Goal: Task Accomplishment & Management: Use online tool/utility

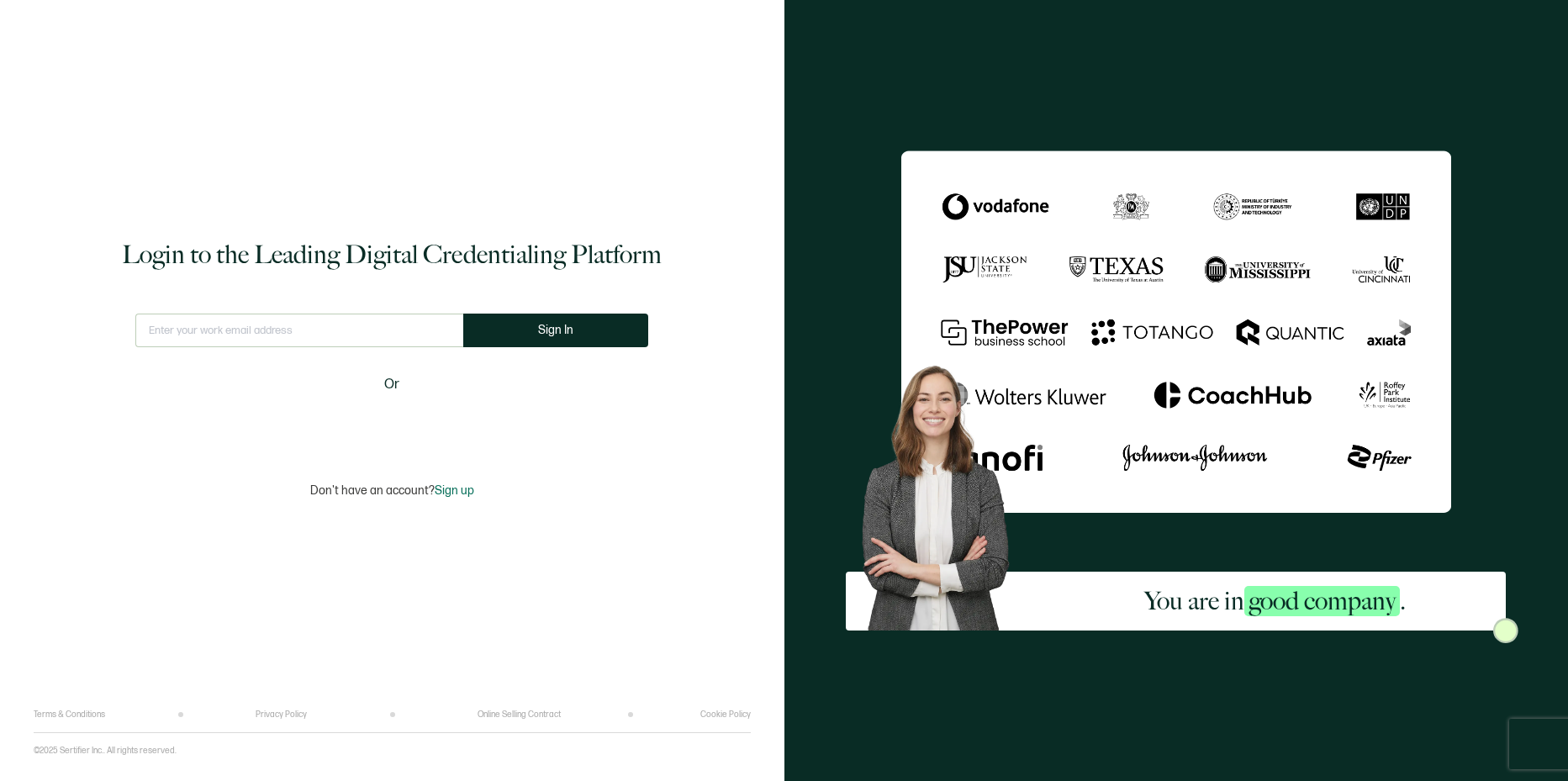
click at [290, 336] on input "text" at bounding box center [299, 330] width 328 height 33
type input "[EMAIL_ADDRESS][DOMAIN_NAME]"
click at [542, 343] on button "Sign In" at bounding box center [555, 330] width 185 height 33
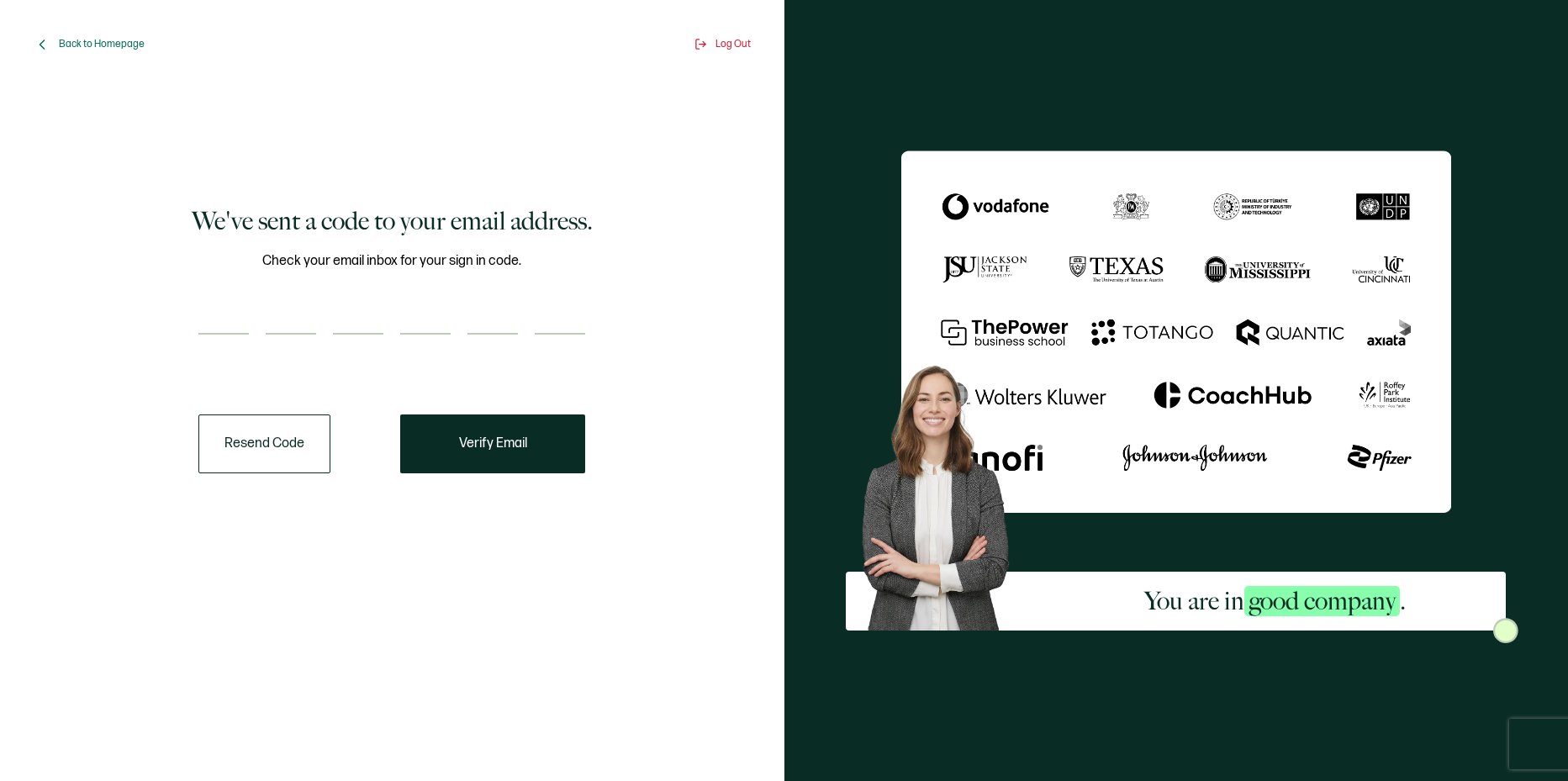
drag, startPoint x: 199, startPoint y: 310, endPoint x: 215, endPoint y: 329, distance: 24.8
click at [201, 312] on input "number" at bounding box center [224, 317] width 50 height 33
type input "7"
type input "3"
type input "0"
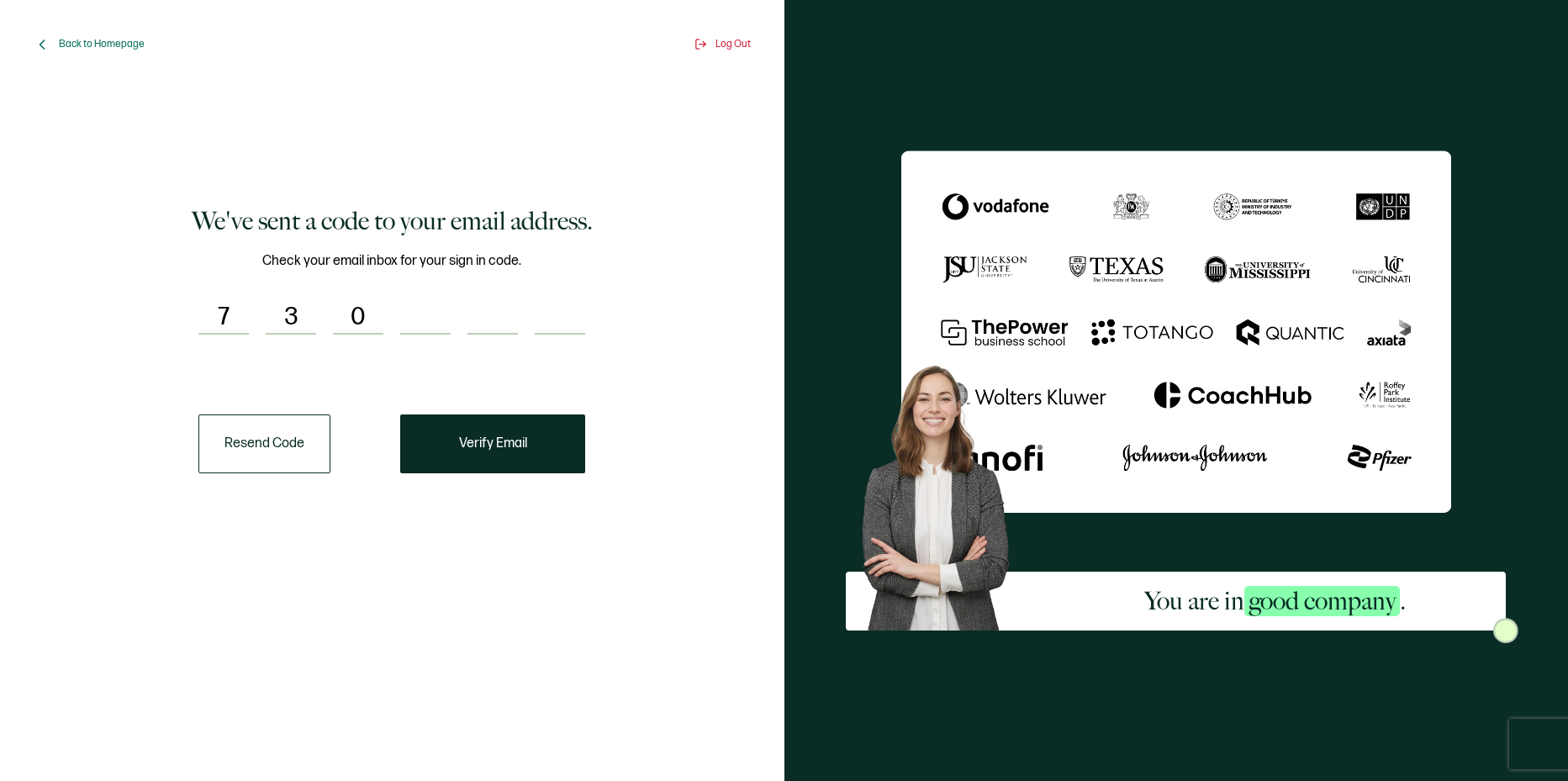
type input "1"
type input "8"
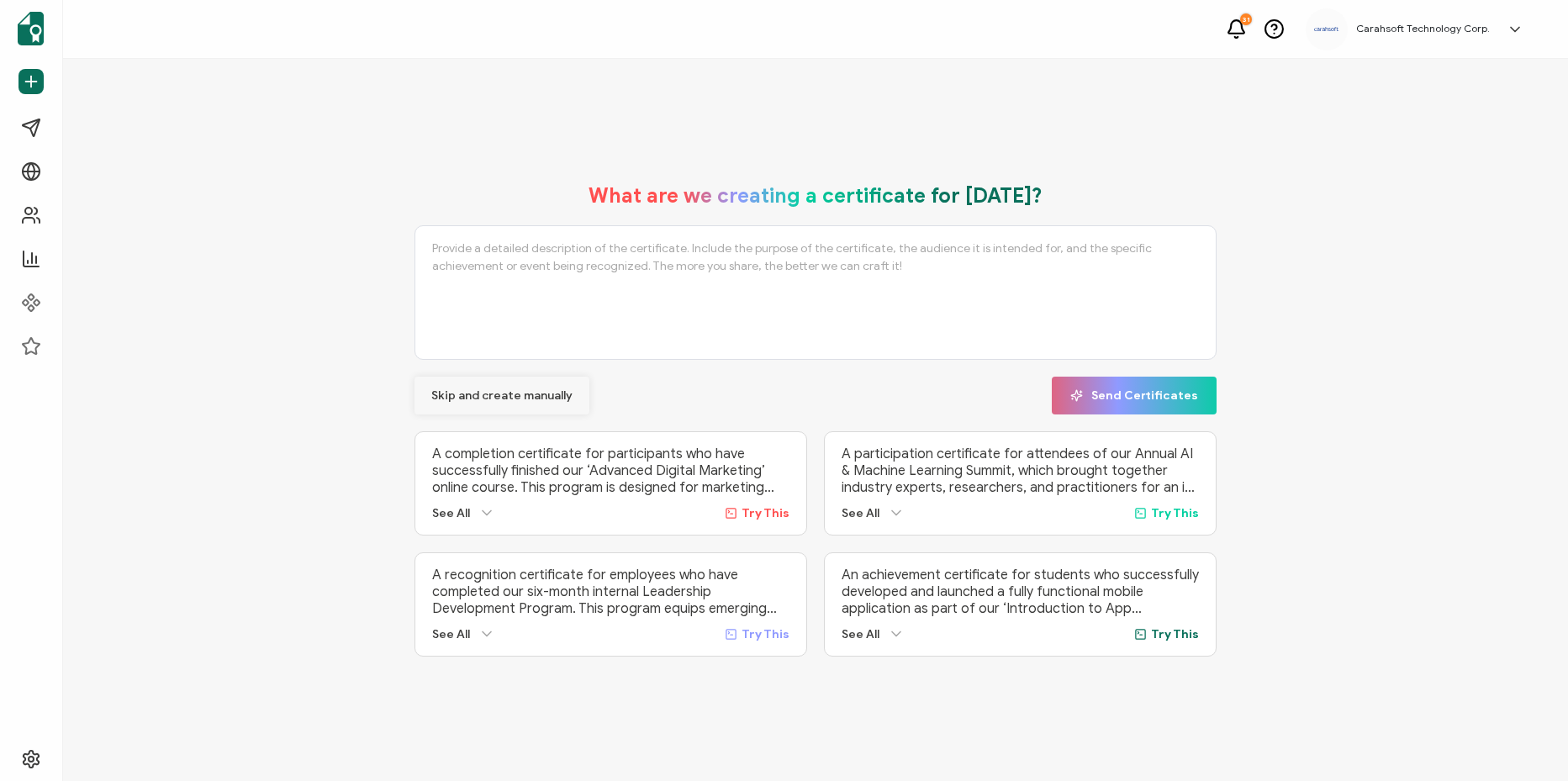
click at [541, 390] on span "Skip and create manually" at bounding box center [501, 395] width 141 height 12
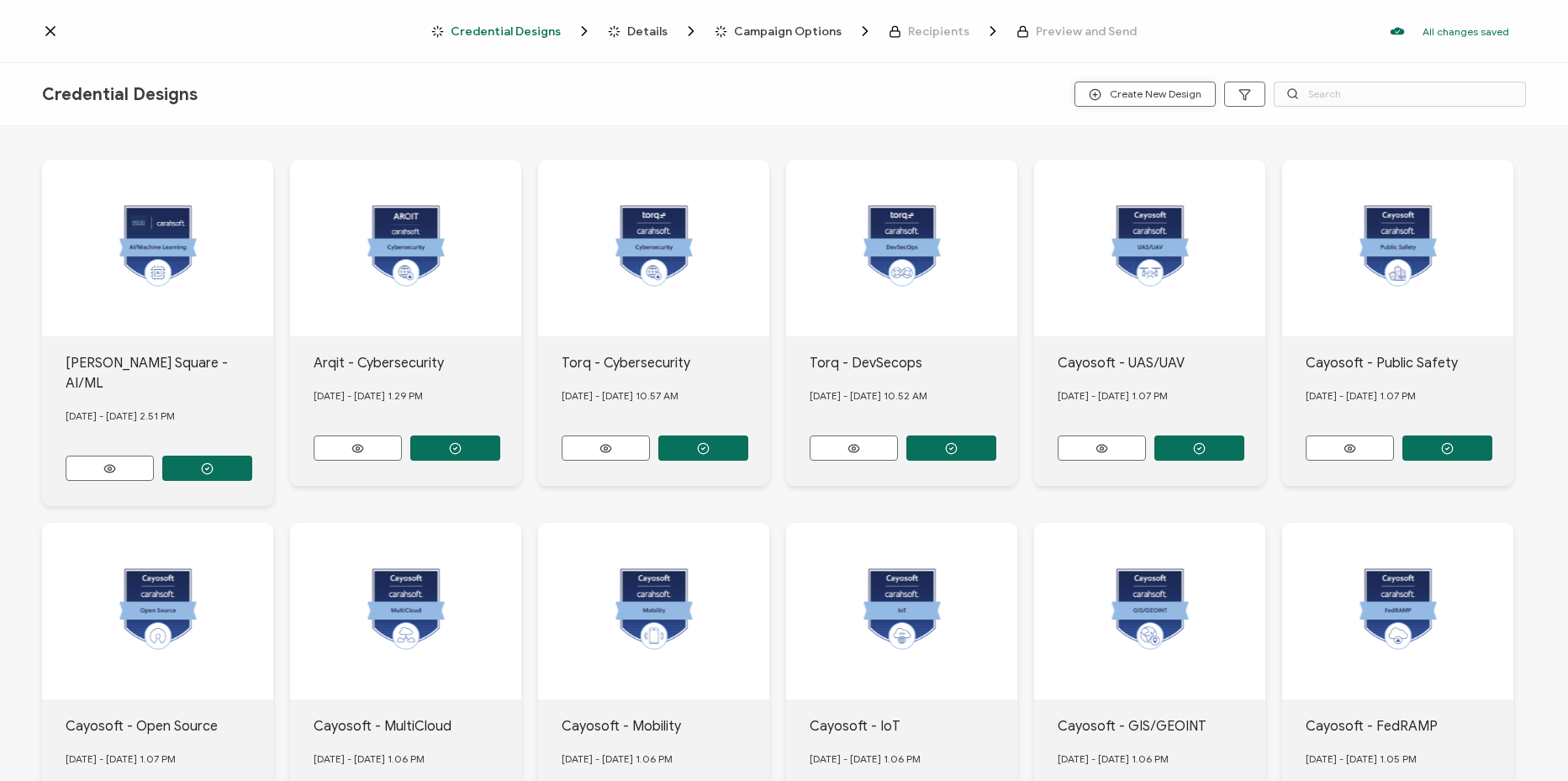
click at [1144, 99] on span "Create New Design" at bounding box center [1144, 94] width 112 height 13
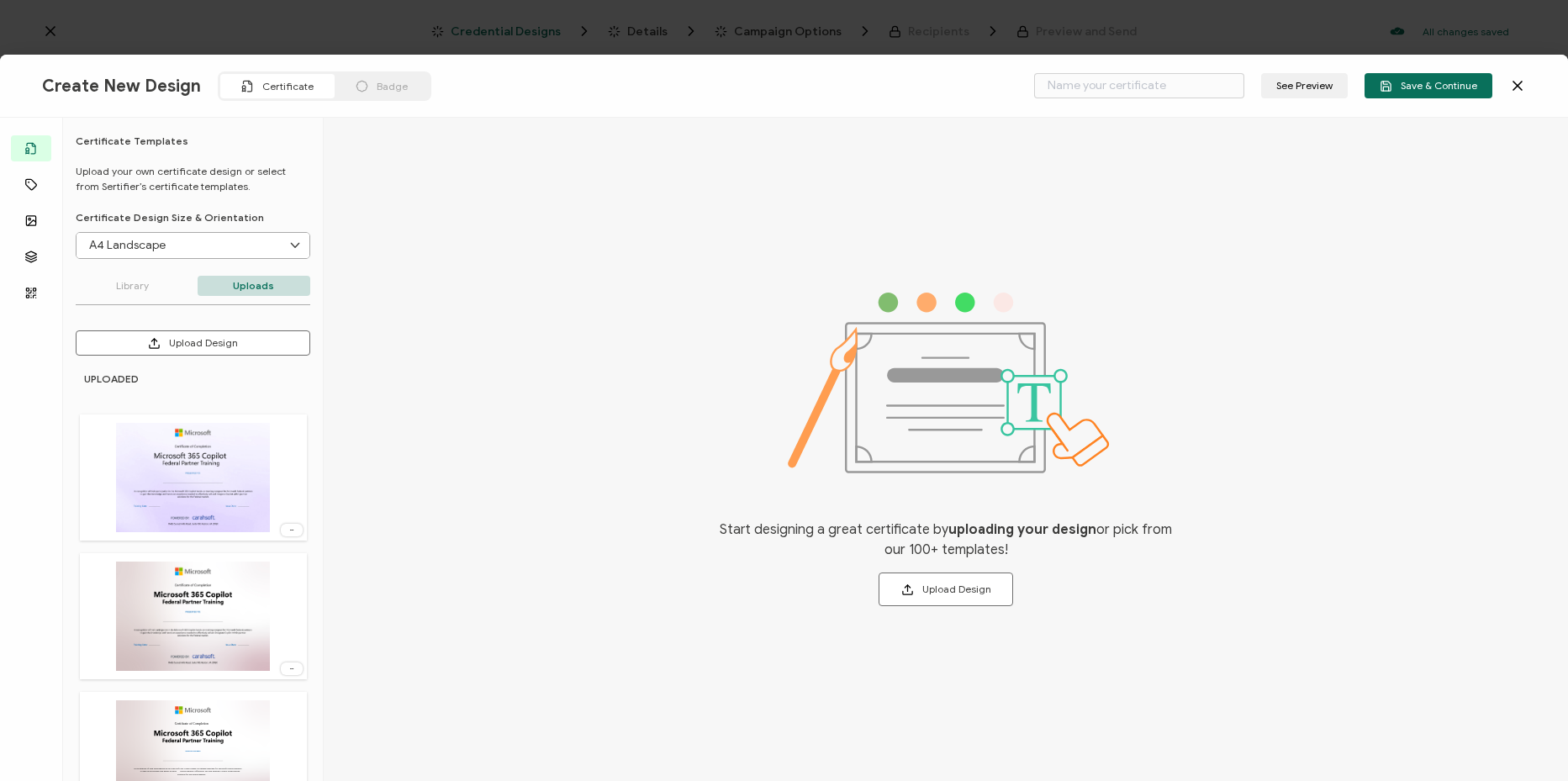
click at [1526, 86] on div "Create New Design Certificate Badge See Preview Save & Continue" at bounding box center [784, 86] width 1568 height 63
click at [1514, 90] on icon at bounding box center [1517, 85] width 8 height 8
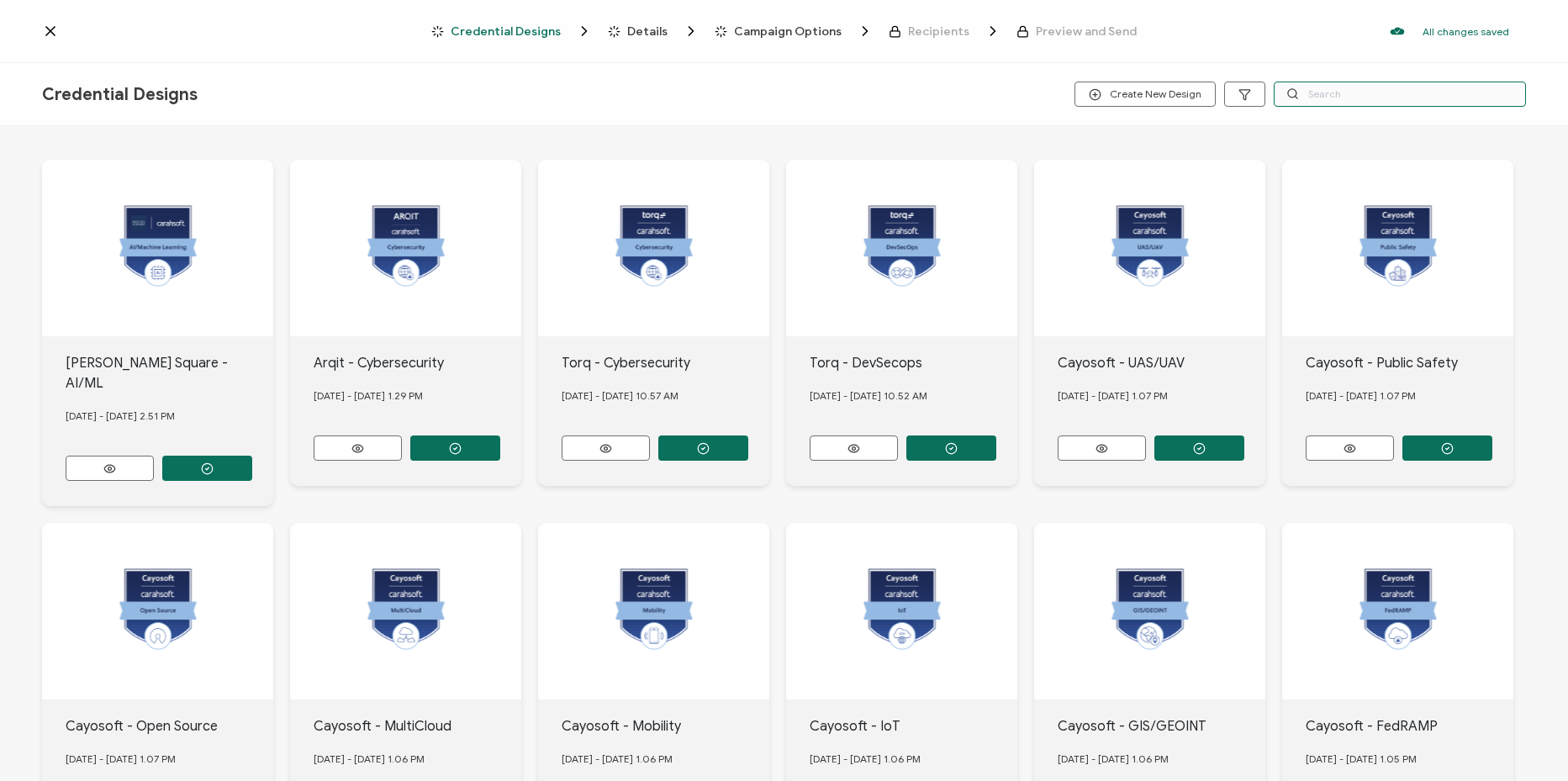
click at [1367, 94] on input "text" at bounding box center [1399, 94] width 252 height 25
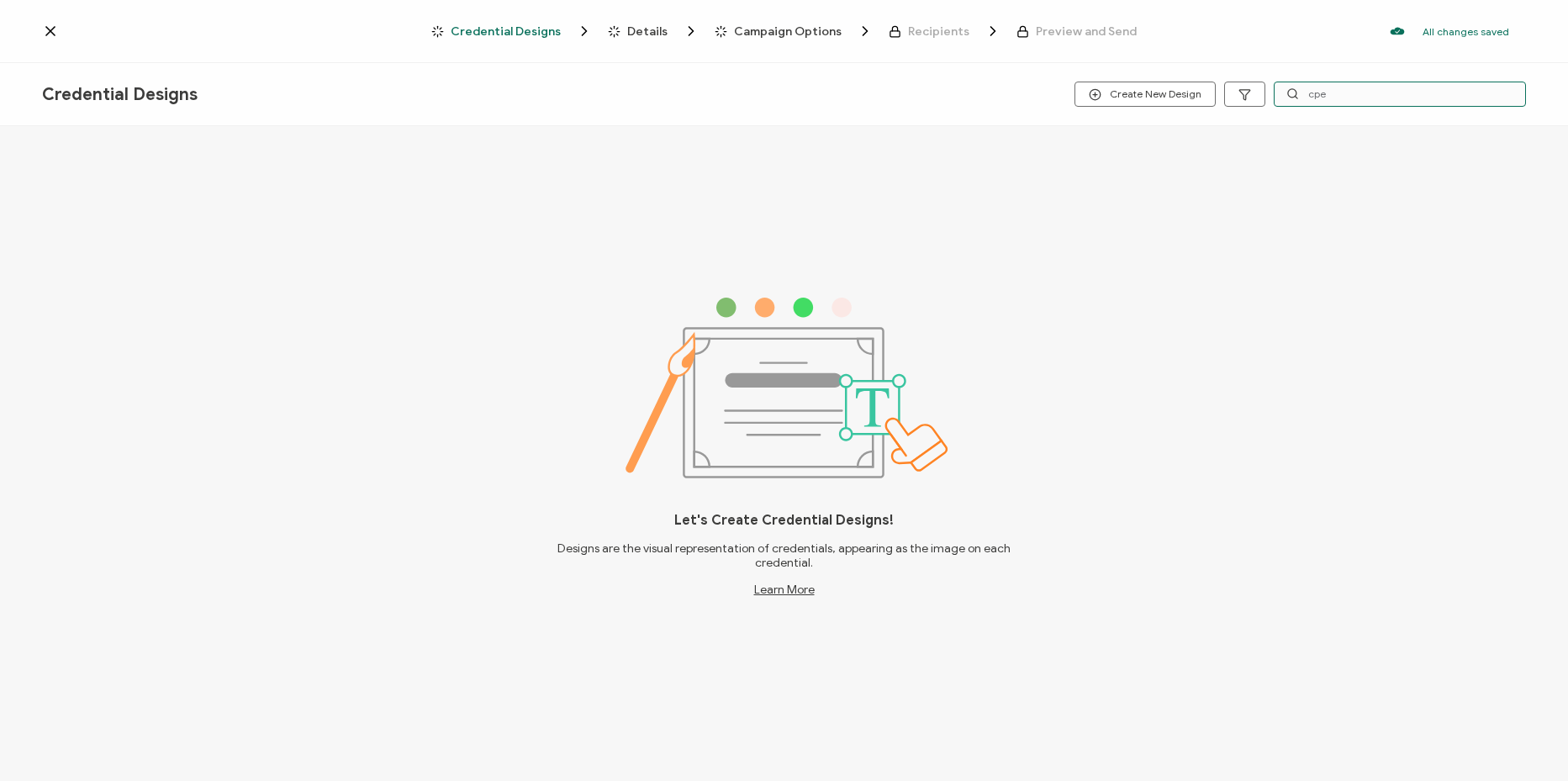
type input "cpe"
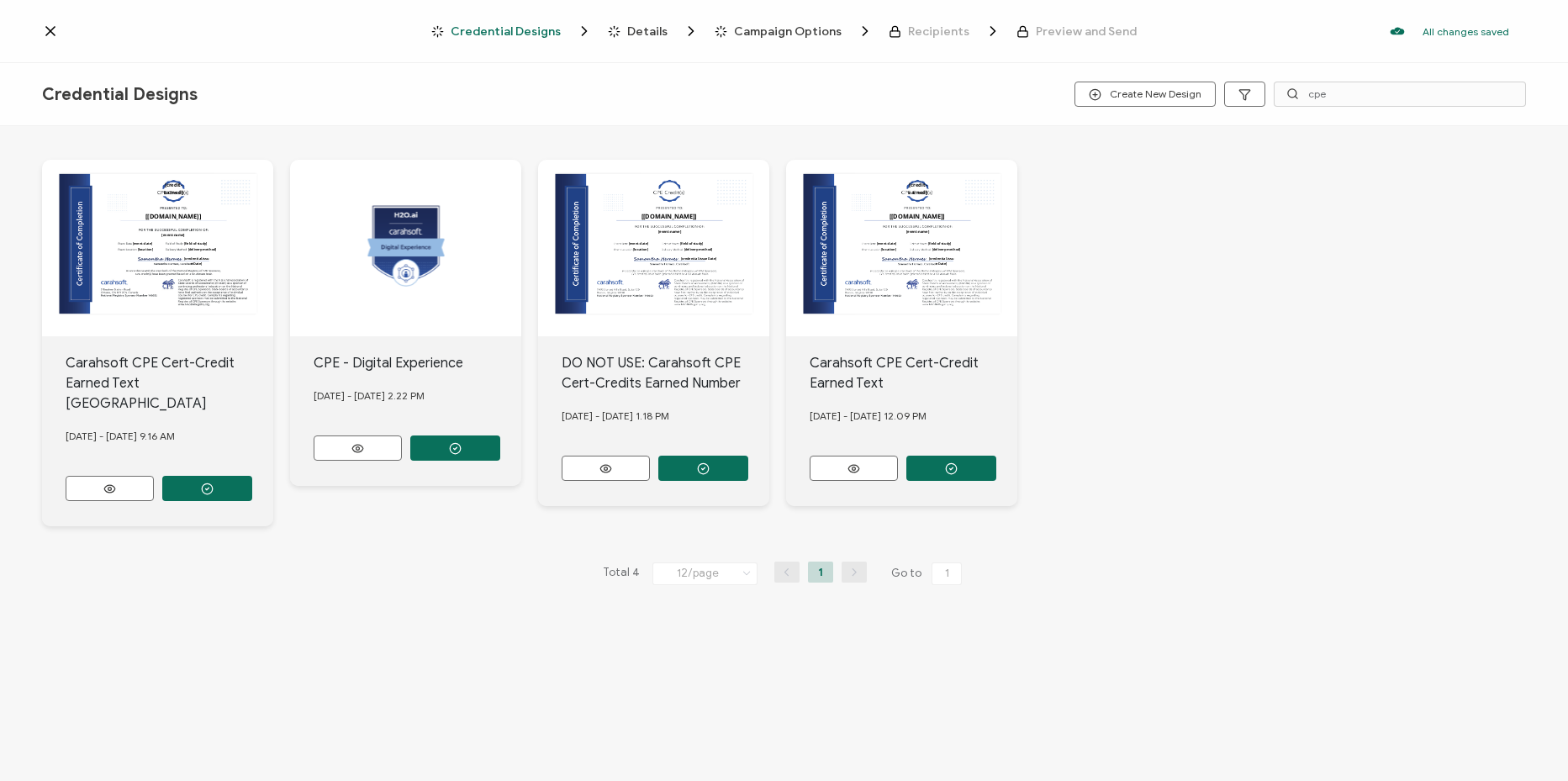
drag, startPoint x: 947, startPoint y: 474, endPoint x: 927, endPoint y: 439, distance: 40.3
click at [948, 474] on button "button" at bounding box center [951, 468] width 90 height 25
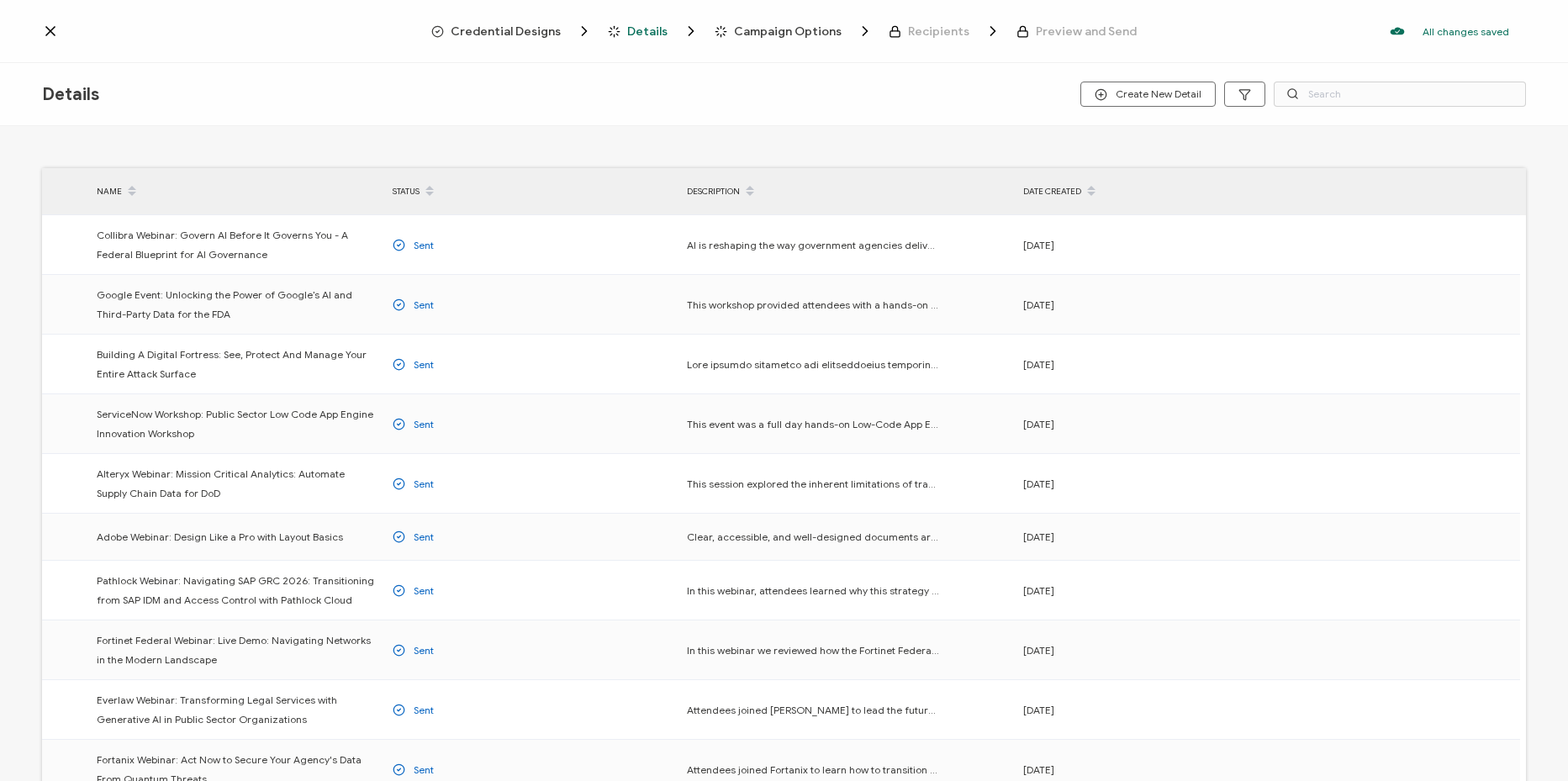
click at [531, 33] on span "Credential Designs" at bounding box center [505, 31] width 111 height 13
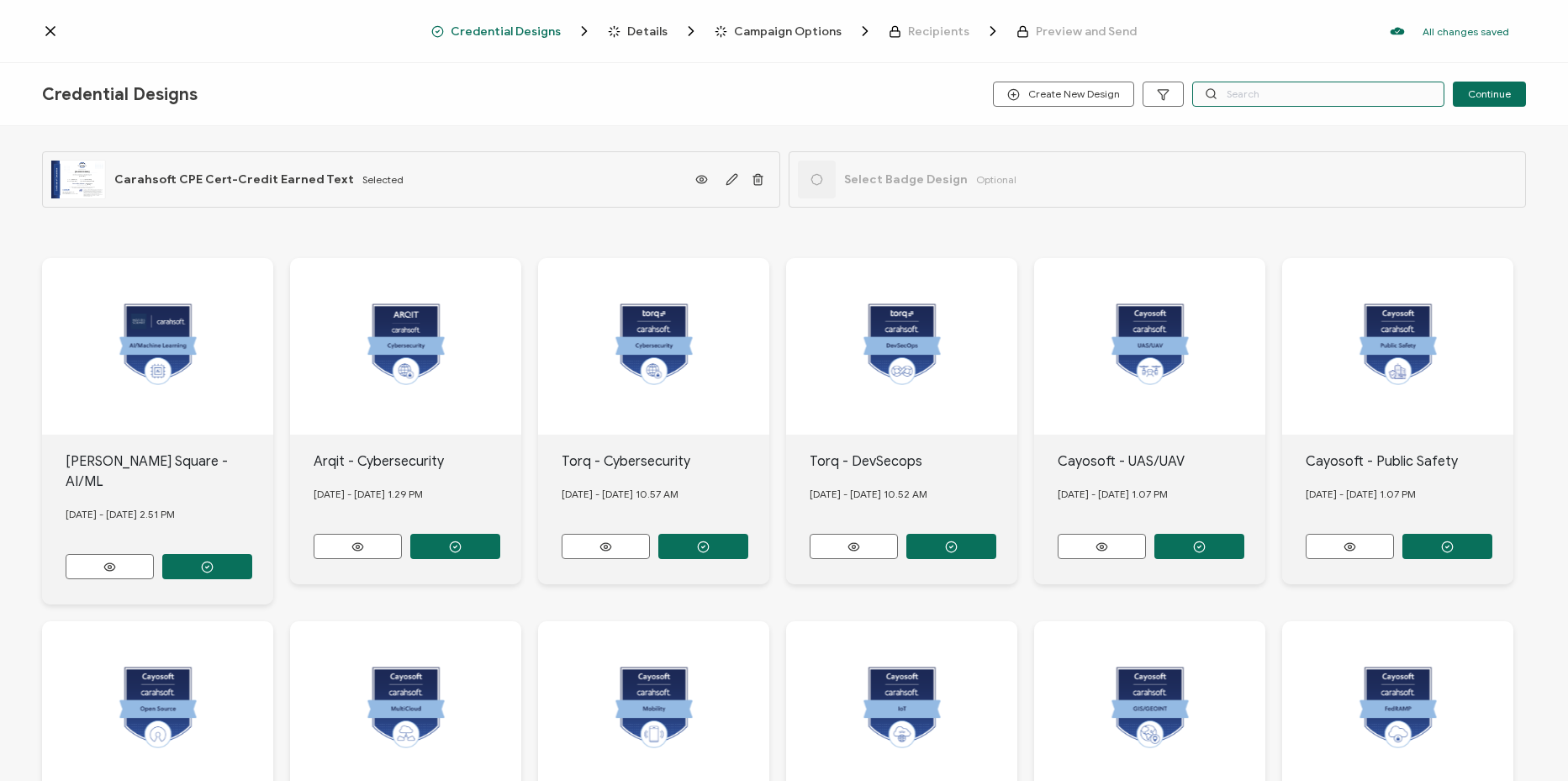
click at [1295, 98] on input "text" at bounding box center [1318, 94] width 252 height 25
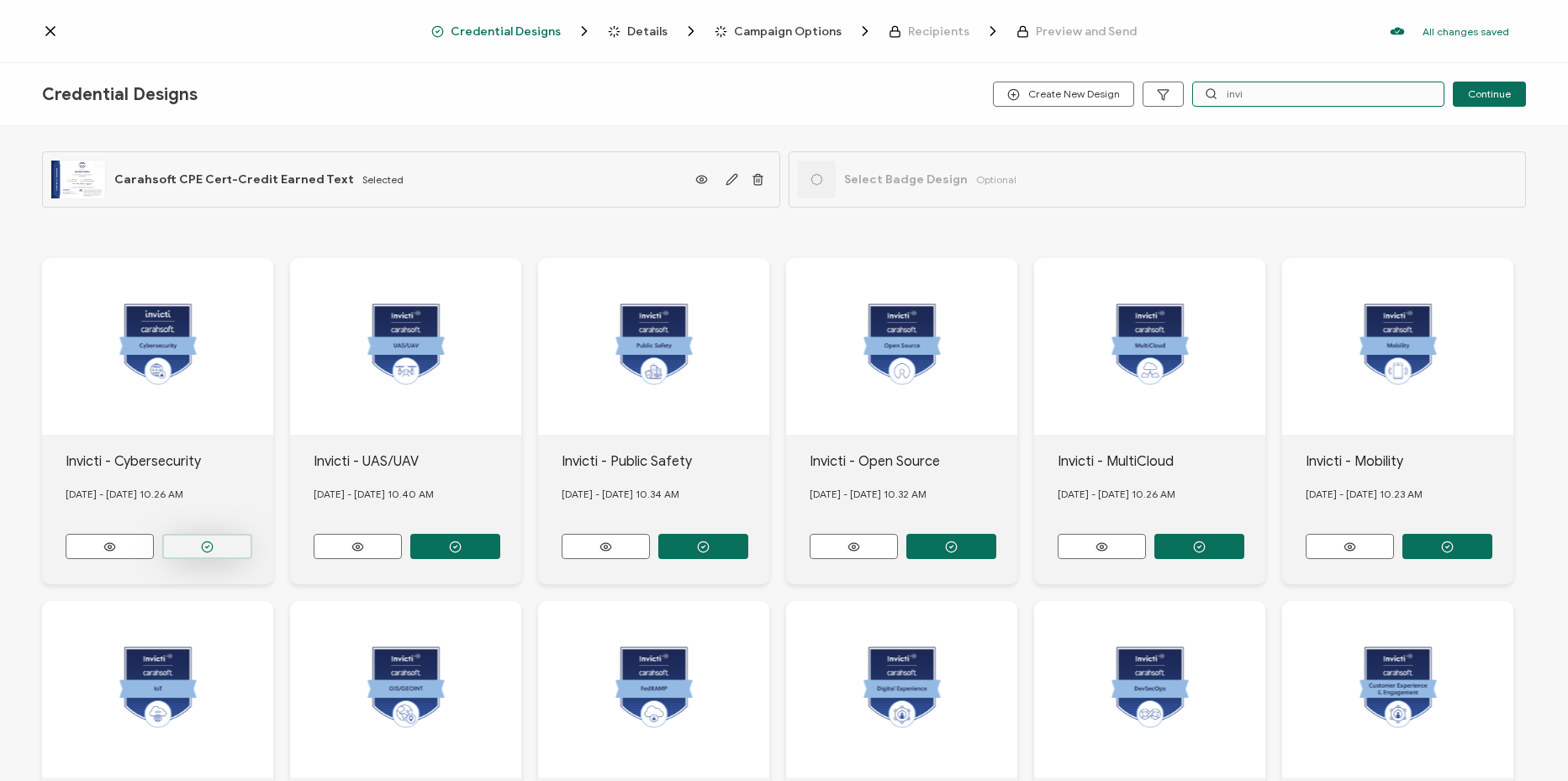
type input "invi"
click at [233, 543] on button "button" at bounding box center [208, 546] width 90 height 25
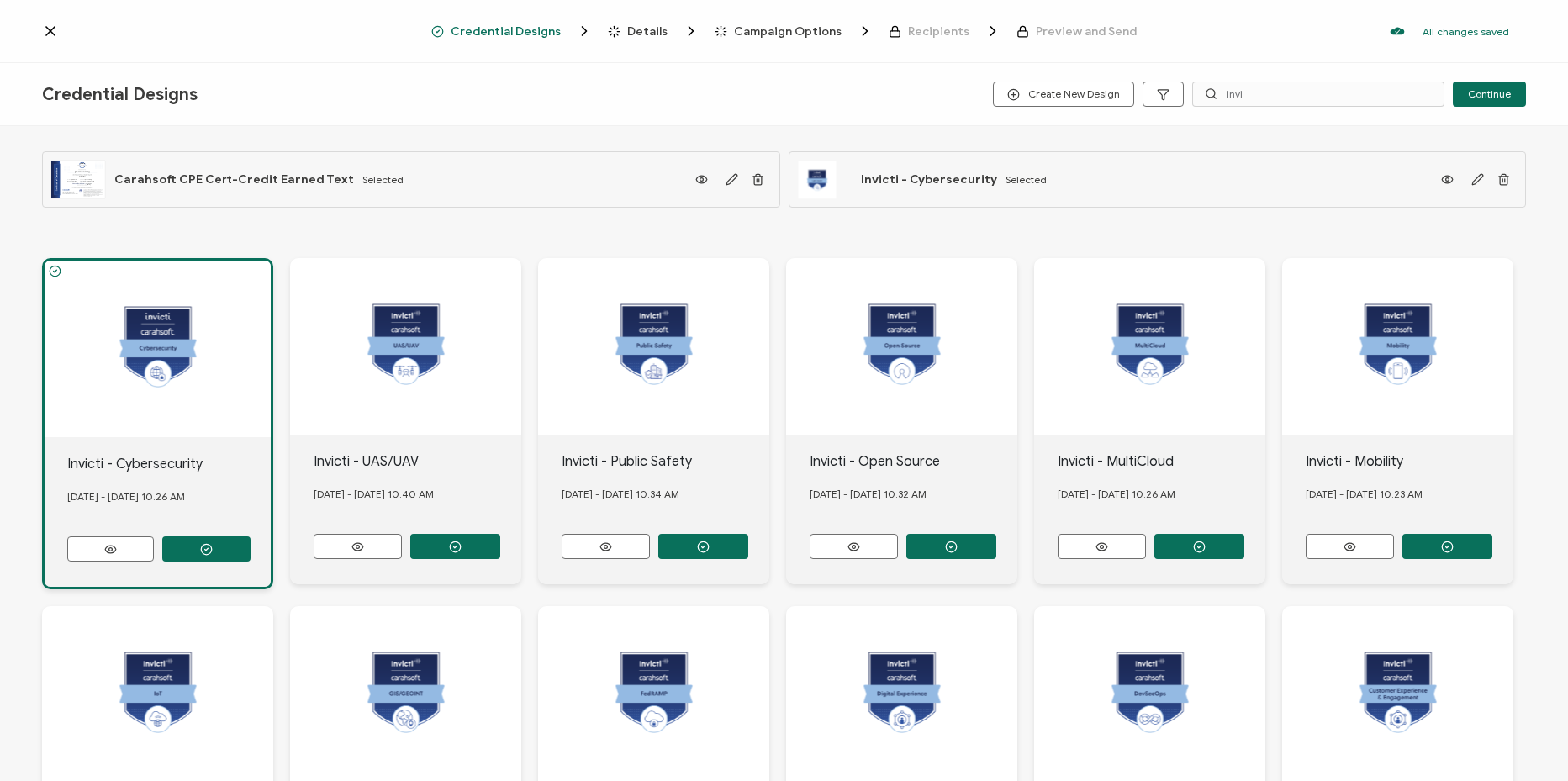
click at [651, 34] on span "Details" at bounding box center [647, 31] width 40 height 13
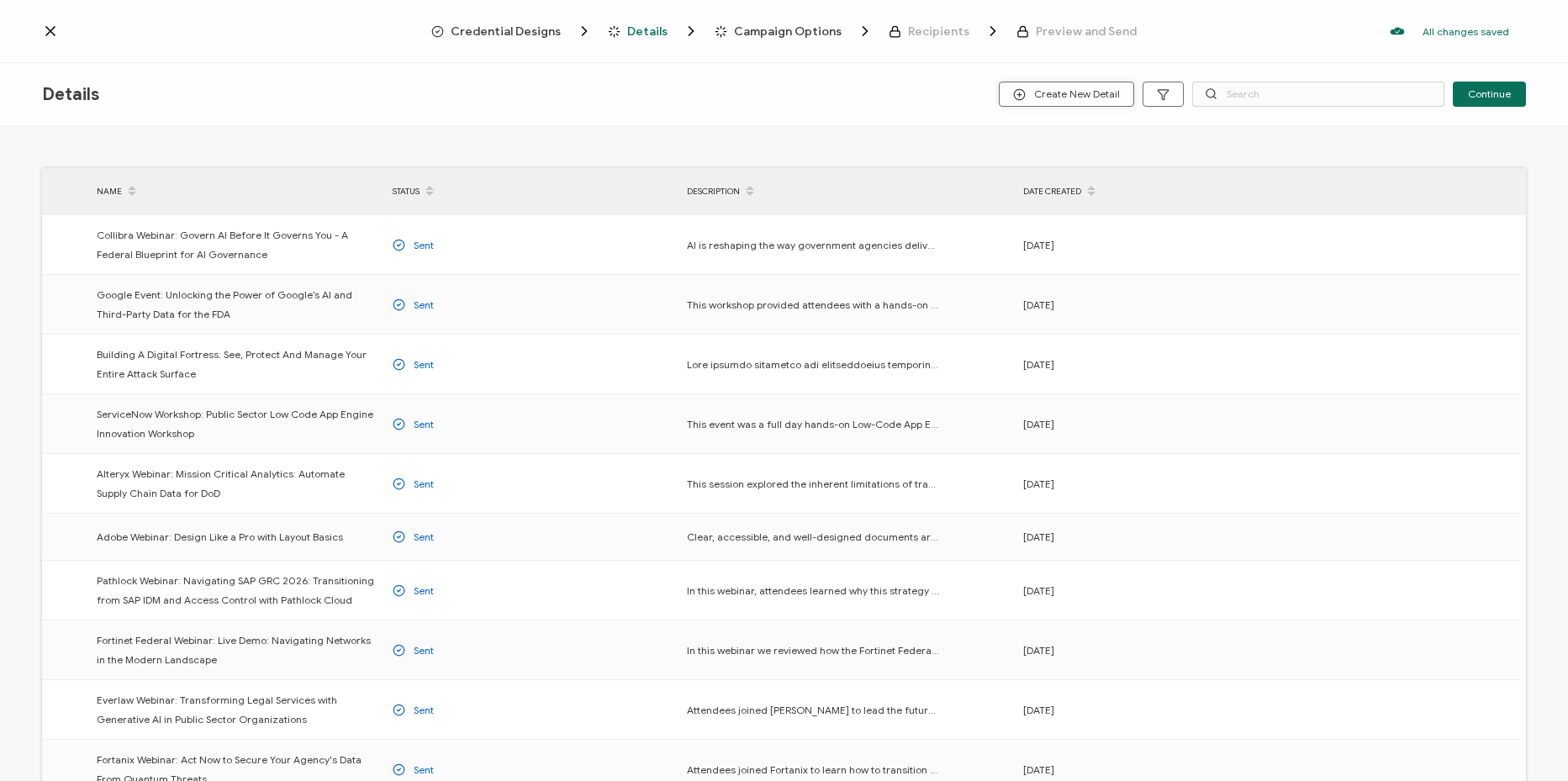
click at [1108, 83] on button "Create New Detail" at bounding box center [1066, 94] width 136 height 25
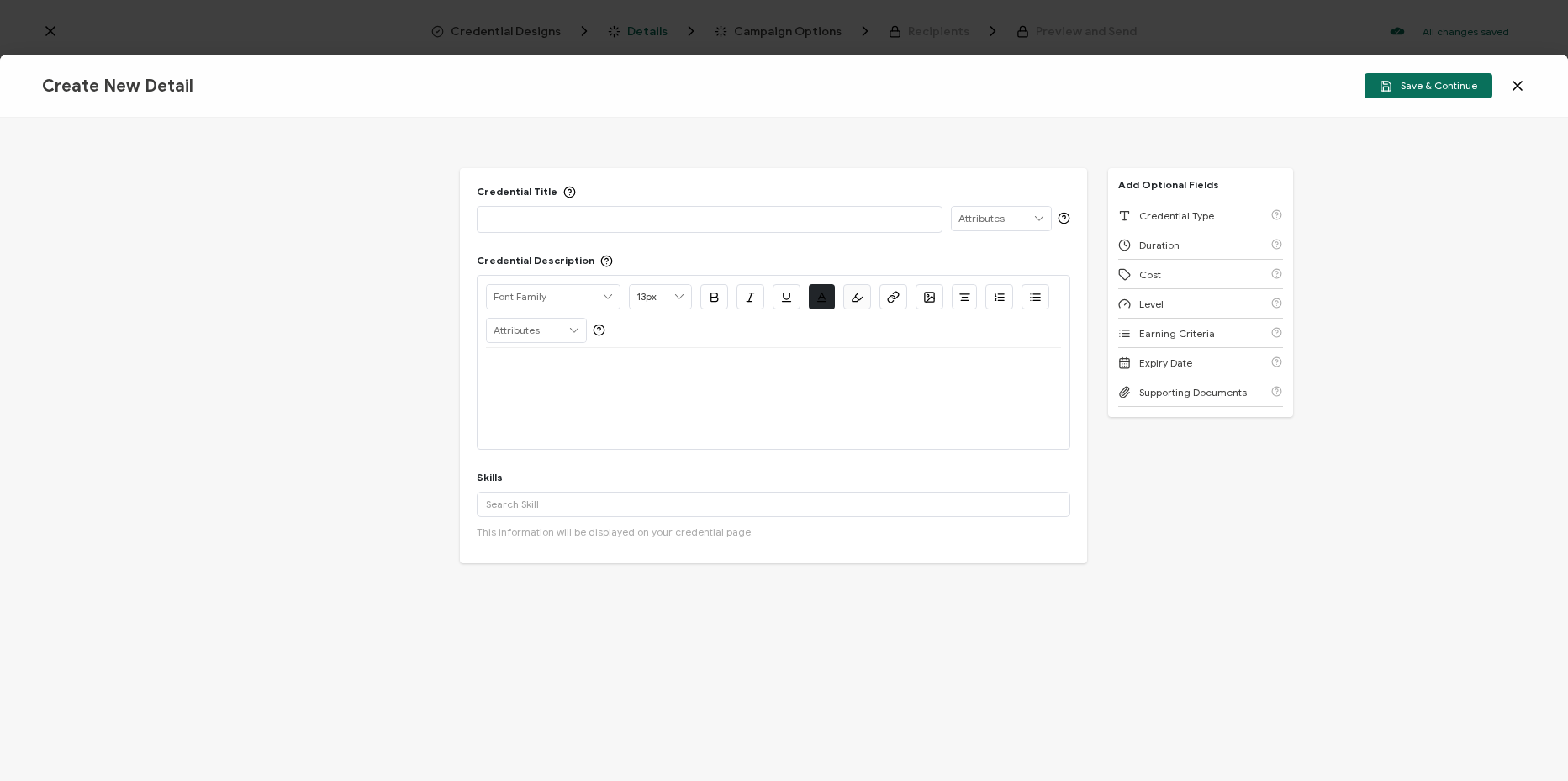
click at [621, 215] on p at bounding box center [710, 218] width 447 height 17
paste div
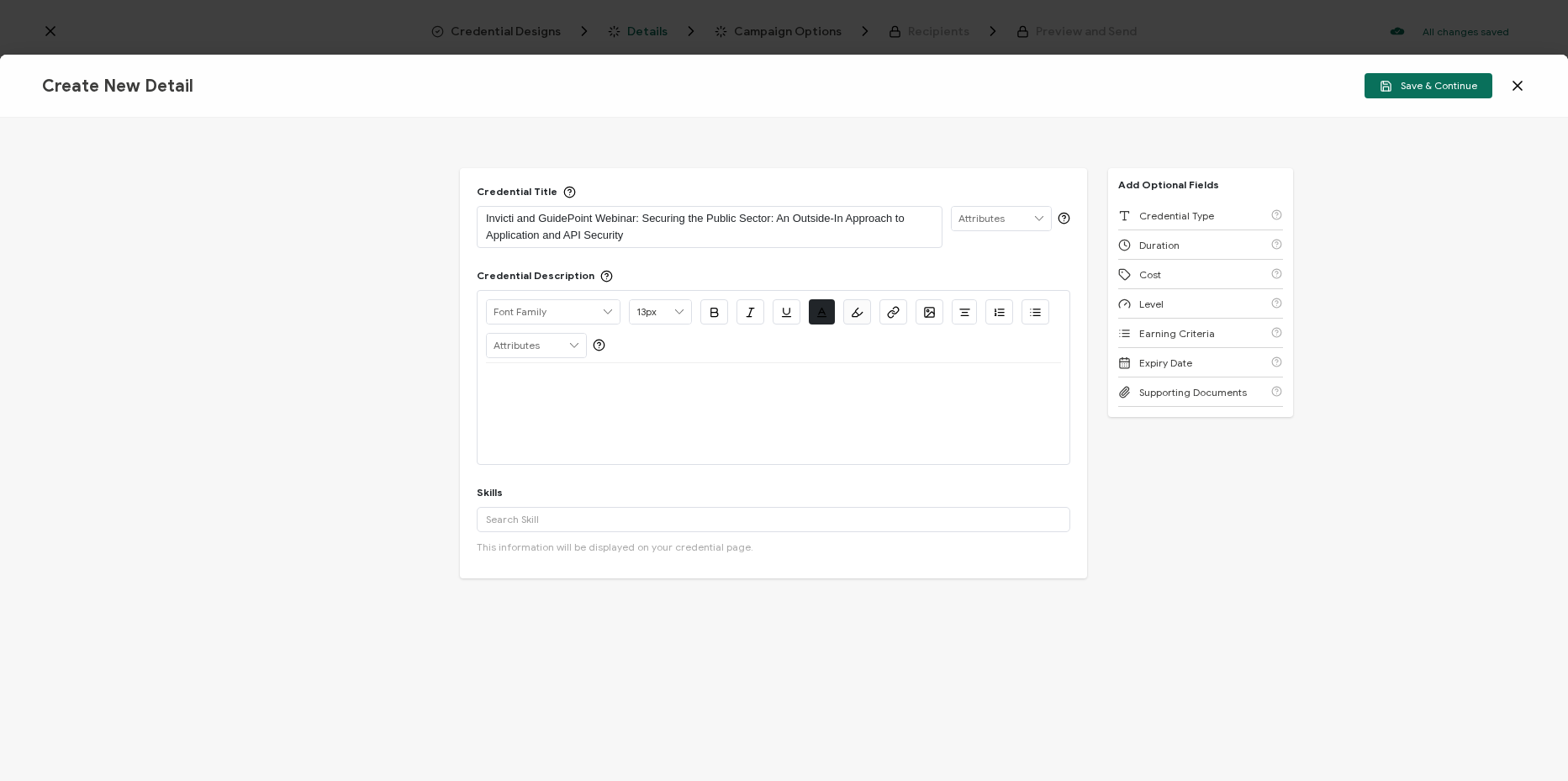
click at [601, 377] on p at bounding box center [774, 383] width 575 height 15
click at [633, 398] on div at bounding box center [774, 383] width 575 height 40
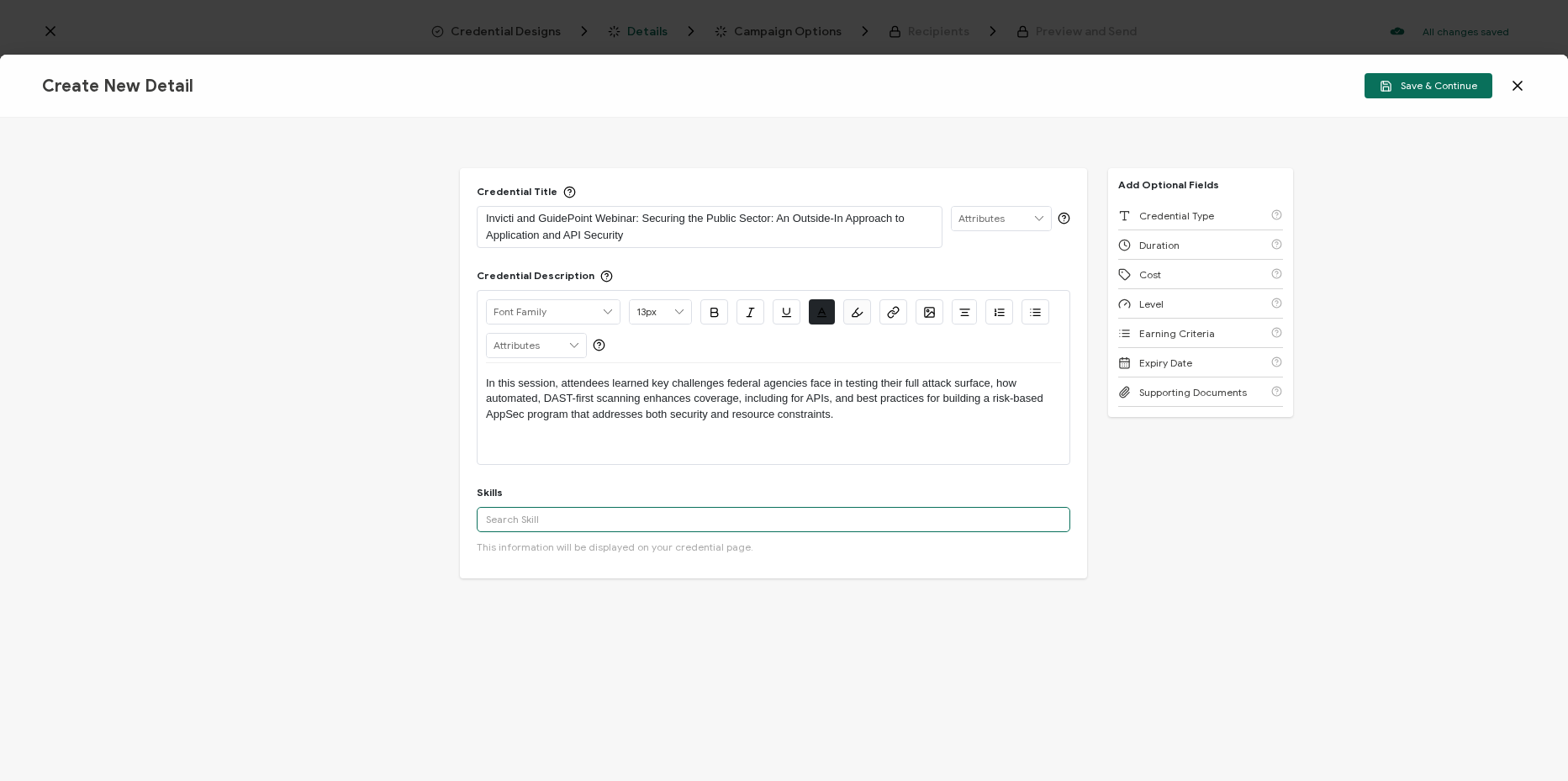
click at [819, 527] on input "text" at bounding box center [773, 519] width 593 height 25
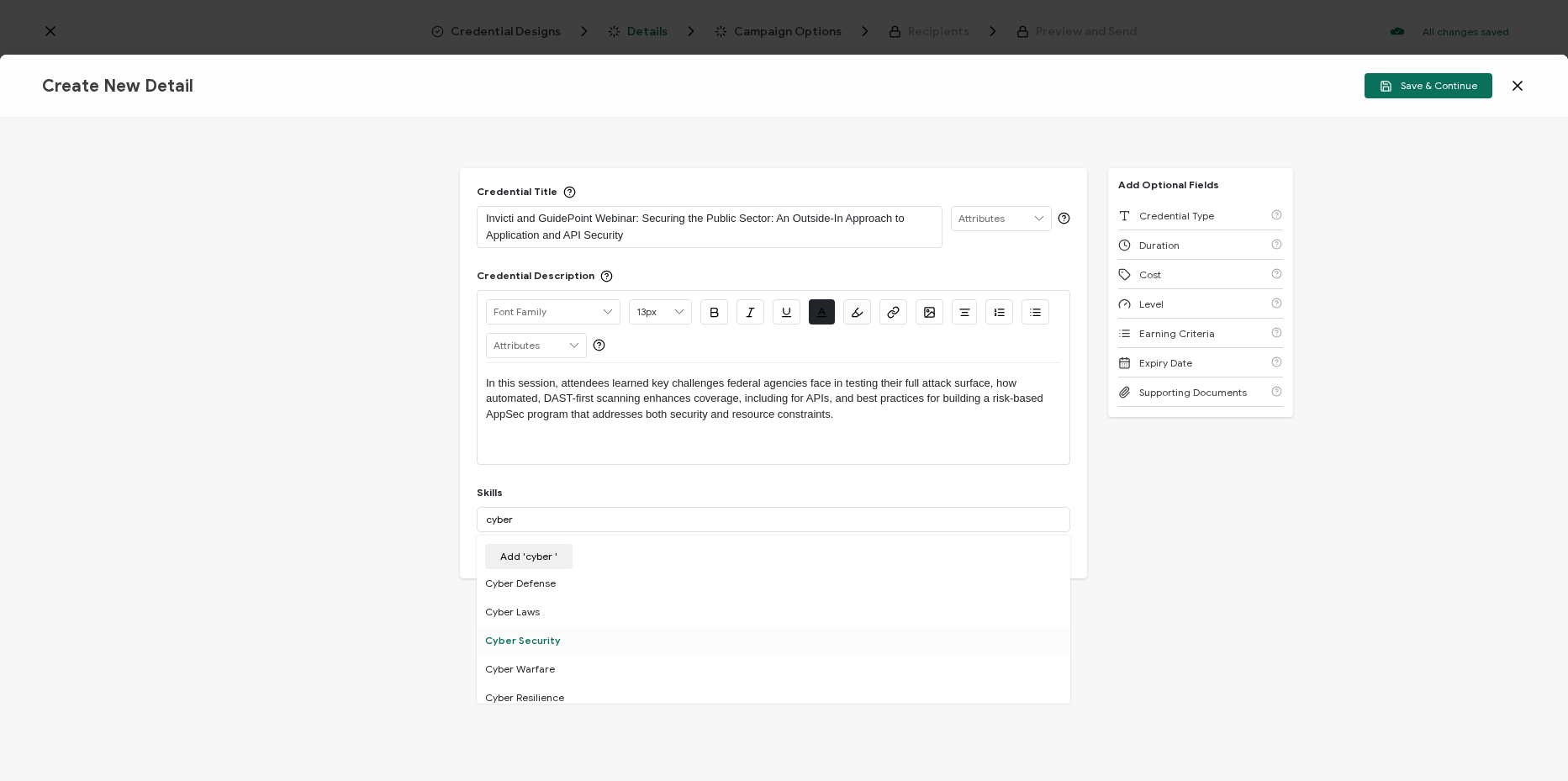
click at [616, 646] on div "Cyber Security" at bounding box center [773, 641] width 593 height 29
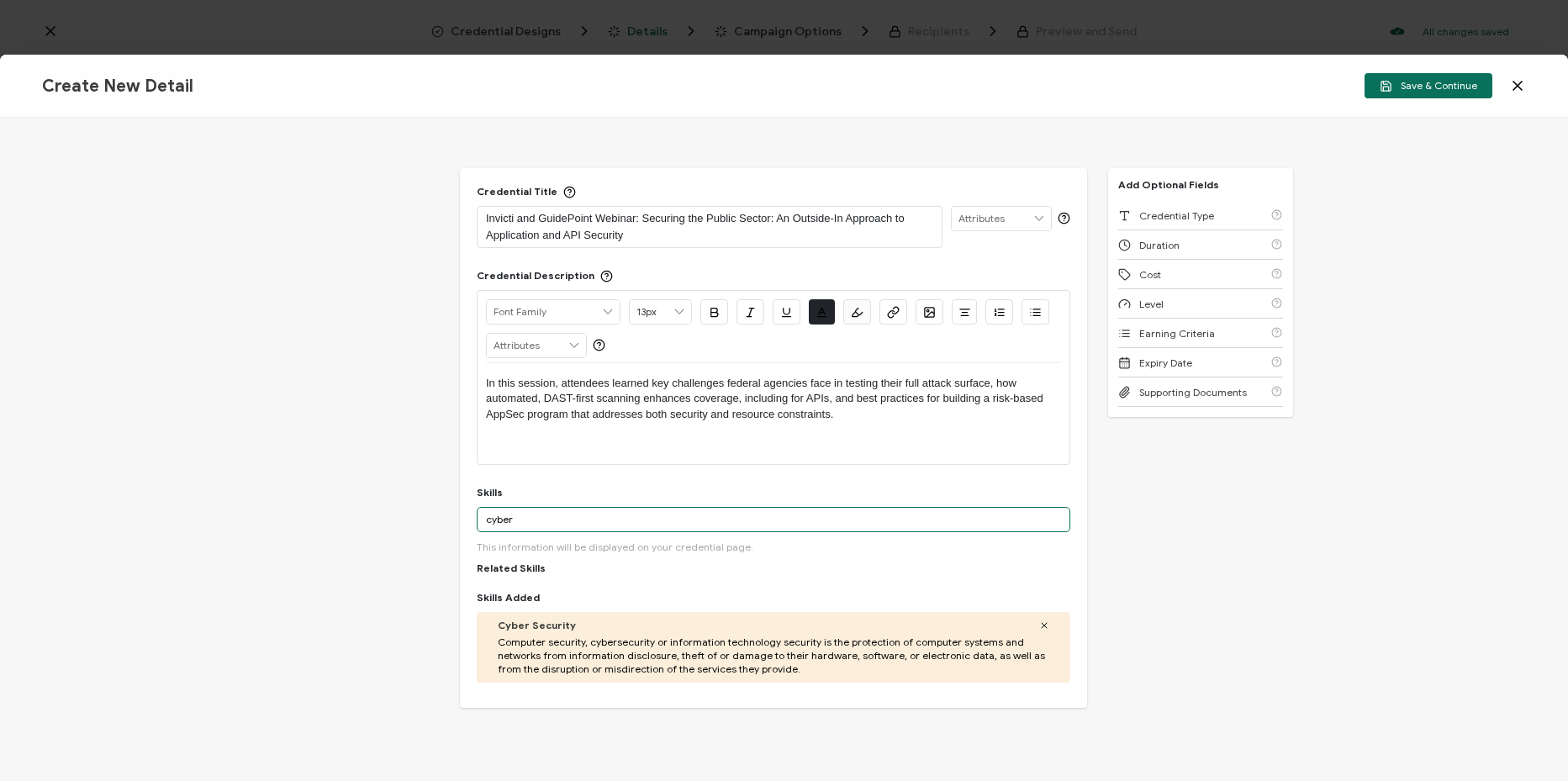
click at [564, 527] on input "cyber" at bounding box center [773, 519] width 593 height 25
paste input ", App Modernization"
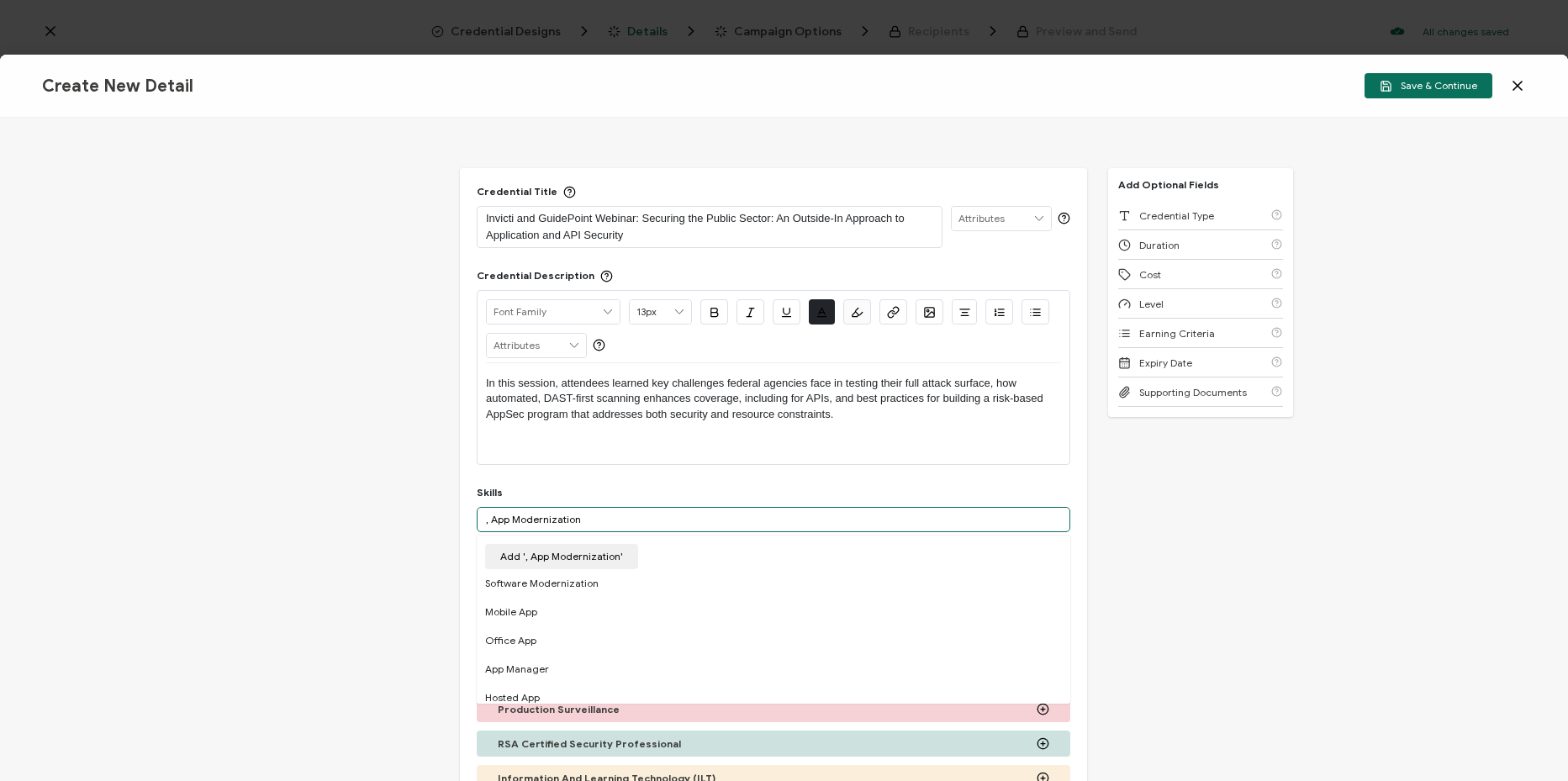
click at [492, 522] on input ", App Modernization" at bounding box center [773, 519] width 593 height 25
type input "App Modernization"
click at [562, 545] on button "Add 'App Modernization'" at bounding box center [559, 556] width 148 height 25
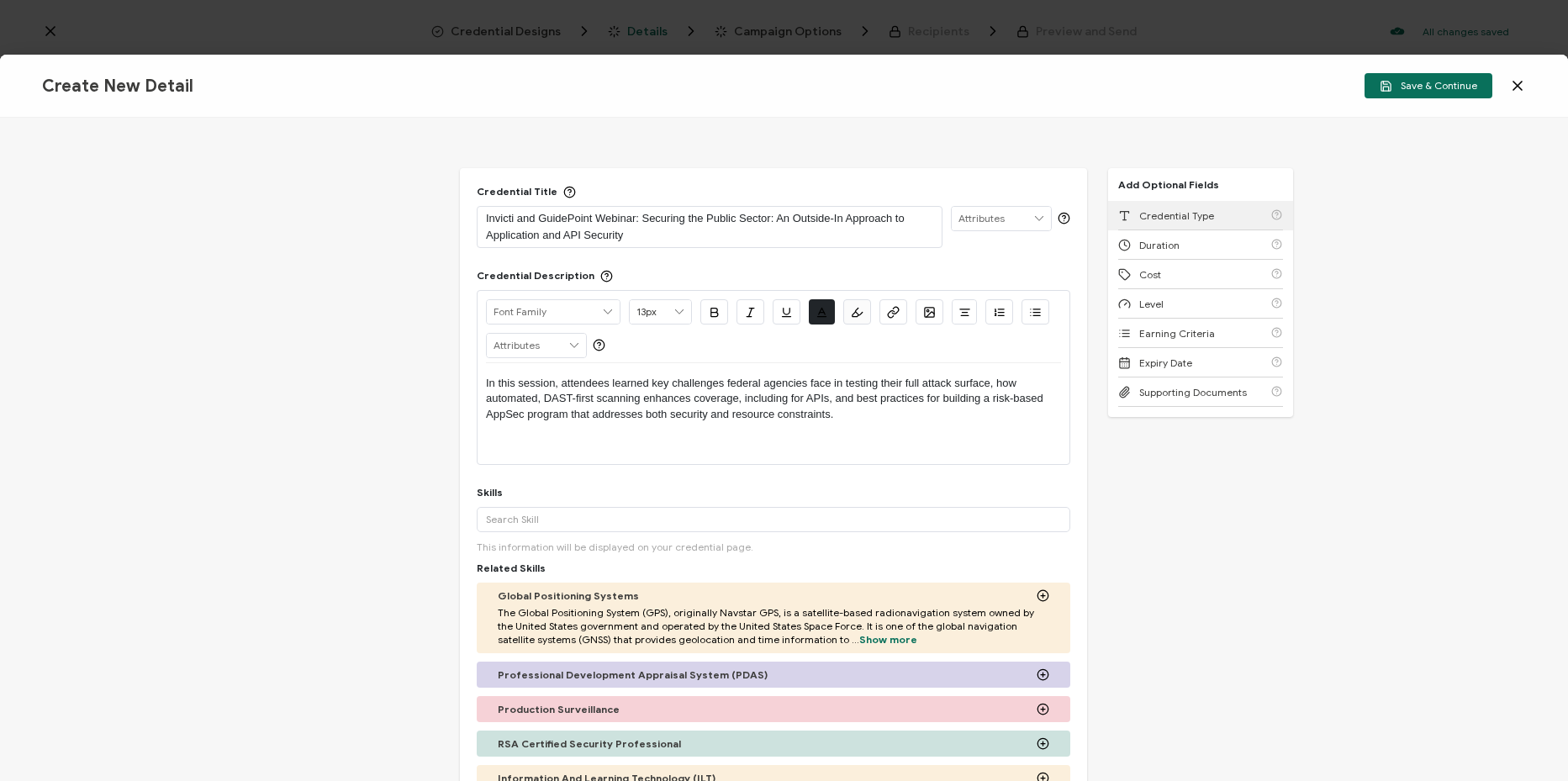
click at [1224, 222] on div "Credential Type" at bounding box center [1200, 216] width 164 height 30
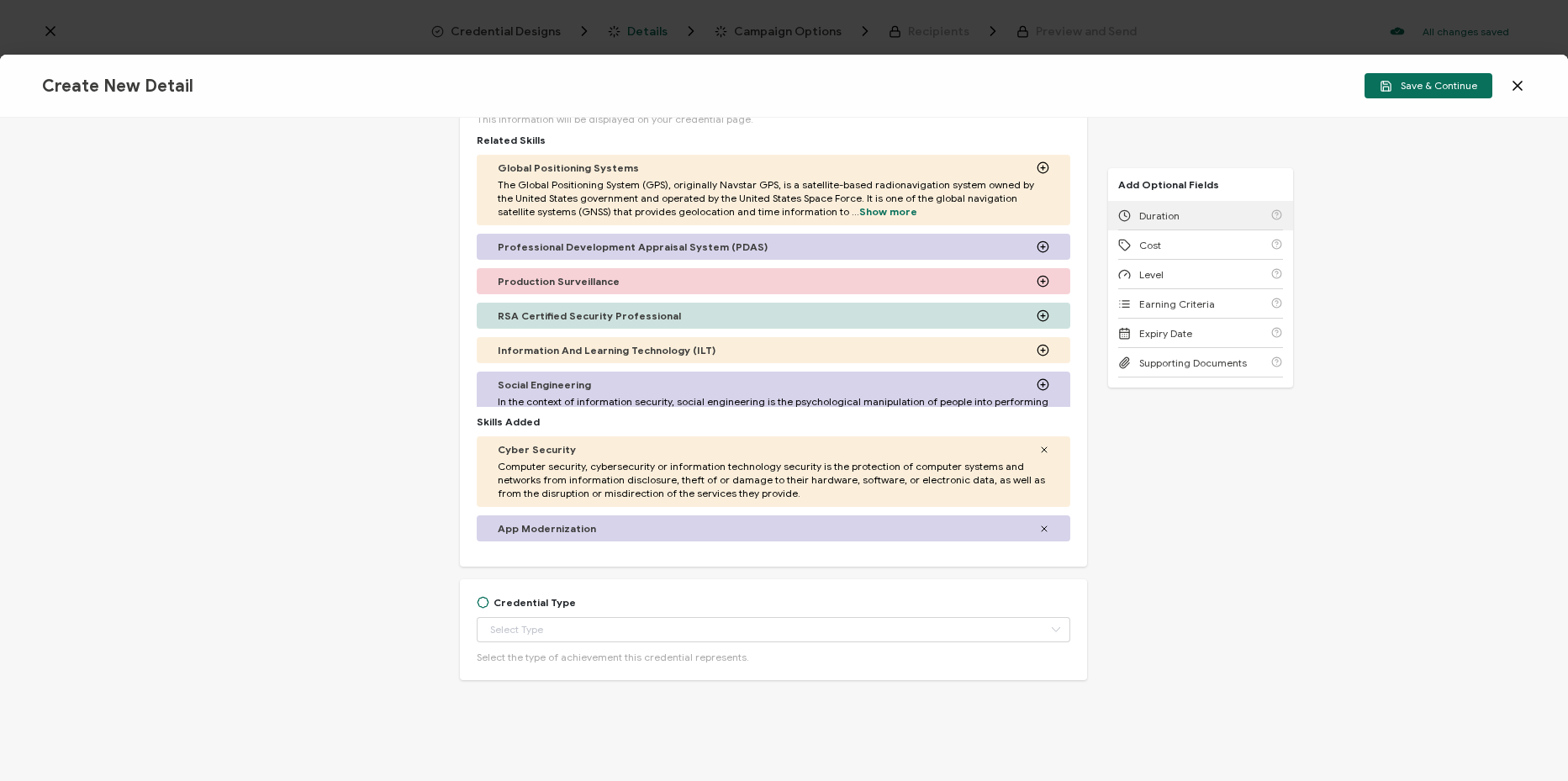
click at [1224, 222] on div "Duration" at bounding box center [1200, 216] width 164 height 30
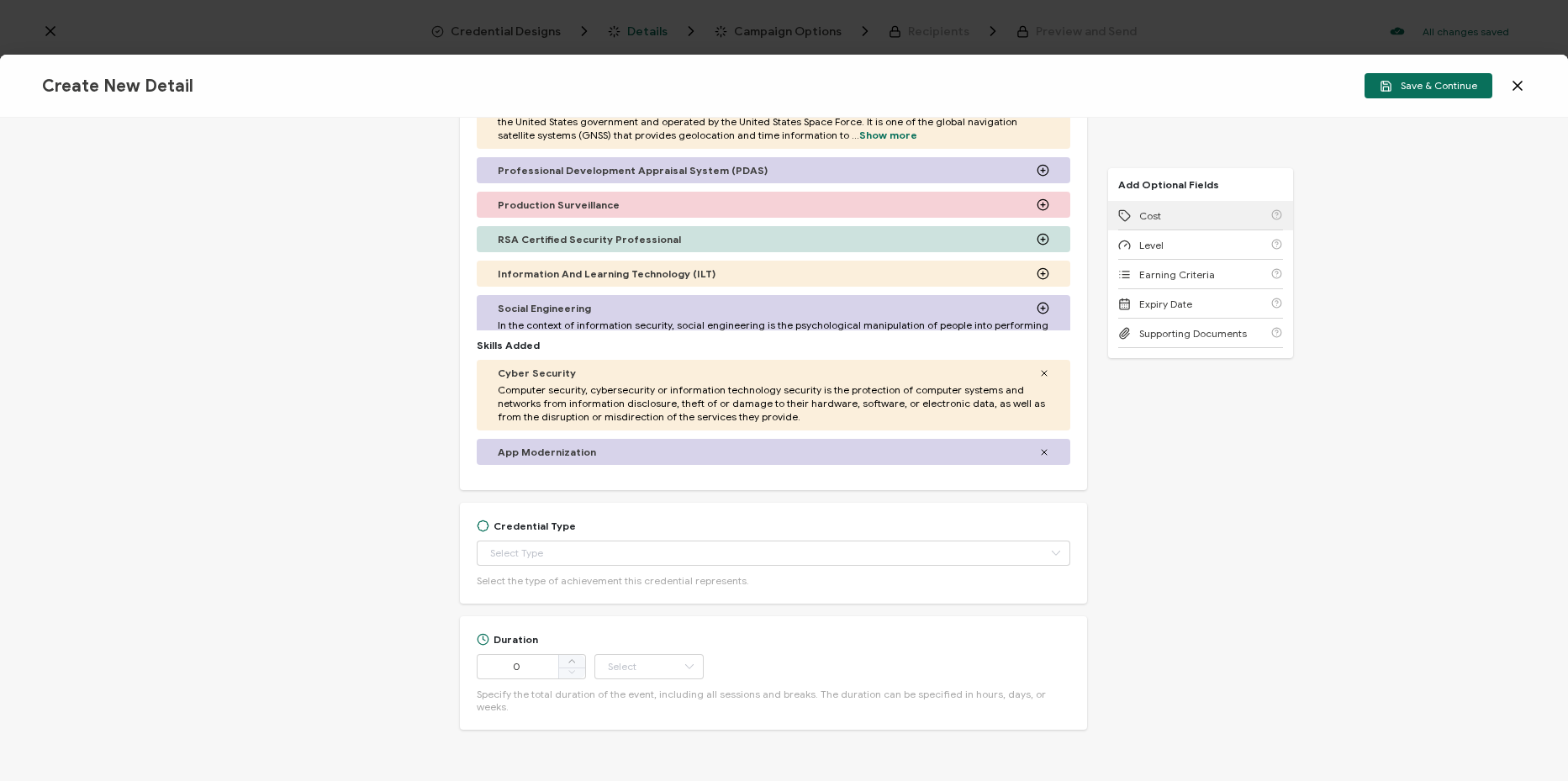
scroll to position [541, 0]
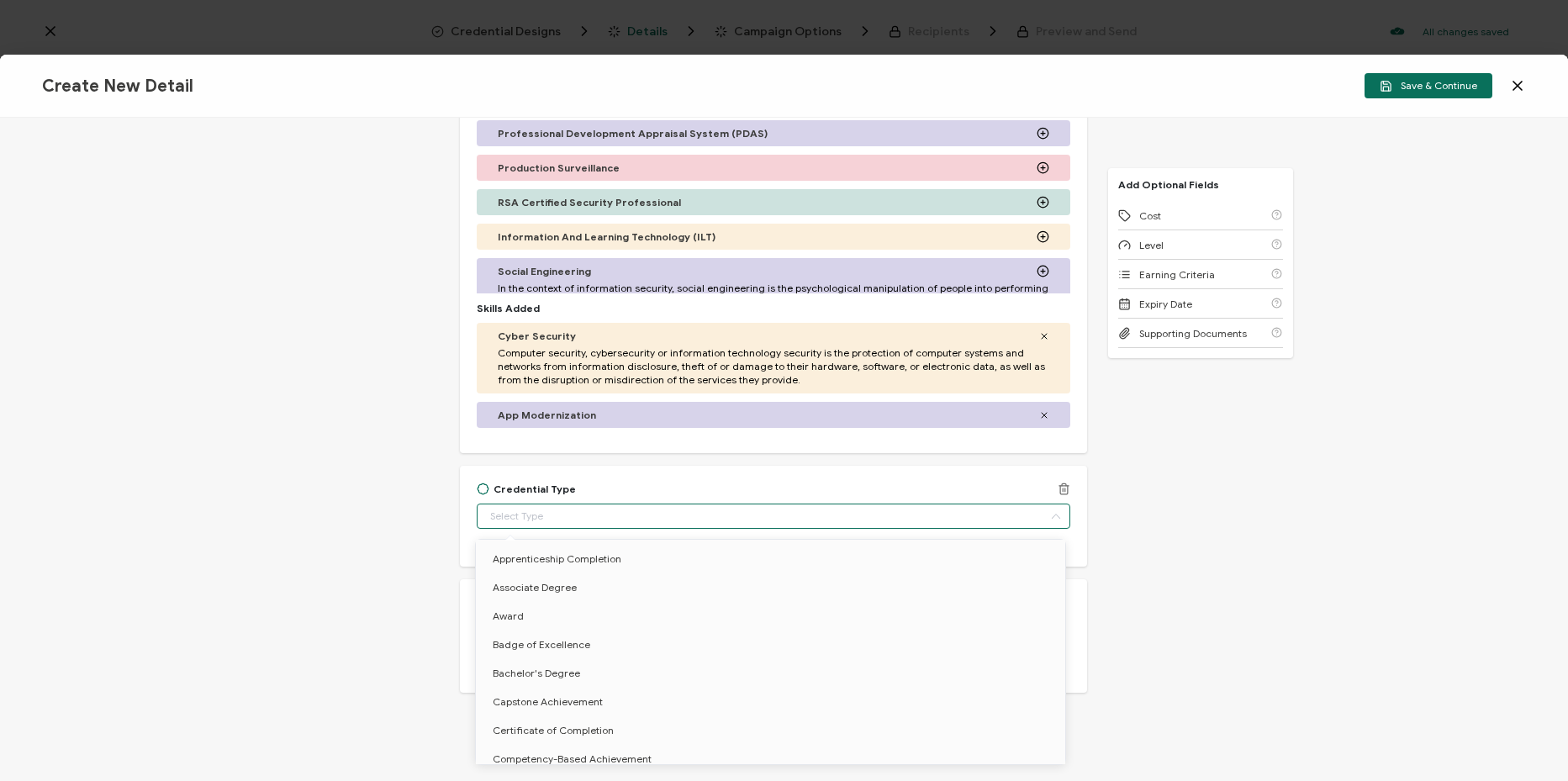
click at [584, 518] on input "text" at bounding box center [773, 516] width 593 height 25
click at [580, 722] on li "Certificate of Completion" at bounding box center [774, 731] width 595 height 29
type input "Certificate of Completion"
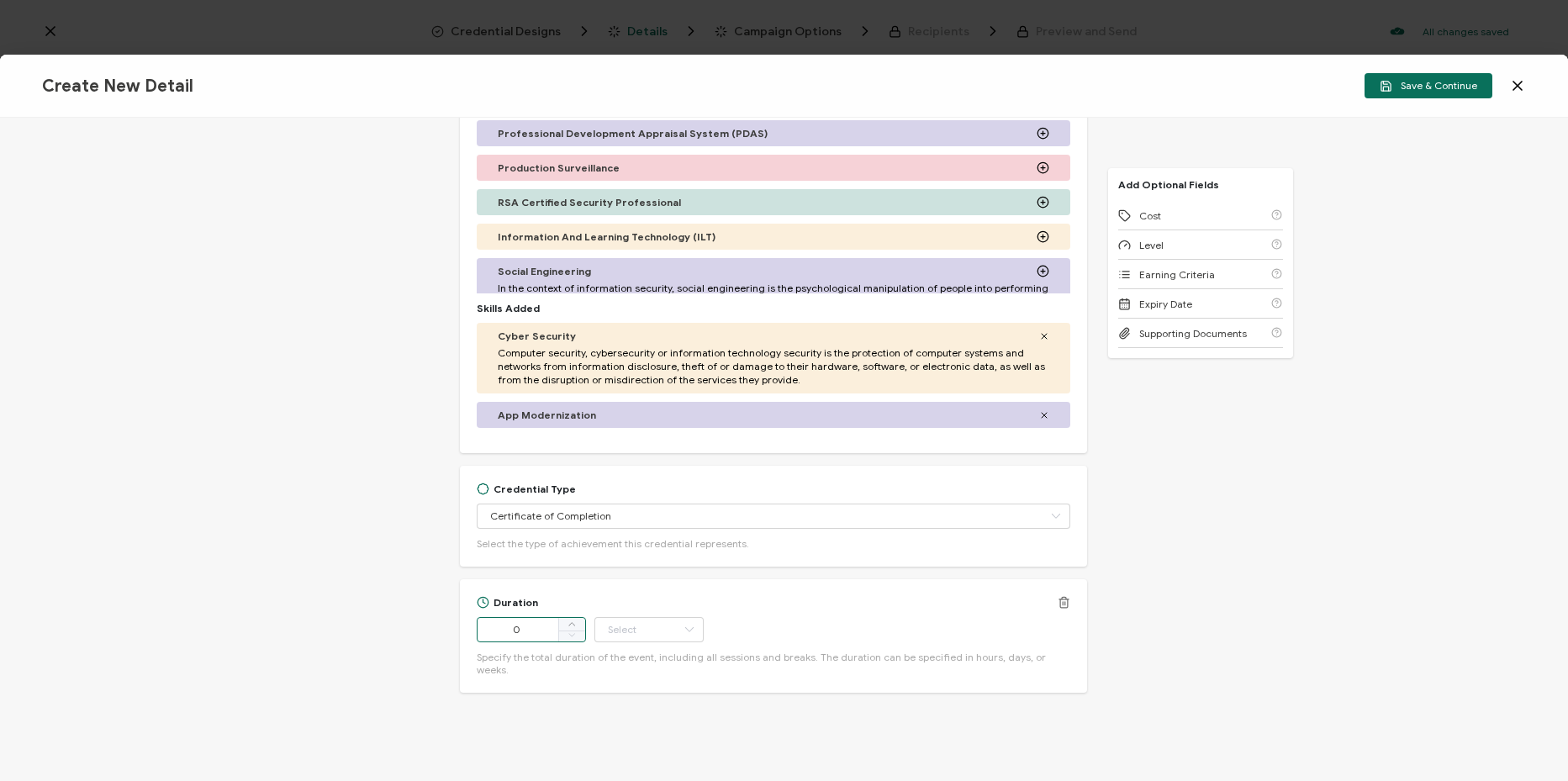
click at [534, 617] on input "0" at bounding box center [531, 630] width 110 height 25
drag, startPoint x: 531, startPoint y: 633, endPoint x: 459, endPoint y: 622, distance: 72.8
click at [462, 622] on div "Duration 0 Hour Day Week Month Year Minute Specify the total duration of the ev…" at bounding box center [774, 636] width 627 height 113
type input "53"
click at [612, 640] on input "text" at bounding box center [649, 630] width 110 height 25
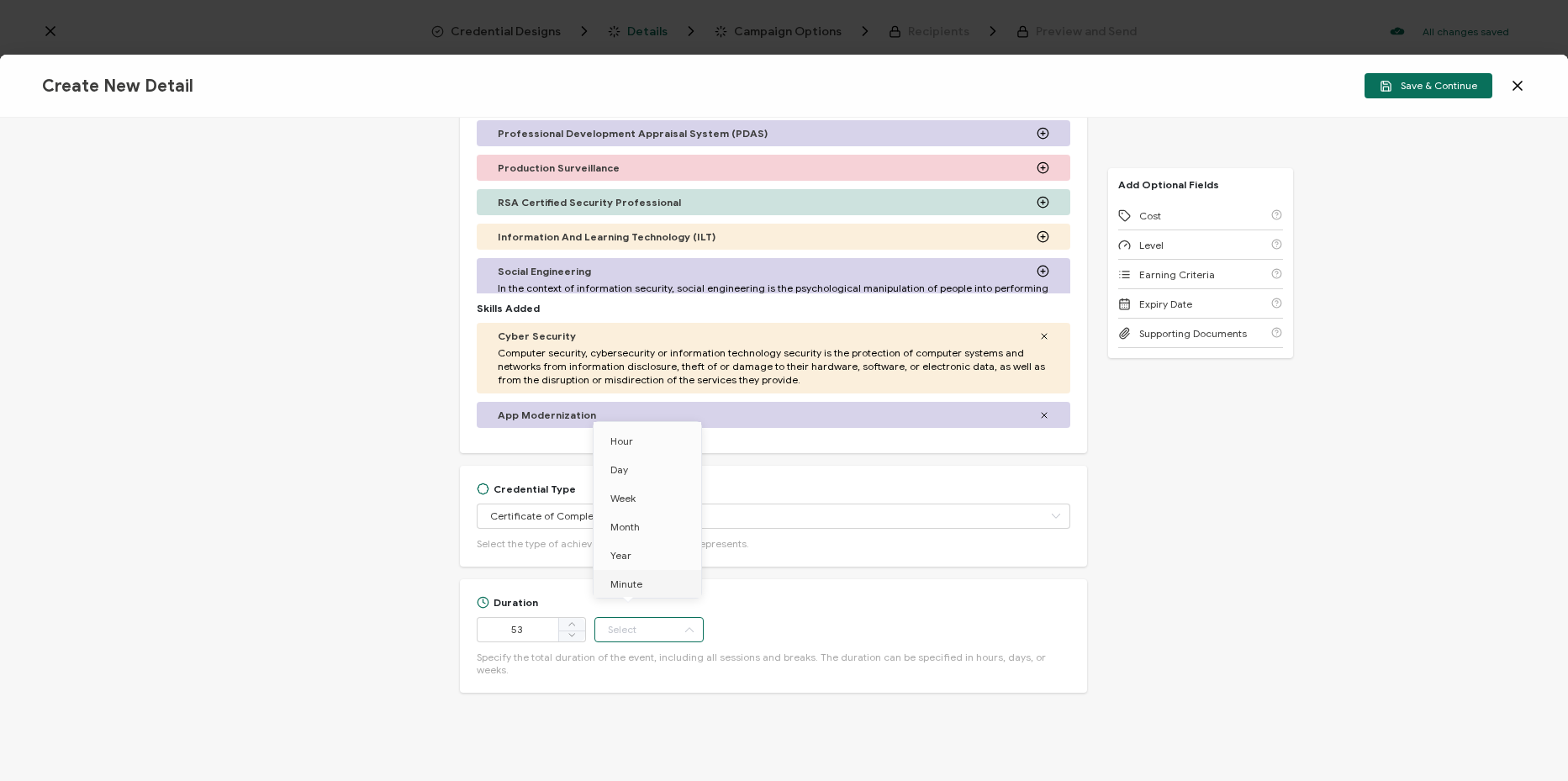
click at [642, 590] on span "Minute" at bounding box center [626, 584] width 32 height 13
type input "Minute"
click at [1452, 93] on button "Save & Continue" at bounding box center [1428, 85] width 128 height 25
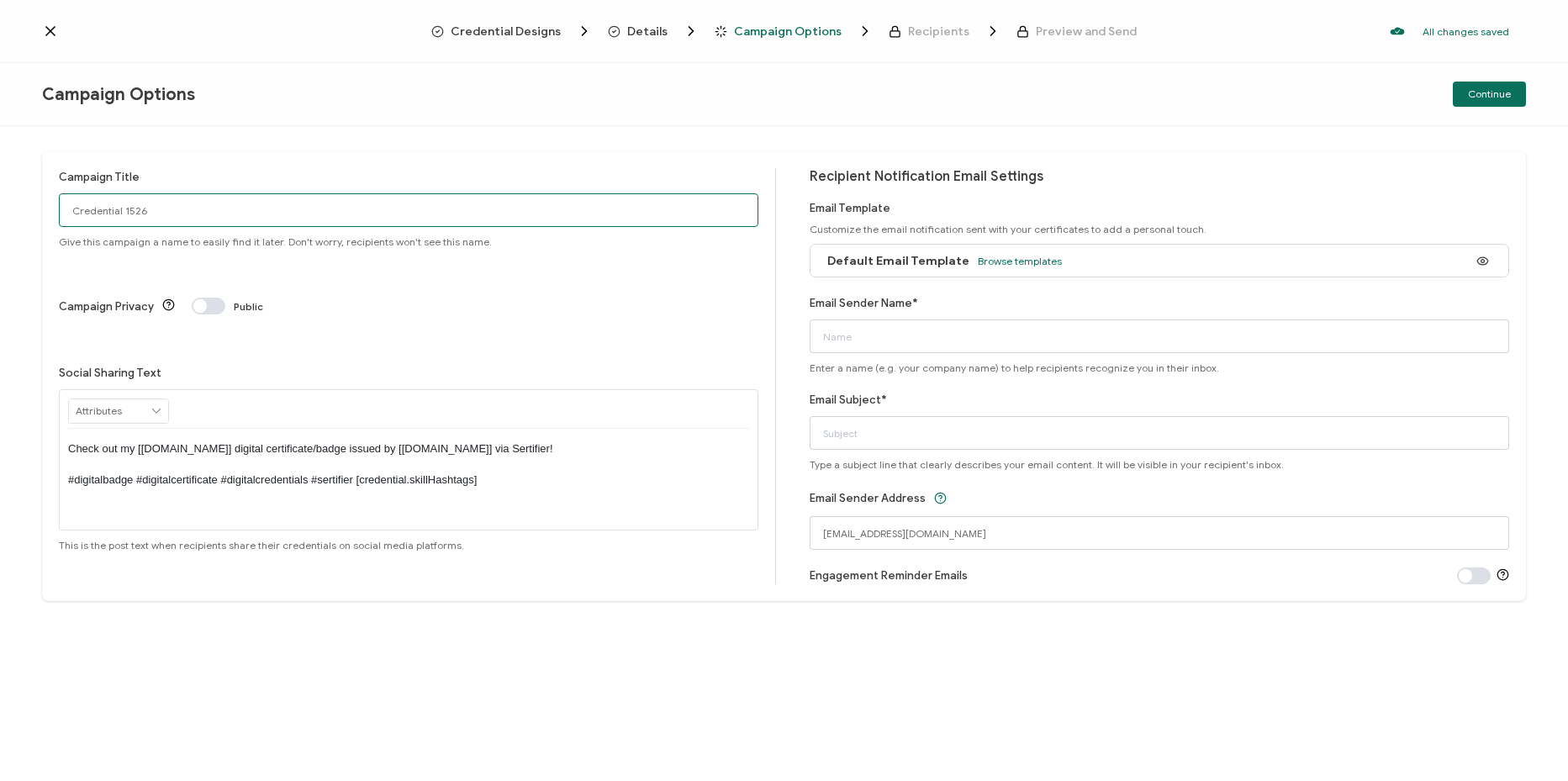
click at [455, 214] on input "Credential 1526" at bounding box center [408, 209] width 699 height 33
paste input "8-14-25_71091_Invicti Webinar"
type input "8-14-25_71091_Invicti Webinar"
click at [922, 339] on input "Email Sender Name*" at bounding box center [1159, 335] width 699 height 33
type input "CPE"
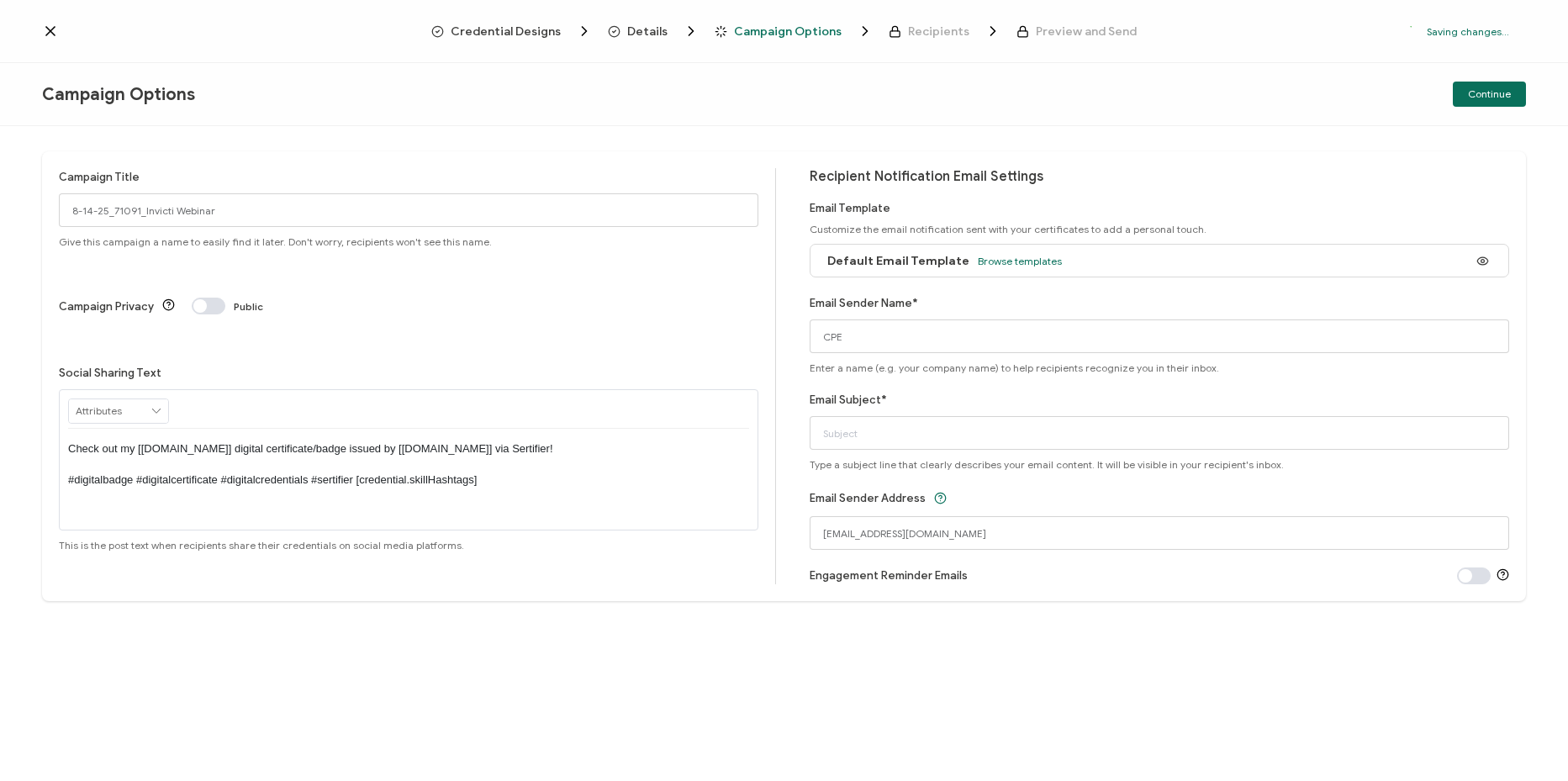
click at [801, 296] on div "Campaign Title 8-14-25_71091_Invicti Webinar Give this campaign a name to easil…" at bounding box center [784, 376] width 1484 height 450
click at [838, 440] on input "Email Subject*" at bounding box center [1159, 432] width 699 height 33
type input "C"
paste input "Invicti and GuidePoint Webinar: Securing the Public Sector: An Outside-In Appro…"
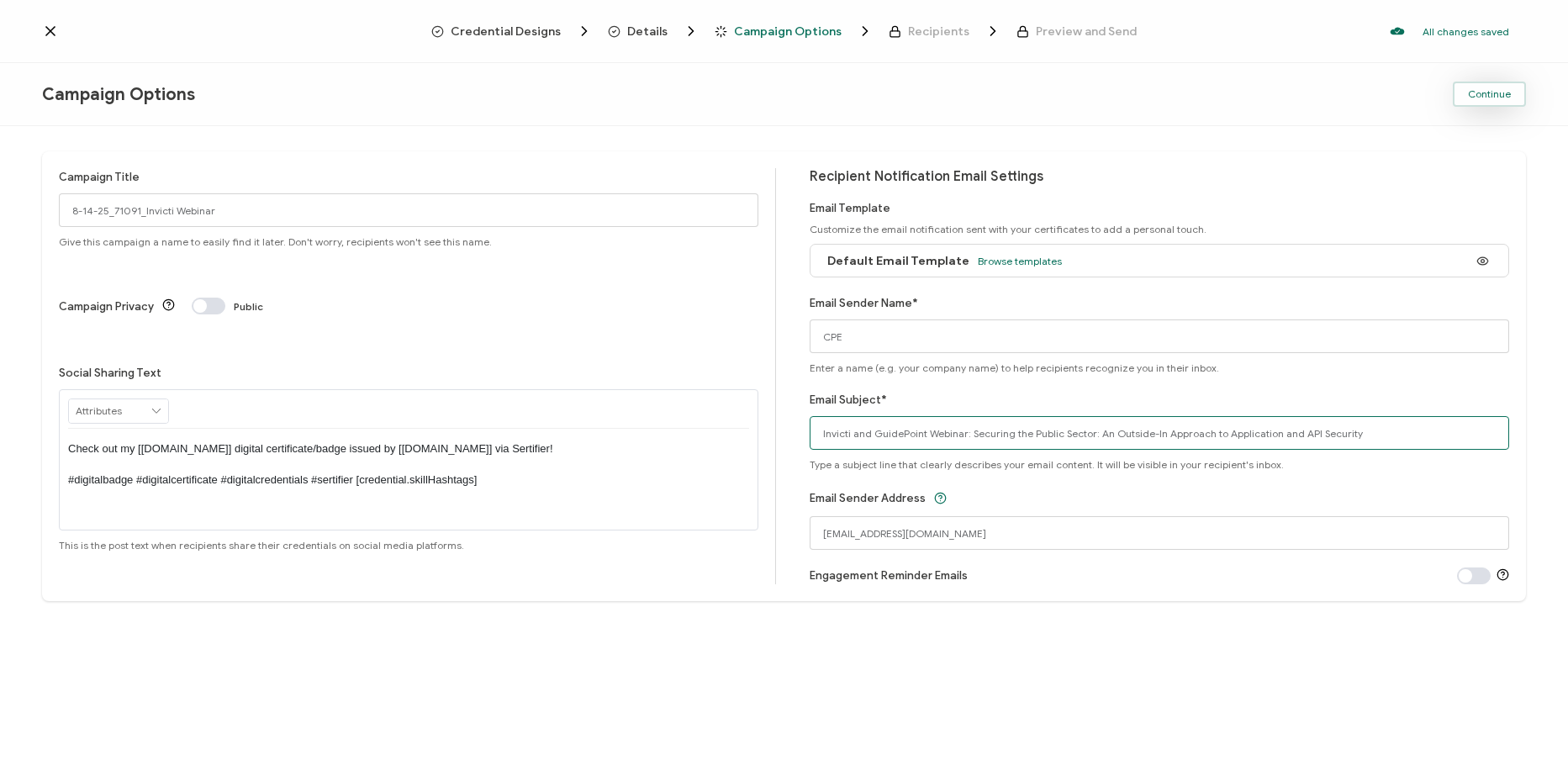
type input "Invicti and GuidePoint Webinar: Securing the Public Sector: An Outside-In Appro…"
click at [1493, 85] on button "Continue" at bounding box center [1489, 94] width 73 height 25
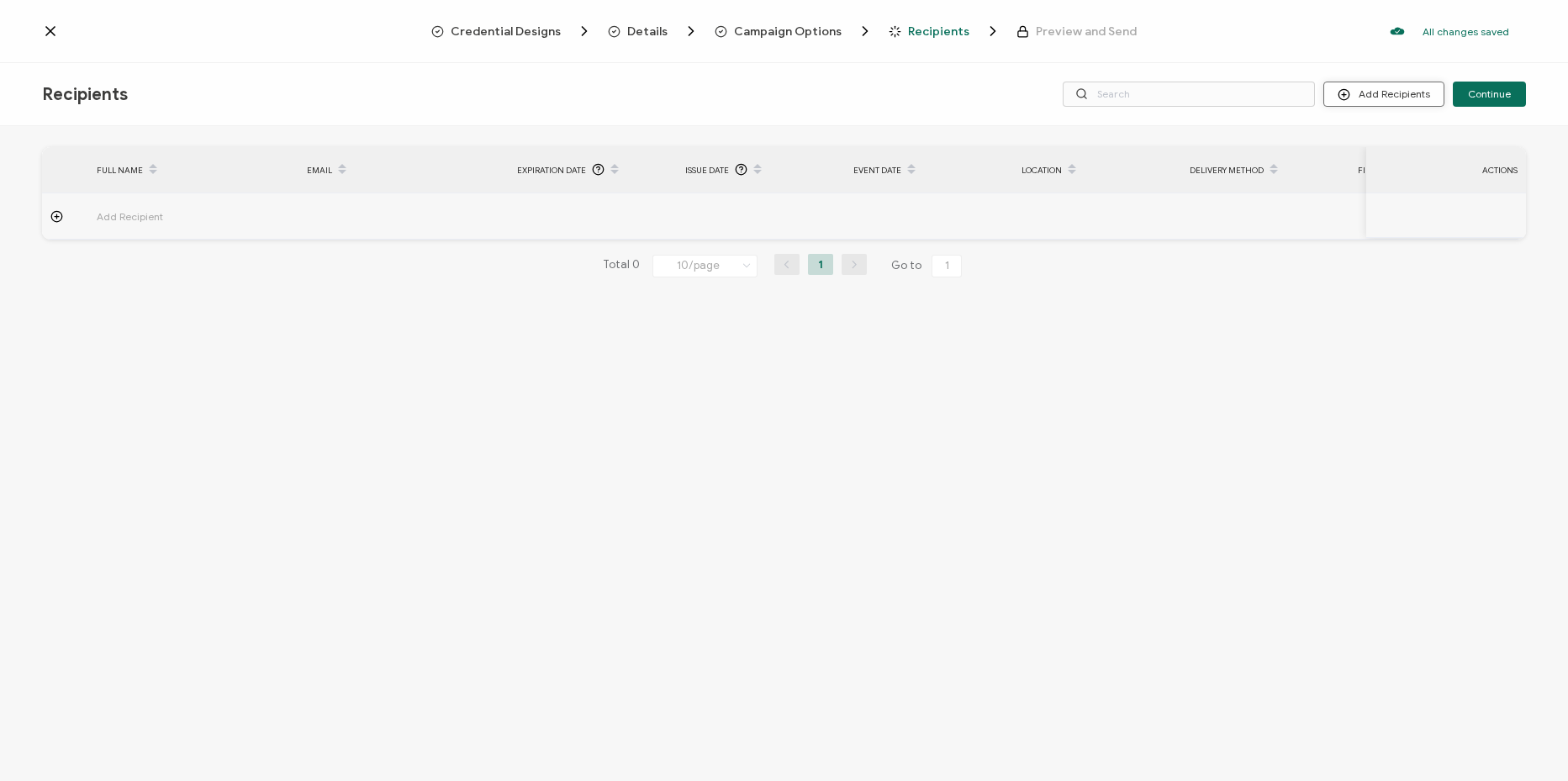
click at [1365, 98] on button "Add Recipients" at bounding box center [1384, 94] width 121 height 25
click at [1391, 137] on span "Upload Recipients" at bounding box center [1404, 139] width 84 height 13
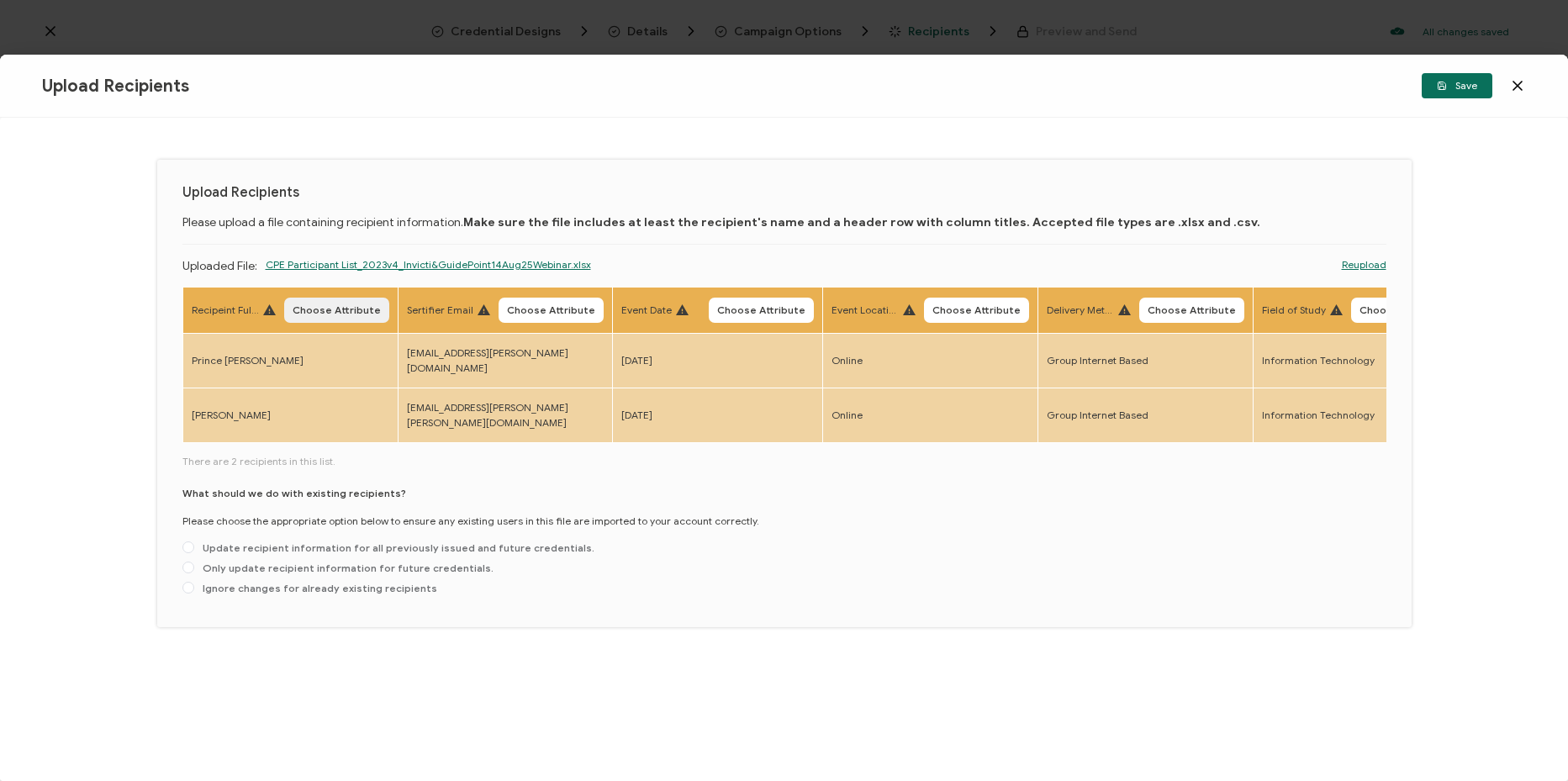
click at [336, 318] on button "Choose Attribute" at bounding box center [336, 310] width 105 height 25
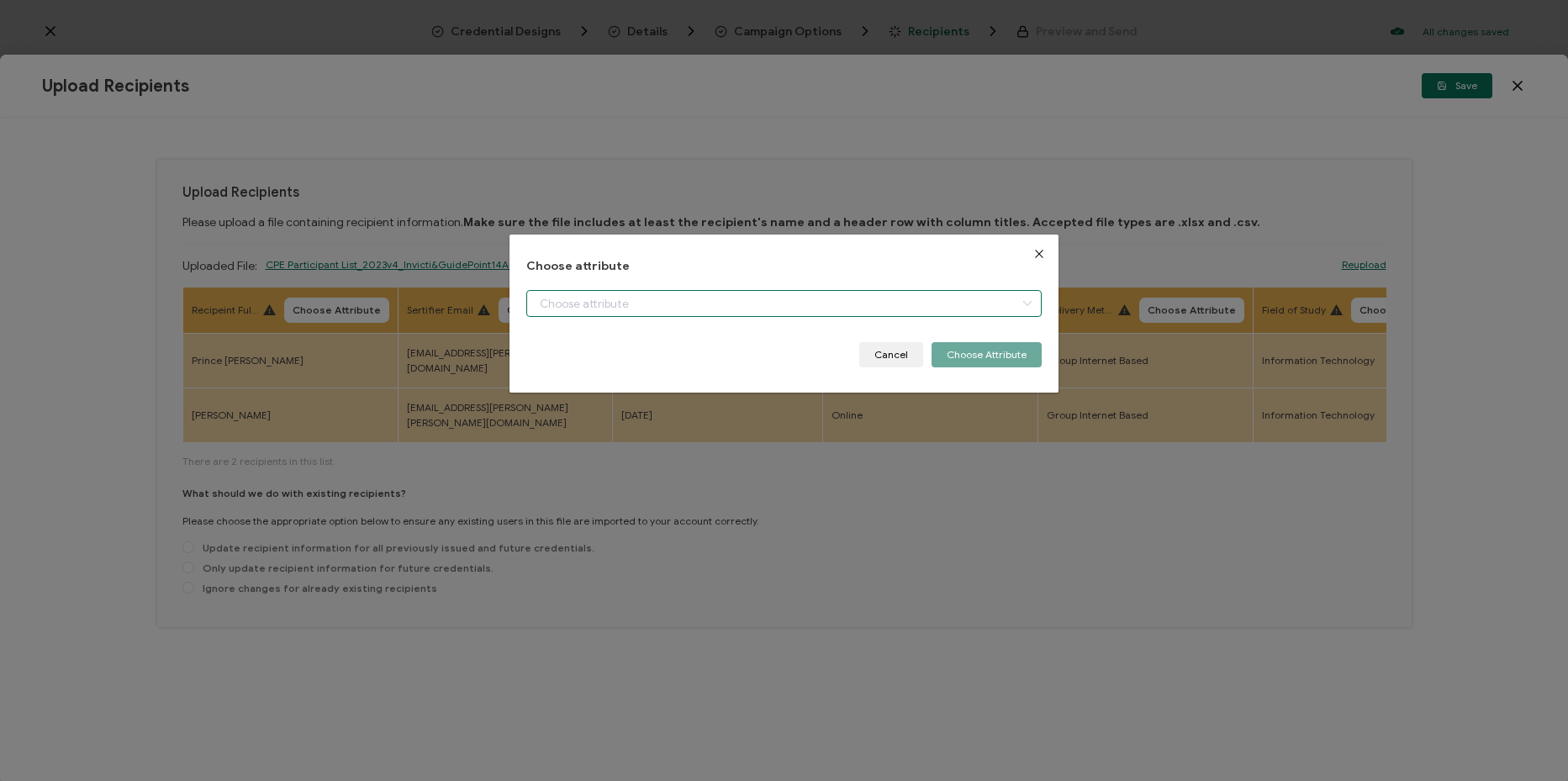
click at [624, 301] on input "dialog" at bounding box center [784, 304] width 515 height 27
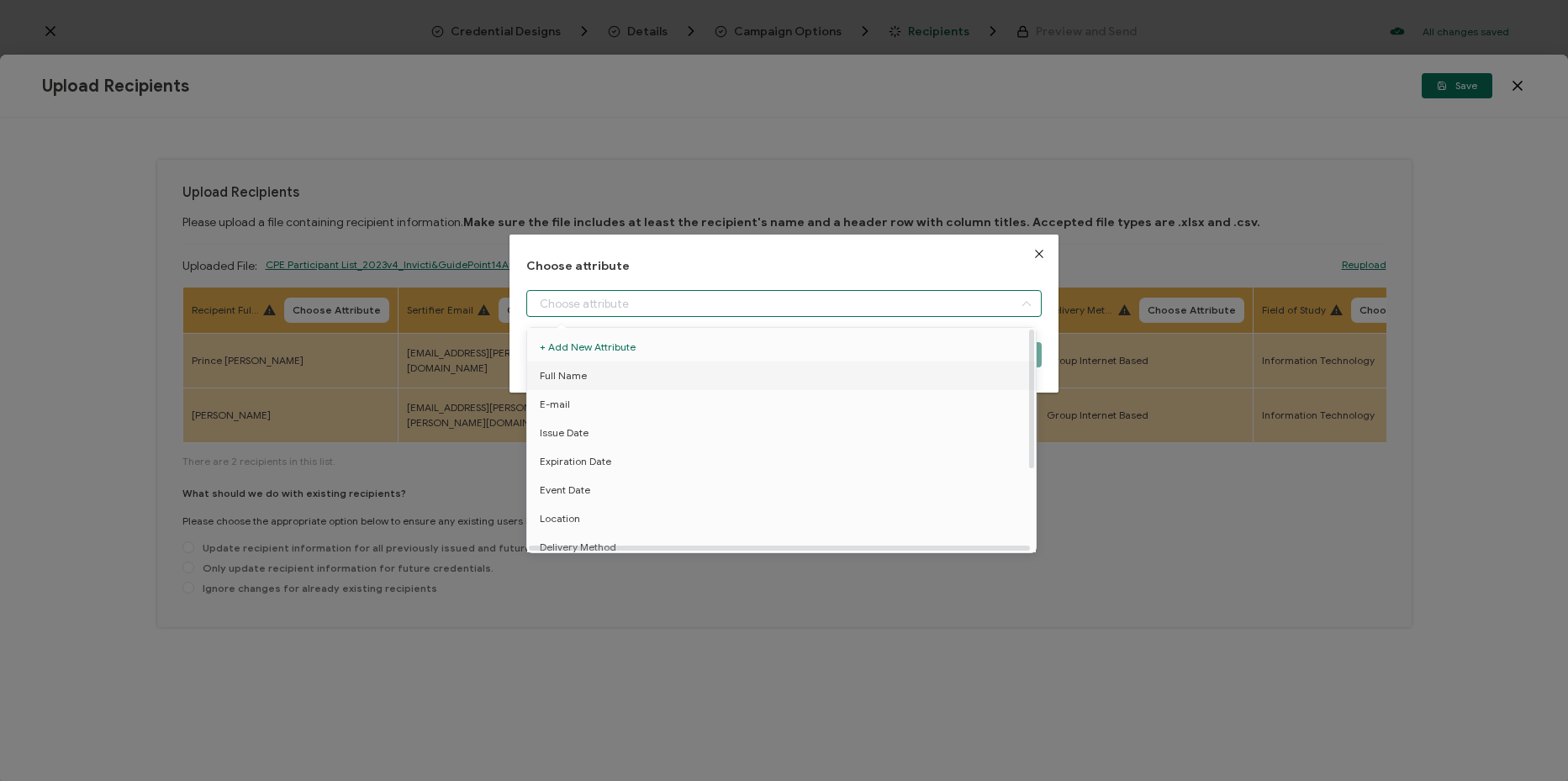
drag, startPoint x: 653, startPoint y: 343, endPoint x: 636, endPoint y: 383, distance: 43.5
click at [636, 383] on ul "+ Add New Attribute Full Name E-mail Issue Date Expiration Date Event Date Loca…" at bounding box center [784, 504] width 515 height 353
drag, startPoint x: 636, startPoint y: 383, endPoint x: 598, endPoint y: 381, distance: 38.1
click at [598, 381] on li "Full Name" at bounding box center [784, 376] width 523 height 29
type input "Full Name"
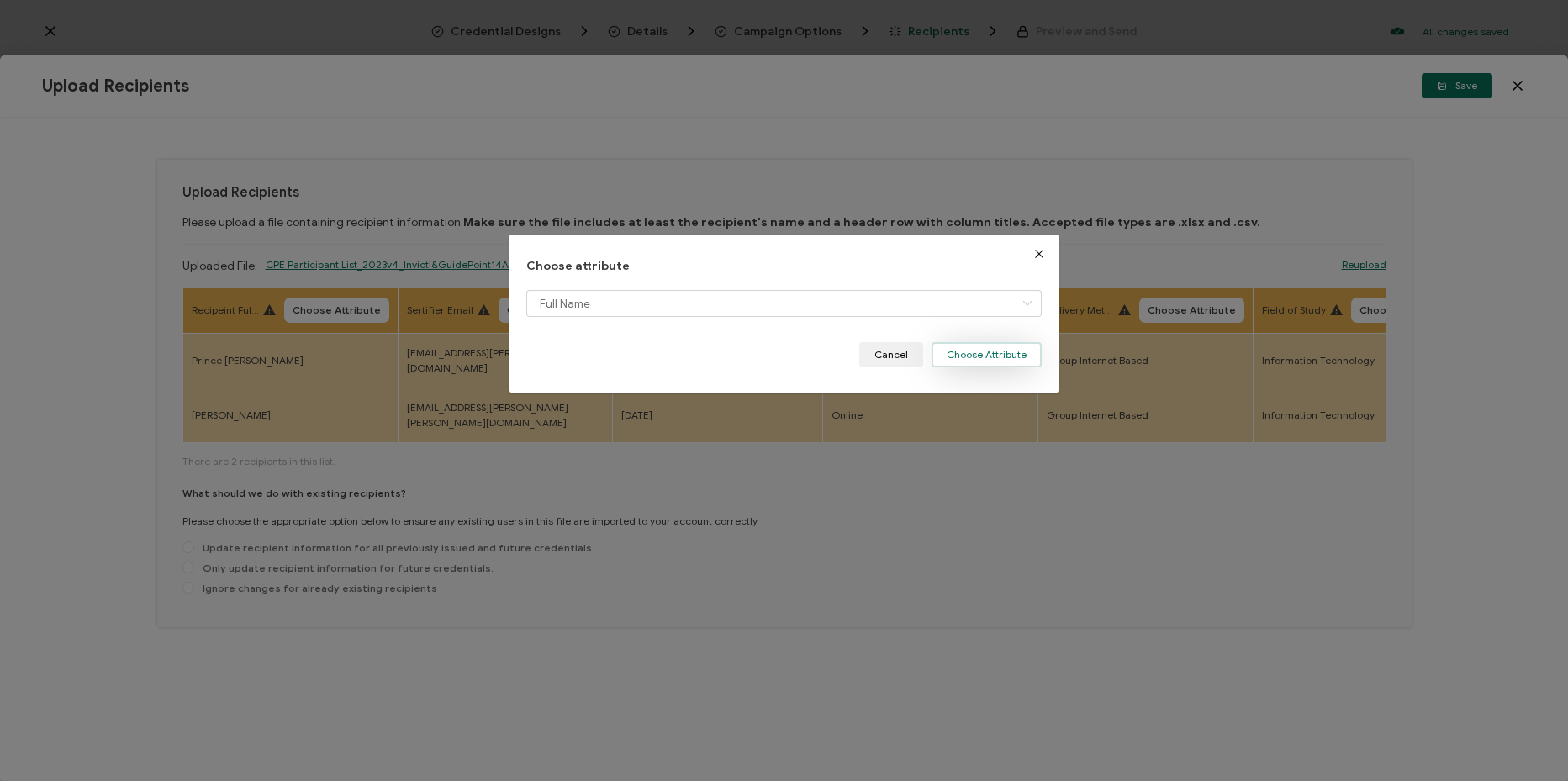
click at [961, 352] on button "Choose Attribute" at bounding box center [987, 355] width 111 height 25
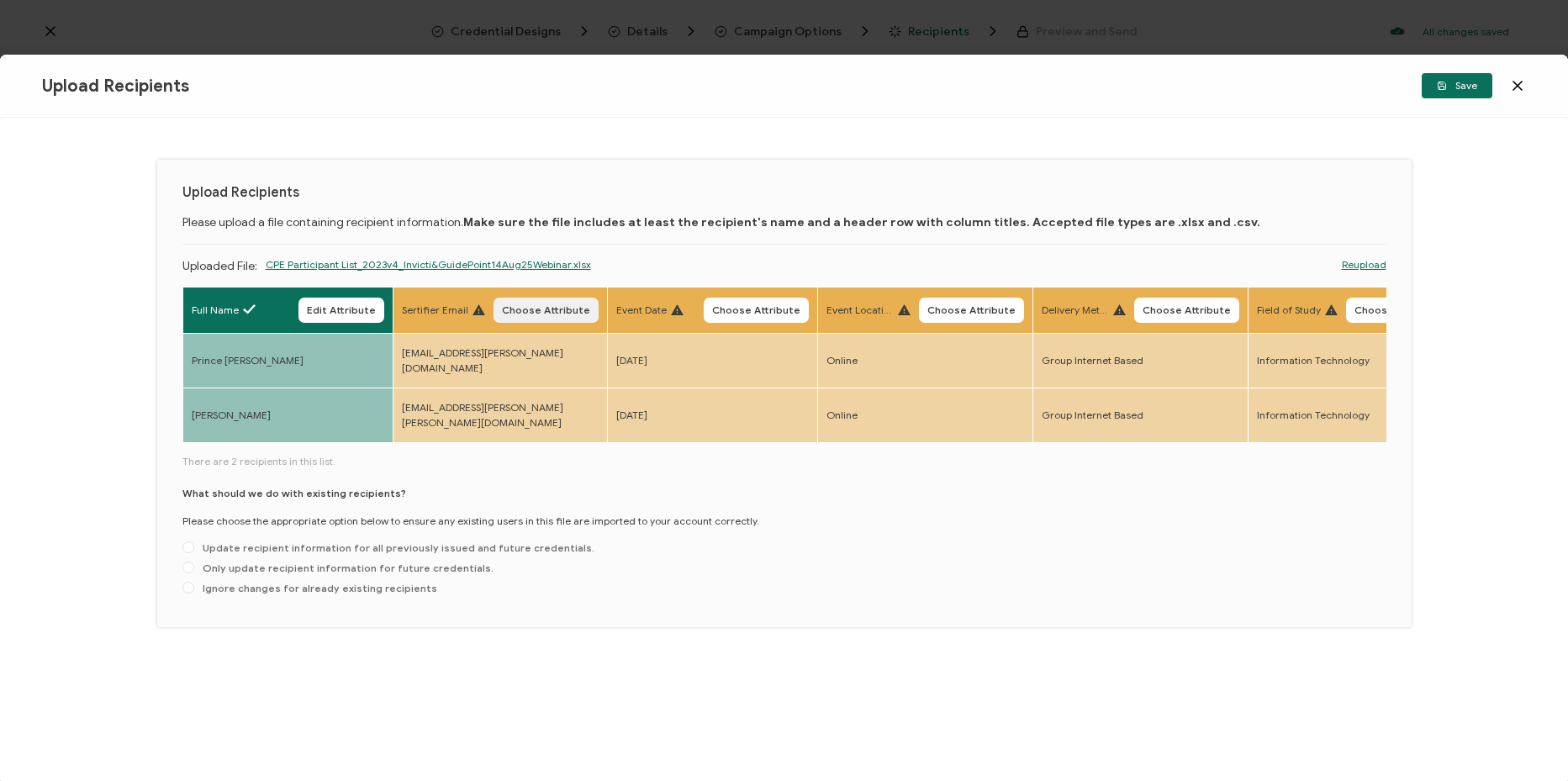
click at [549, 311] on span "Choose Attribute" at bounding box center [546, 310] width 88 height 10
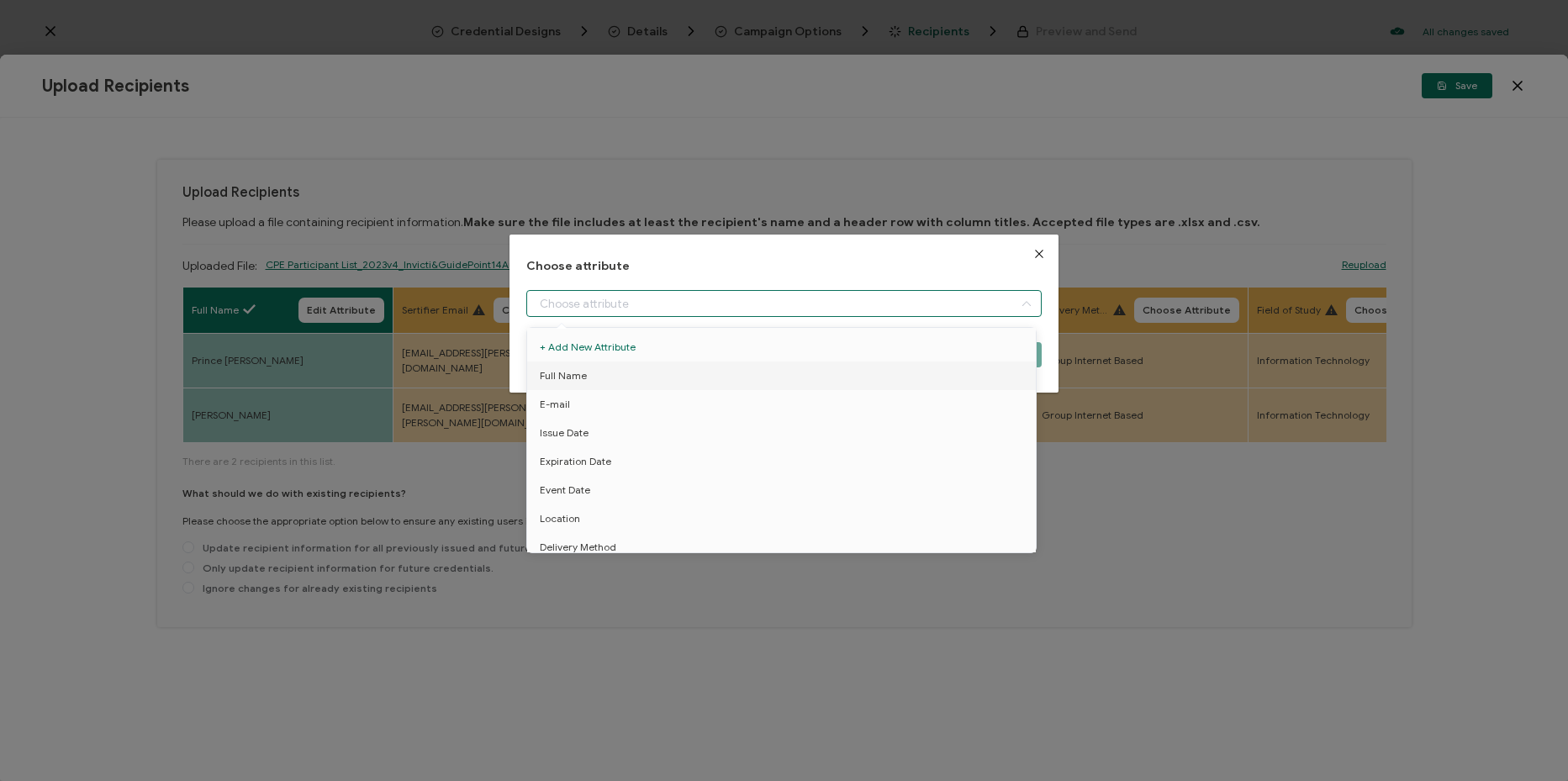
click at [617, 310] on input "dialog" at bounding box center [784, 304] width 515 height 27
click at [645, 397] on li "E-mail" at bounding box center [784, 404] width 523 height 29
type input "E-mail"
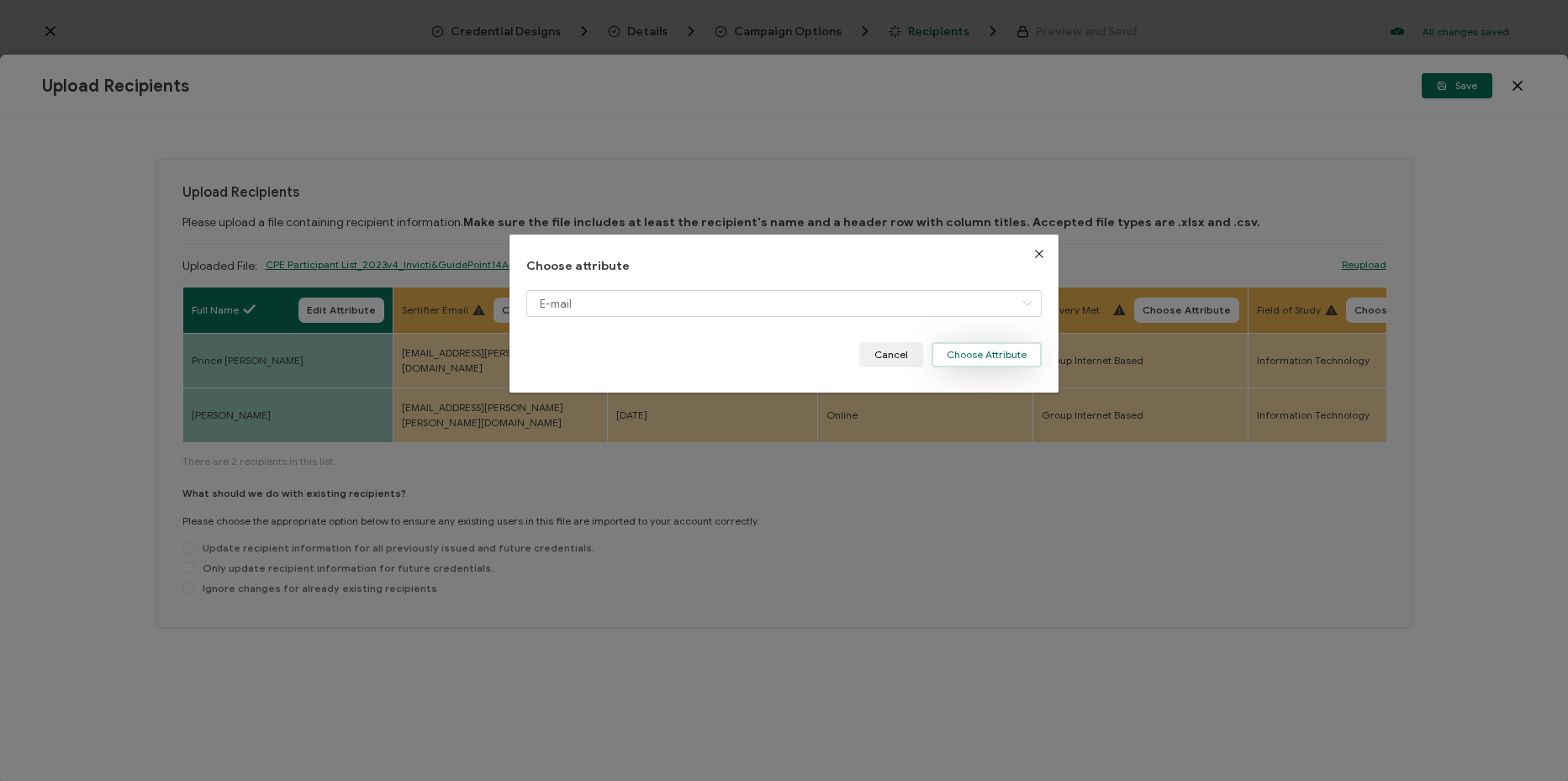
click at [963, 347] on button "Choose Attribute" at bounding box center [987, 355] width 111 height 25
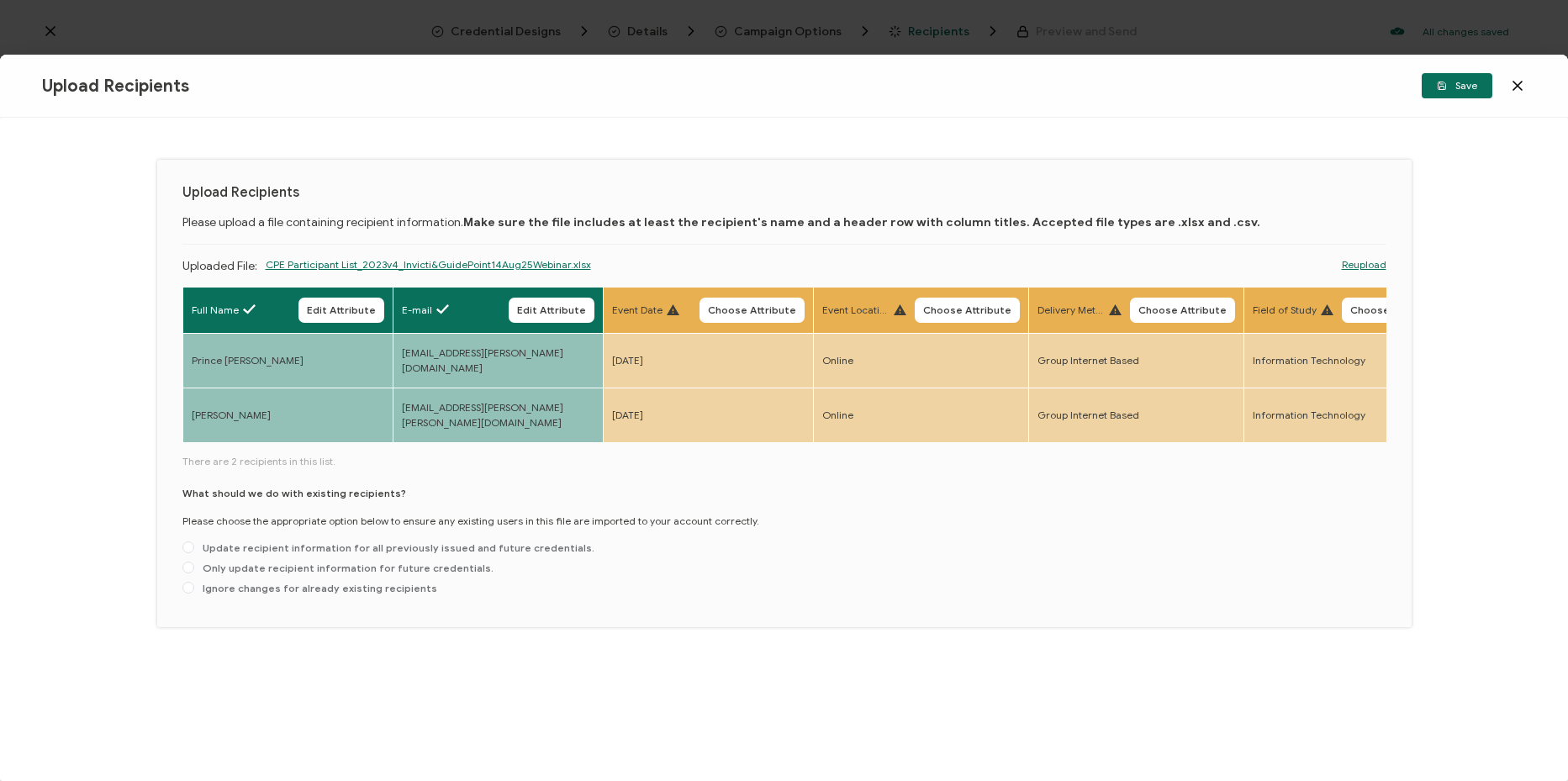
click at [762, 324] on th "Event Date Choose Attribute" at bounding box center [708, 310] width 210 height 46
drag, startPoint x: 757, startPoint y: 314, endPoint x: 719, endPoint y: 316, distance: 38.1
click at [751, 315] on span "Choose Attribute" at bounding box center [752, 310] width 88 height 10
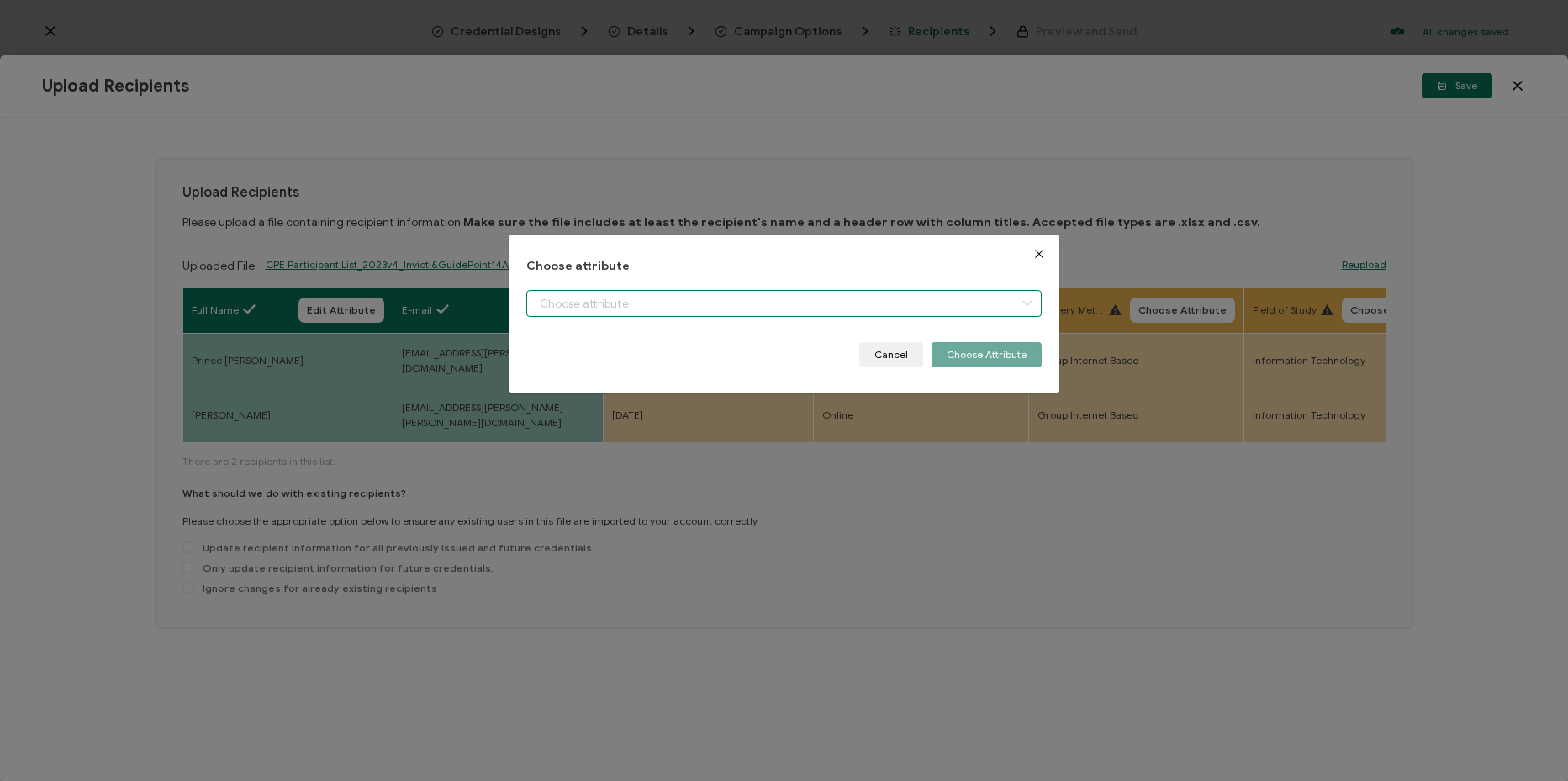
click at [670, 308] on input "dialog" at bounding box center [784, 304] width 515 height 27
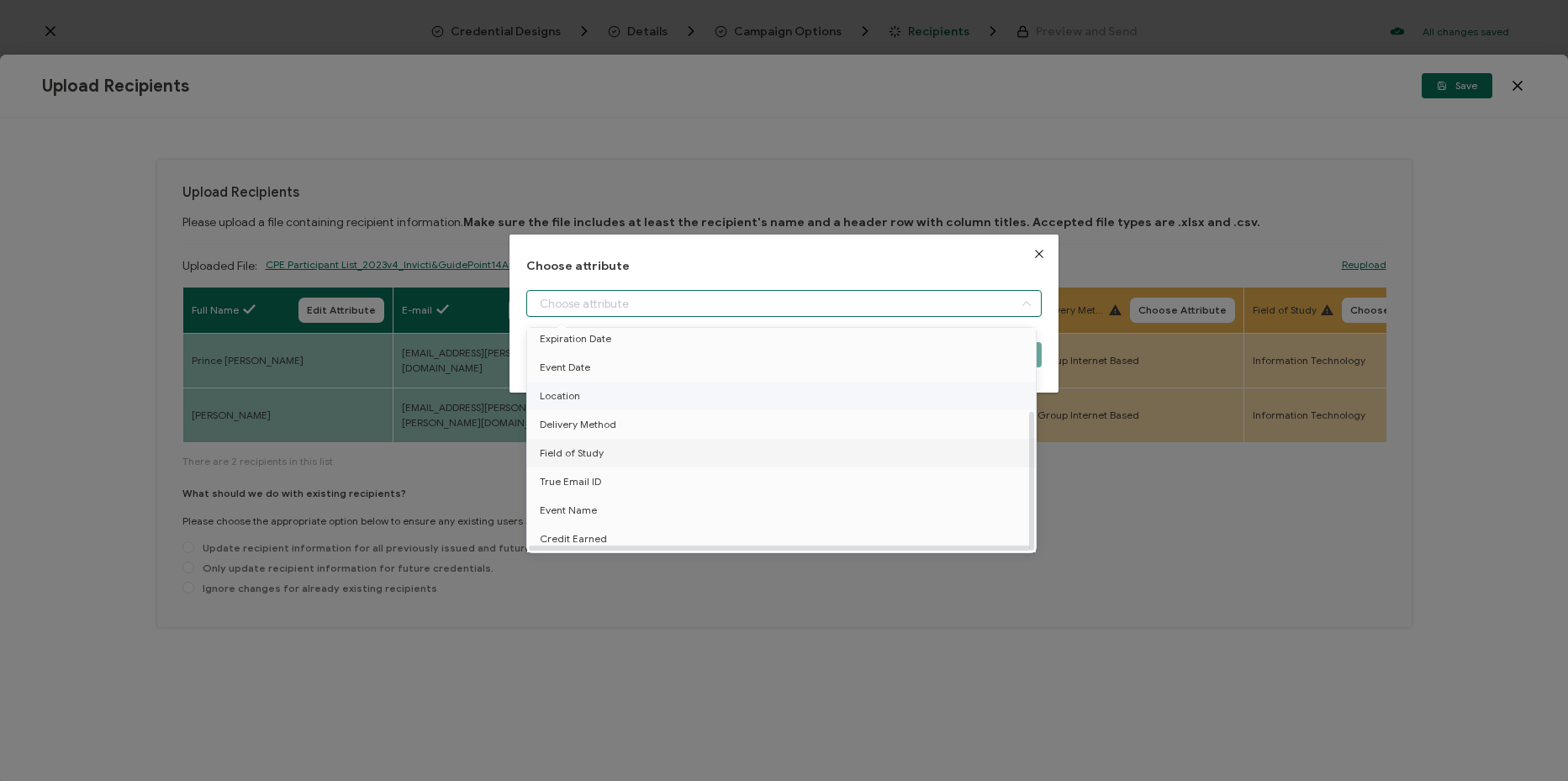
scroll to position [131, 0]
click at [660, 370] on li "Event Date" at bounding box center [784, 368] width 523 height 29
type input "Event Date"
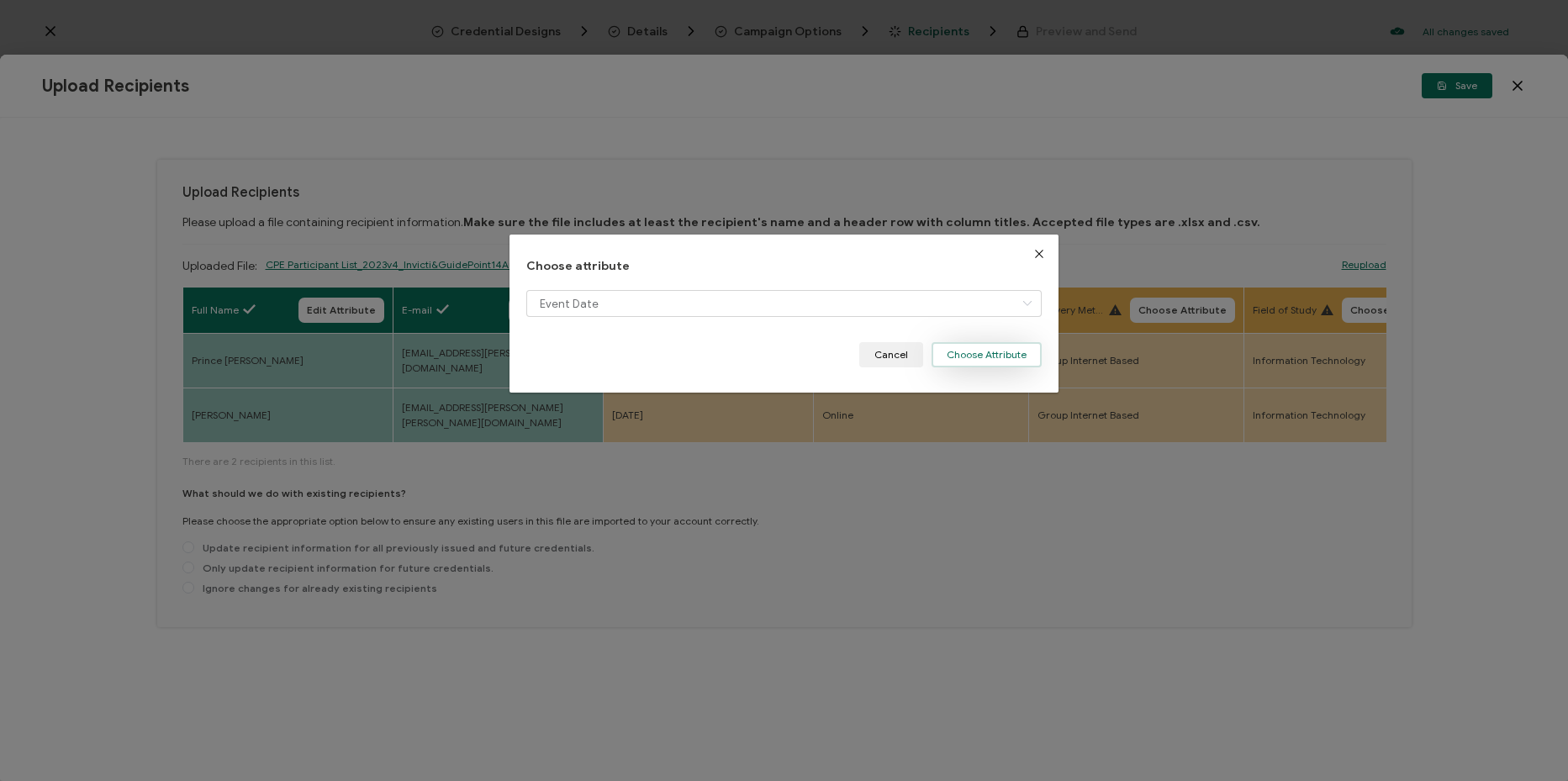
click at [1010, 355] on button "Choose Attribute" at bounding box center [987, 355] width 111 height 25
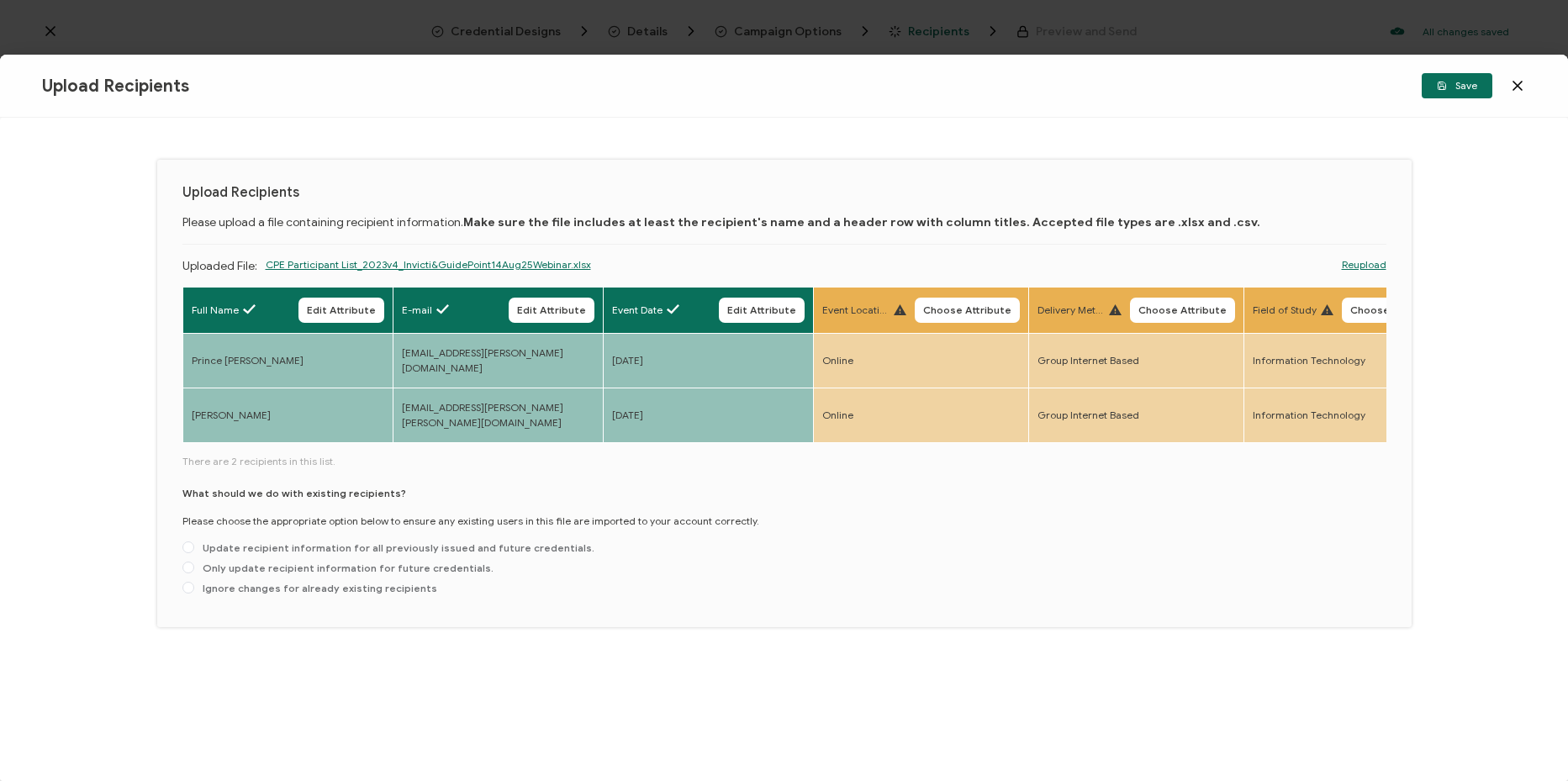
click at [970, 306] on span "Choose Attribute" at bounding box center [967, 310] width 88 height 10
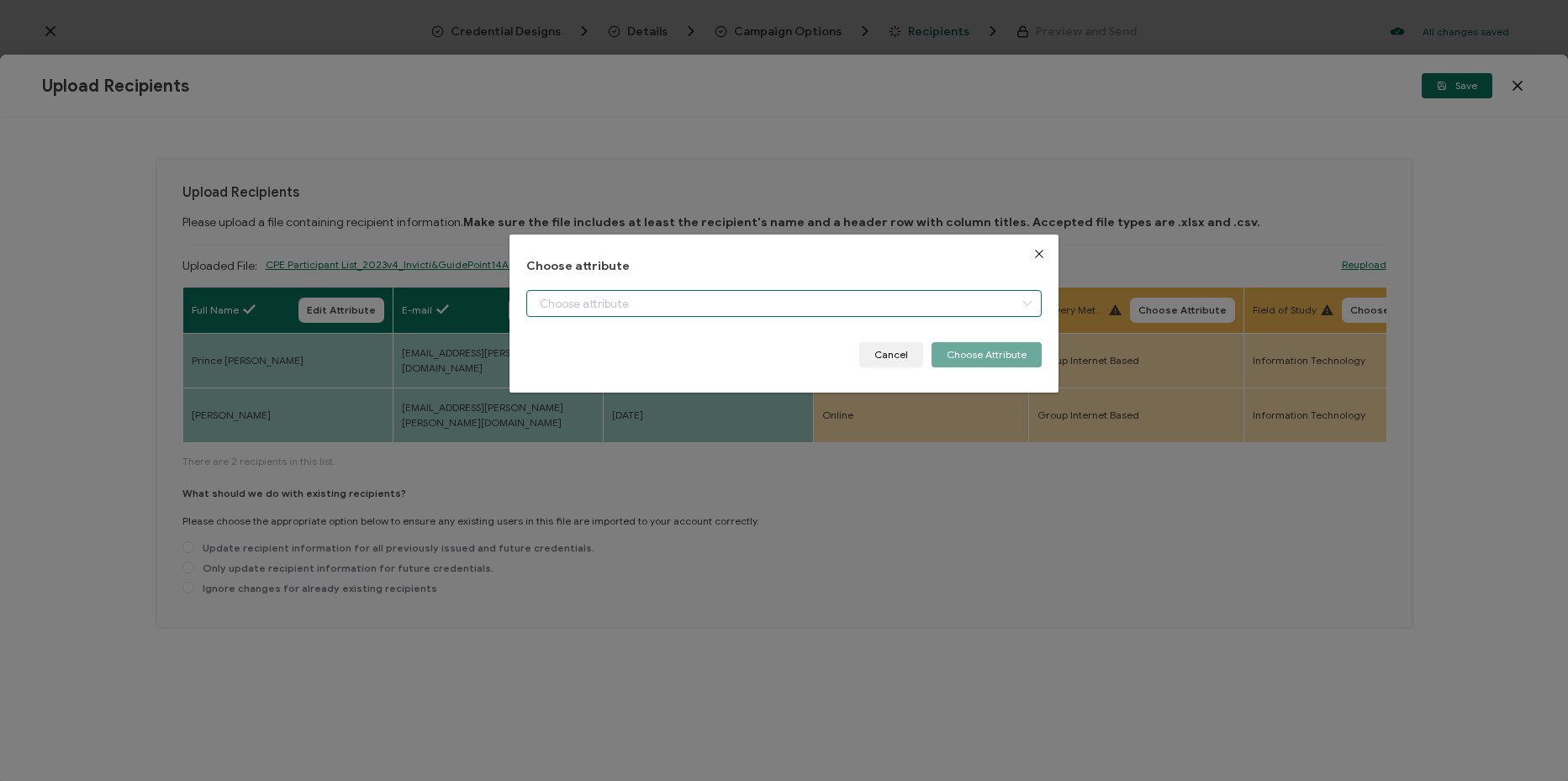
click at [764, 291] on input "dialog" at bounding box center [784, 304] width 515 height 27
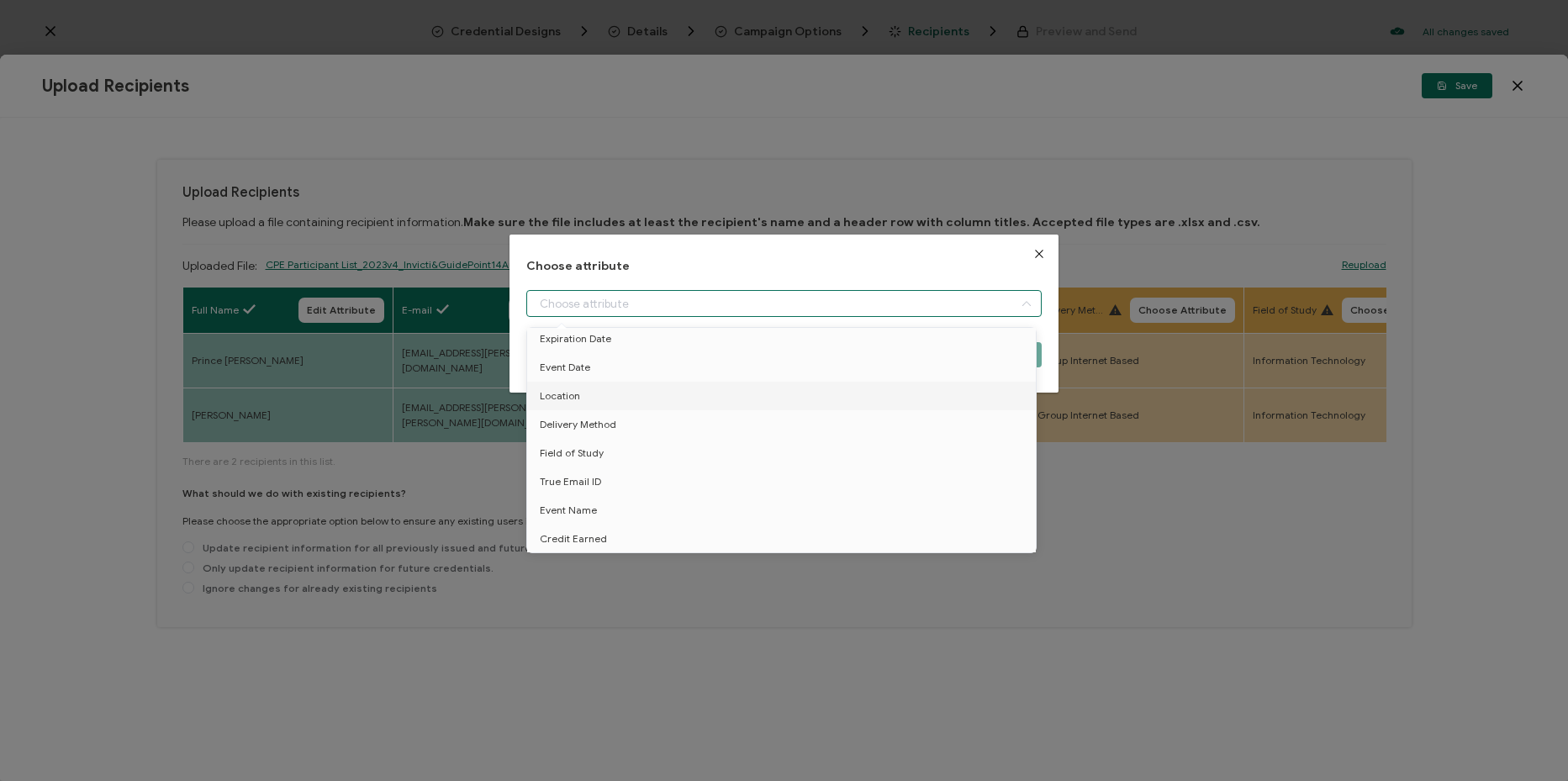
drag, startPoint x: 689, startPoint y: 388, endPoint x: 995, endPoint y: 371, distance: 306.5
click at [690, 388] on li "Location" at bounding box center [784, 396] width 523 height 29
type input "Location"
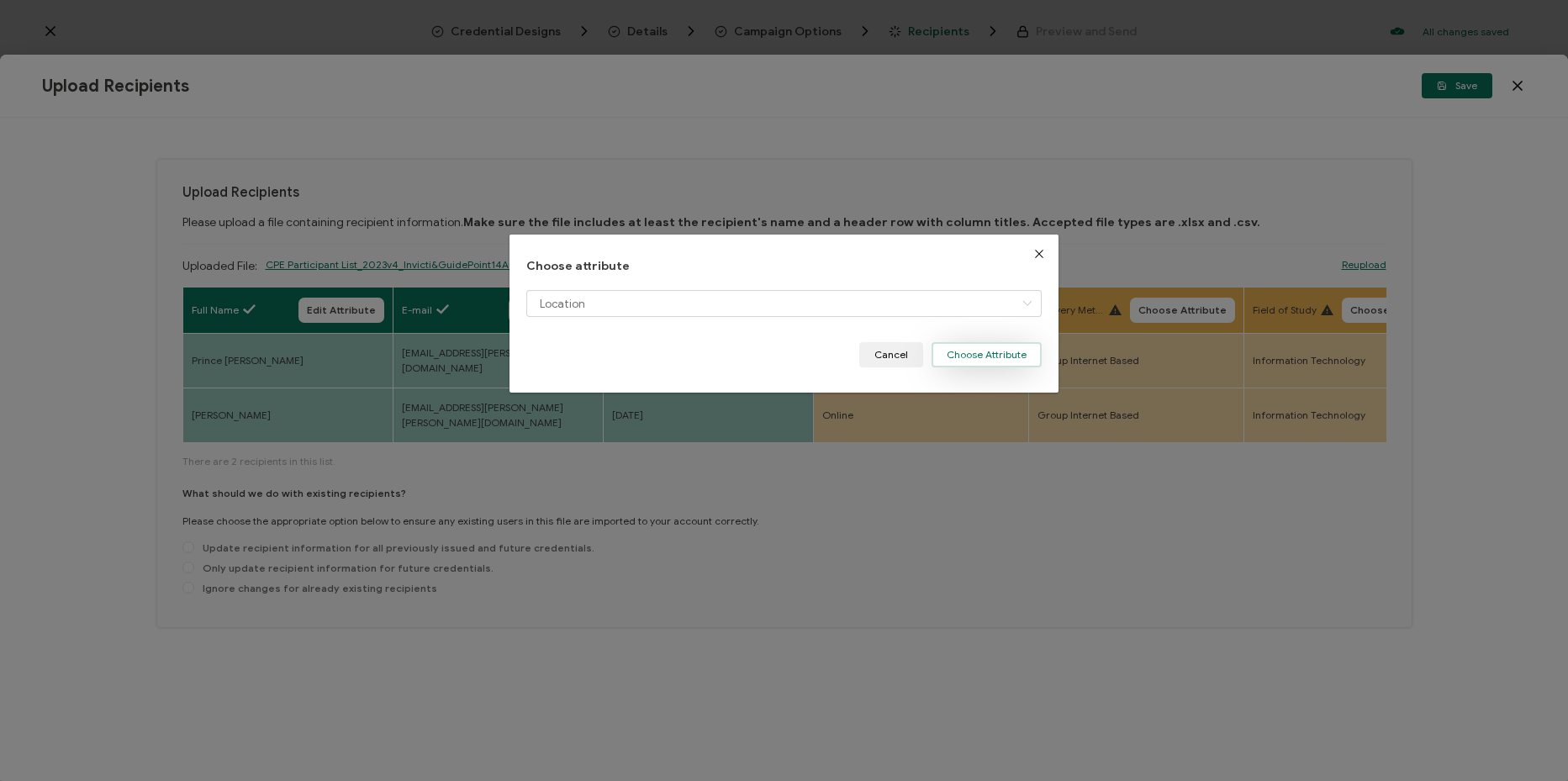
click at [1008, 351] on button "Choose Attribute" at bounding box center [987, 355] width 111 height 25
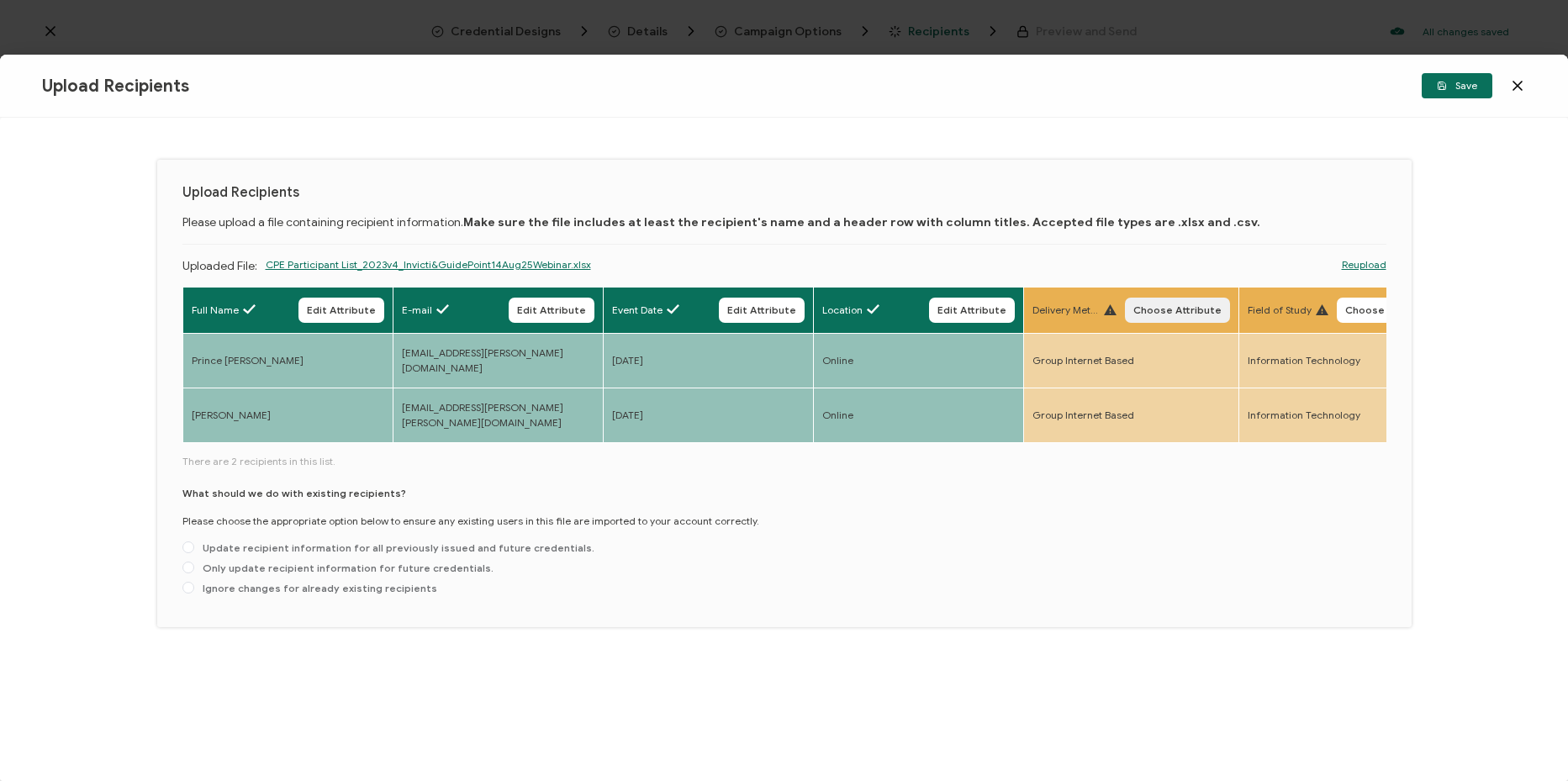
click at [1195, 317] on button "Choose Attribute" at bounding box center [1177, 310] width 105 height 25
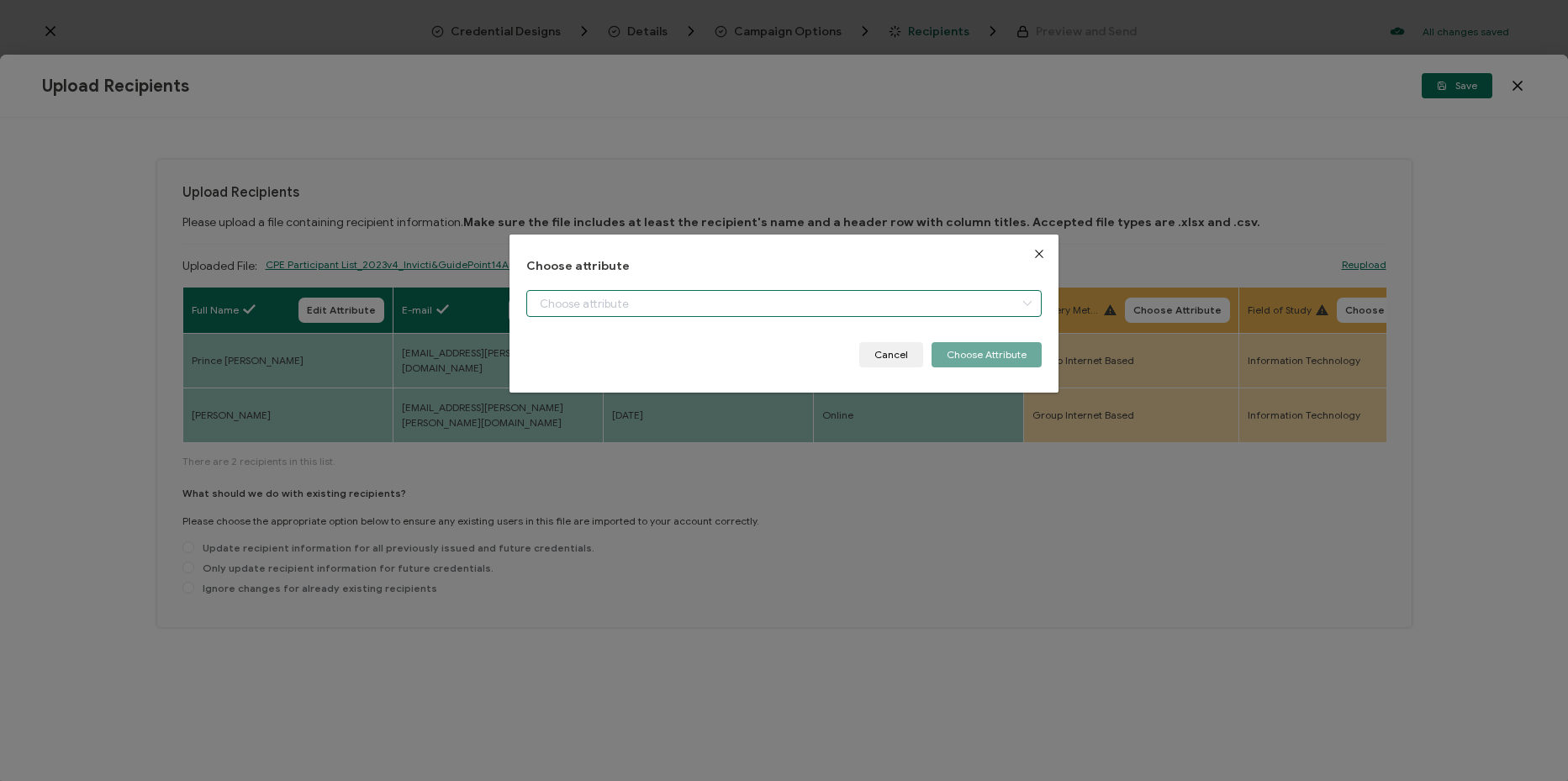
click at [773, 294] on input "dialog" at bounding box center [784, 304] width 515 height 27
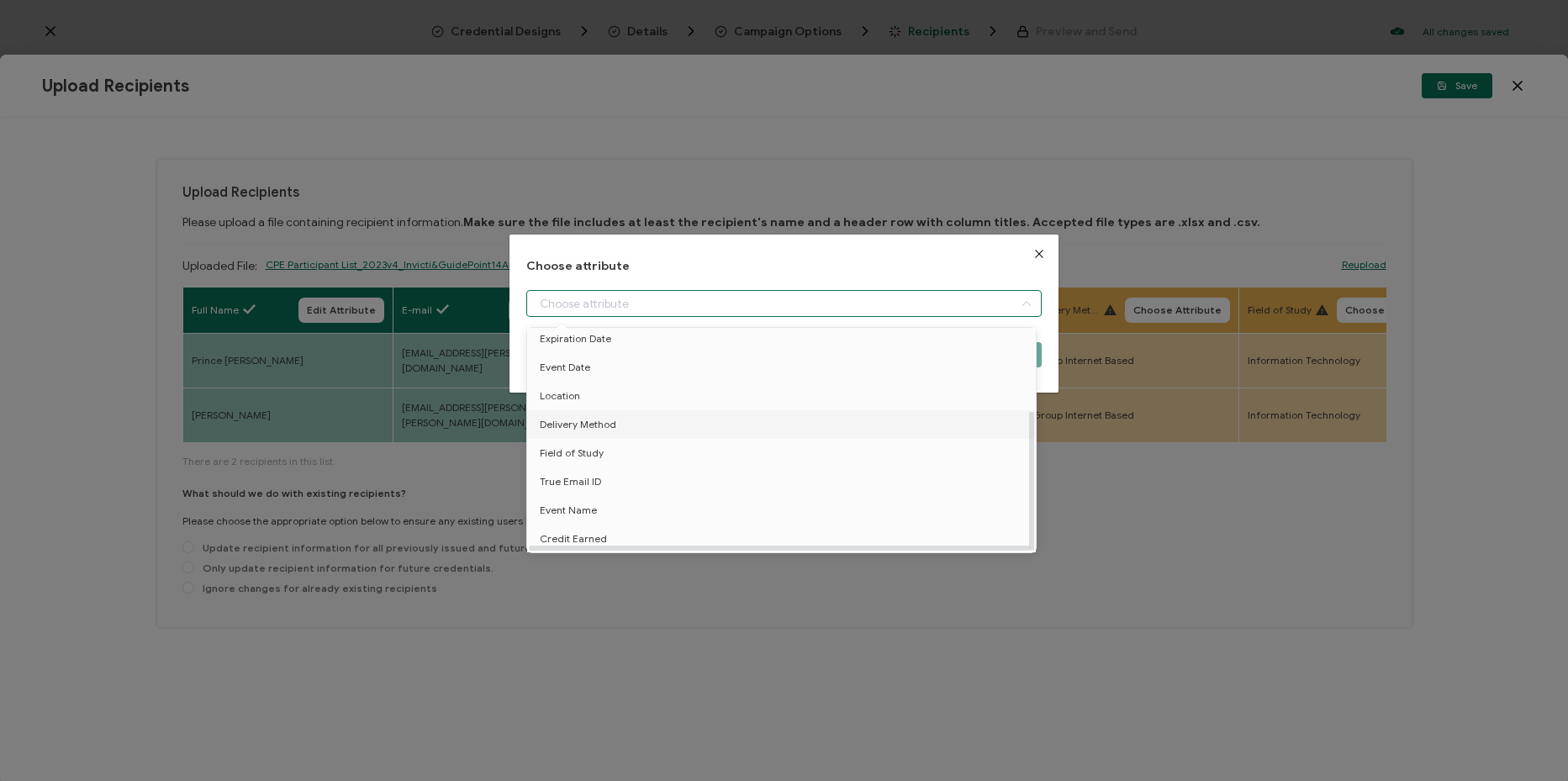
click at [690, 414] on li "Delivery Method" at bounding box center [784, 425] width 523 height 29
type input "Delivery Method"
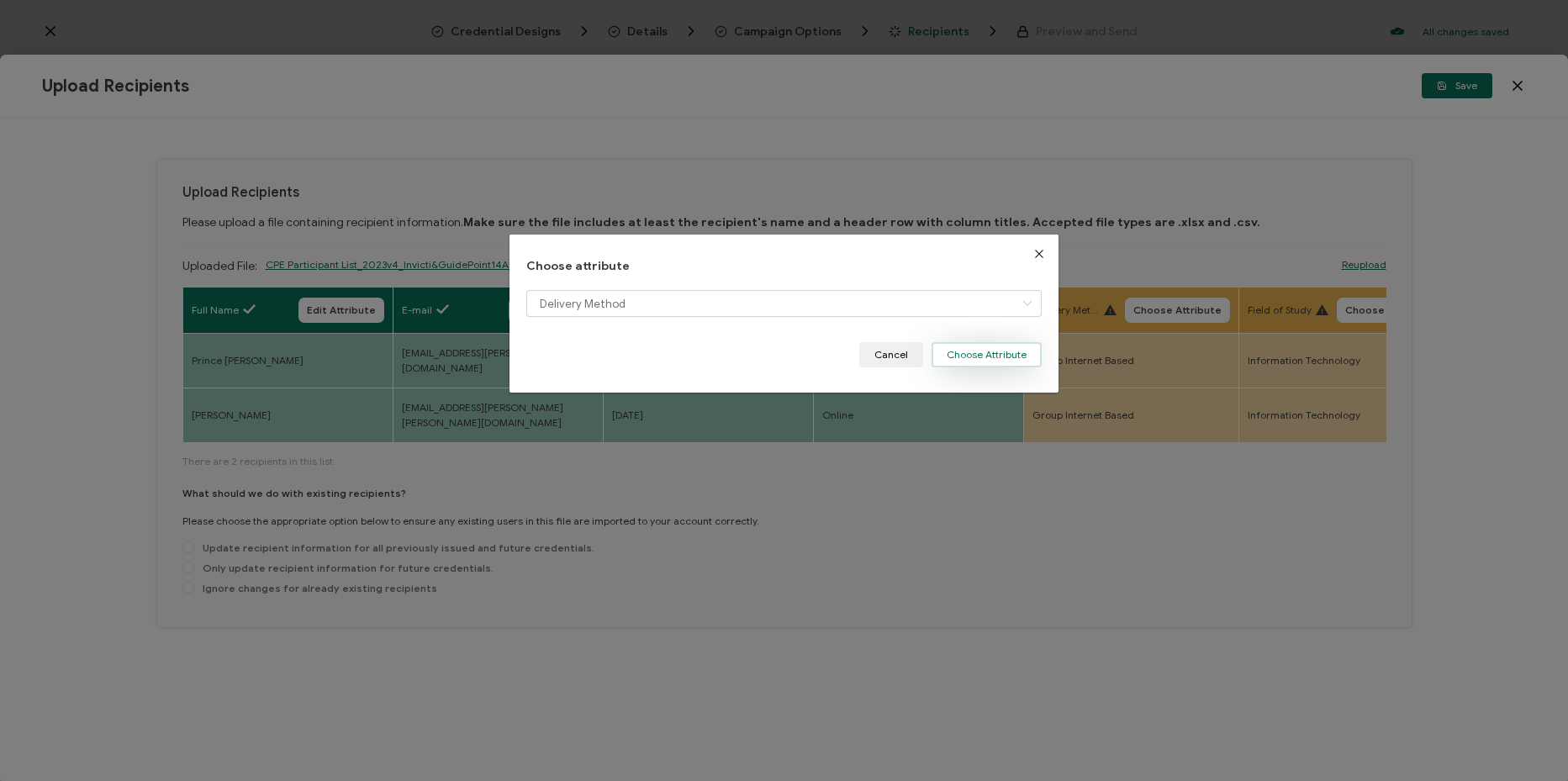
click at [997, 359] on button "Choose Attribute" at bounding box center [987, 355] width 111 height 25
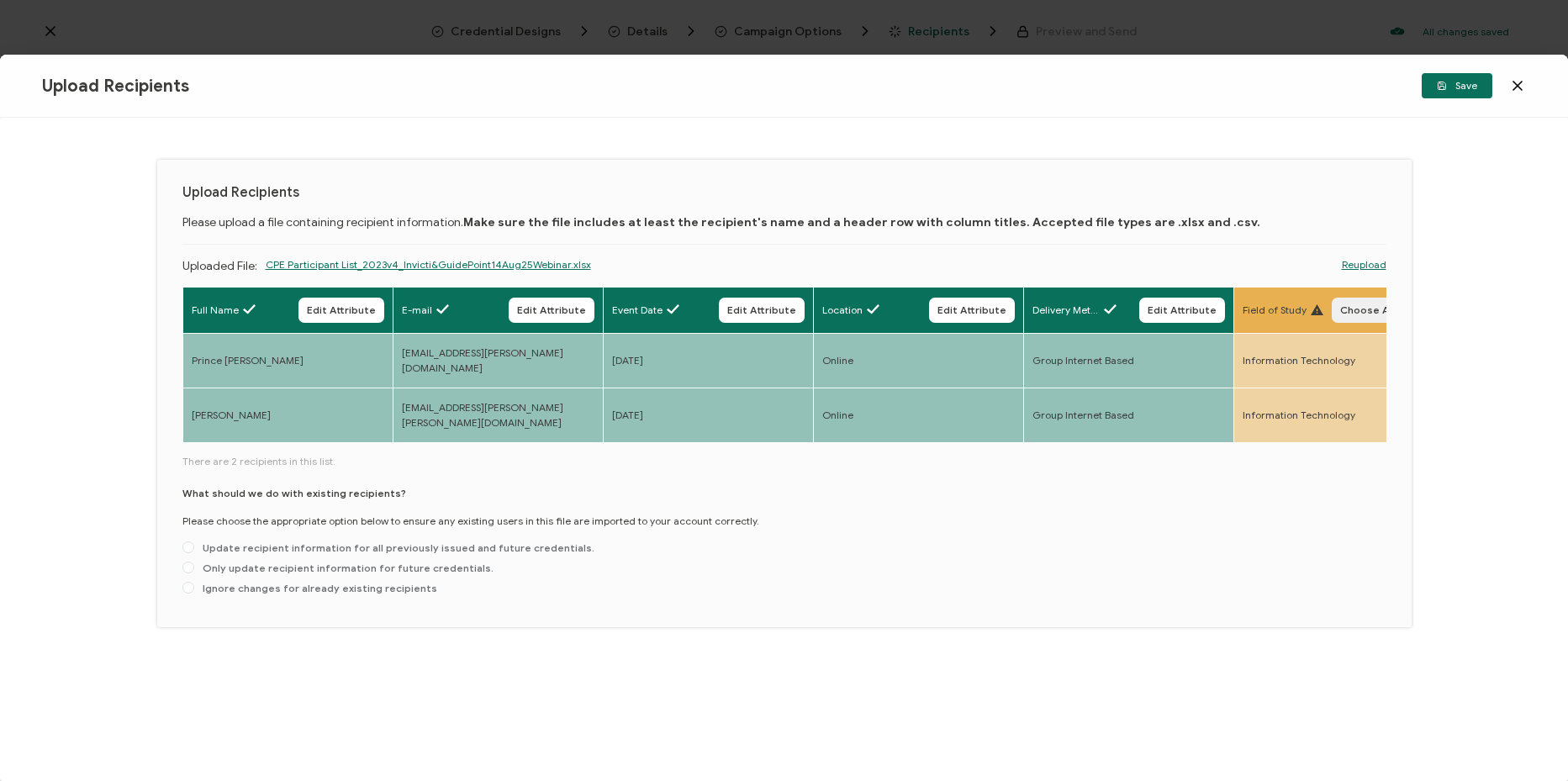
click at [1375, 319] on button "Choose Attribute" at bounding box center [1384, 310] width 105 height 25
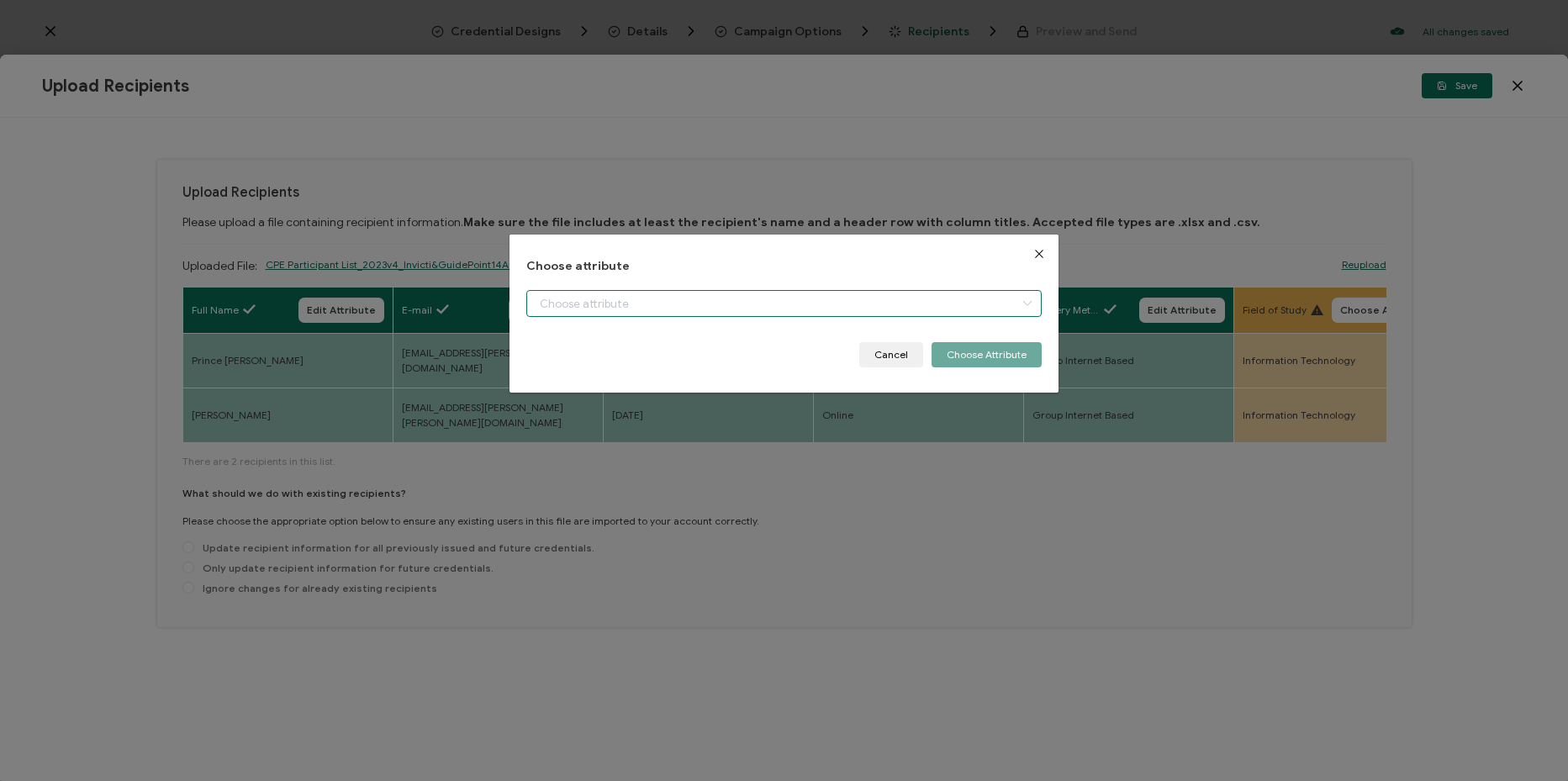
click at [795, 311] on input "dialog" at bounding box center [784, 304] width 515 height 27
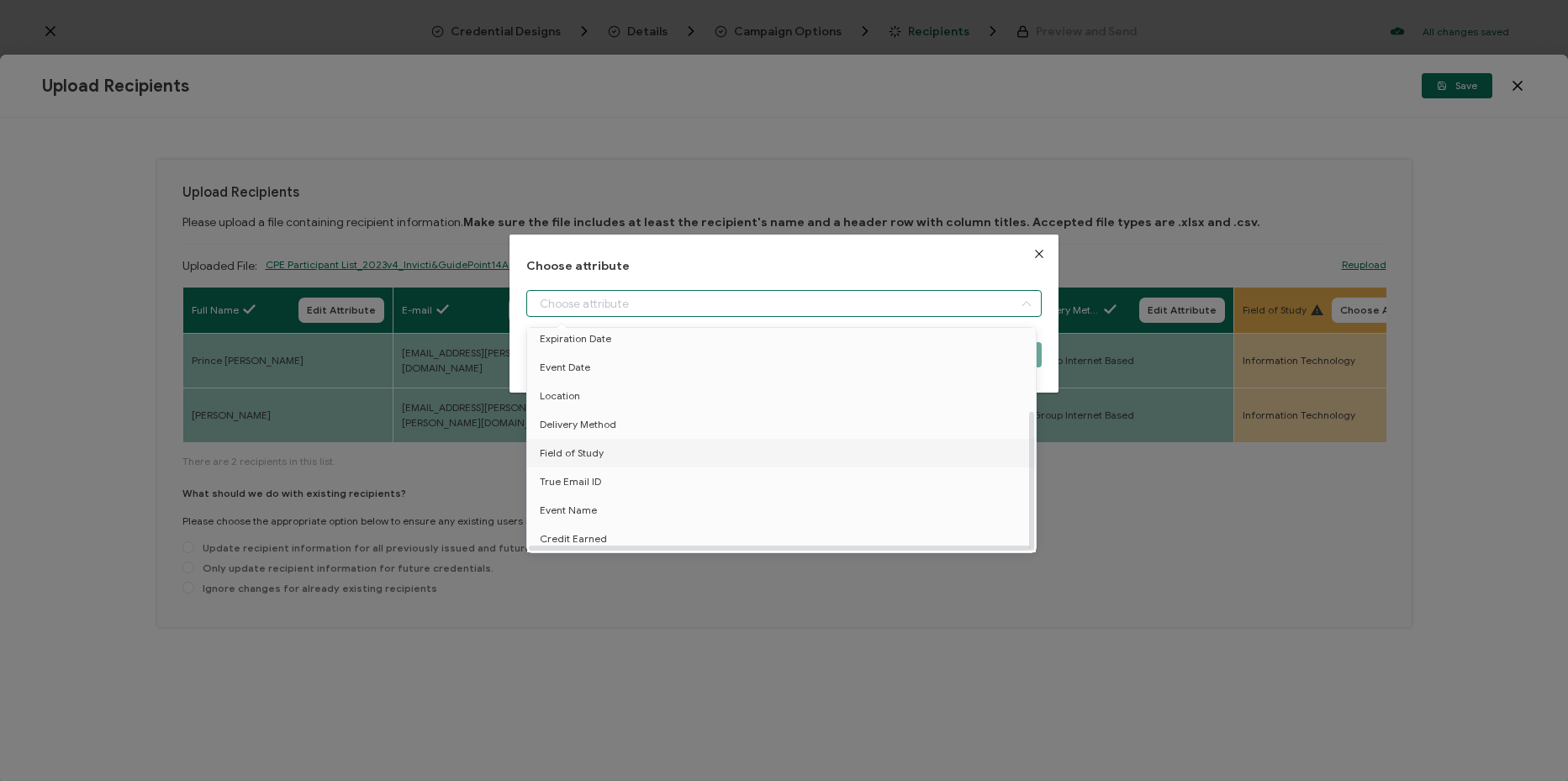
click at [675, 442] on li "Field of Study" at bounding box center [784, 453] width 523 height 29
type input "Field of Study"
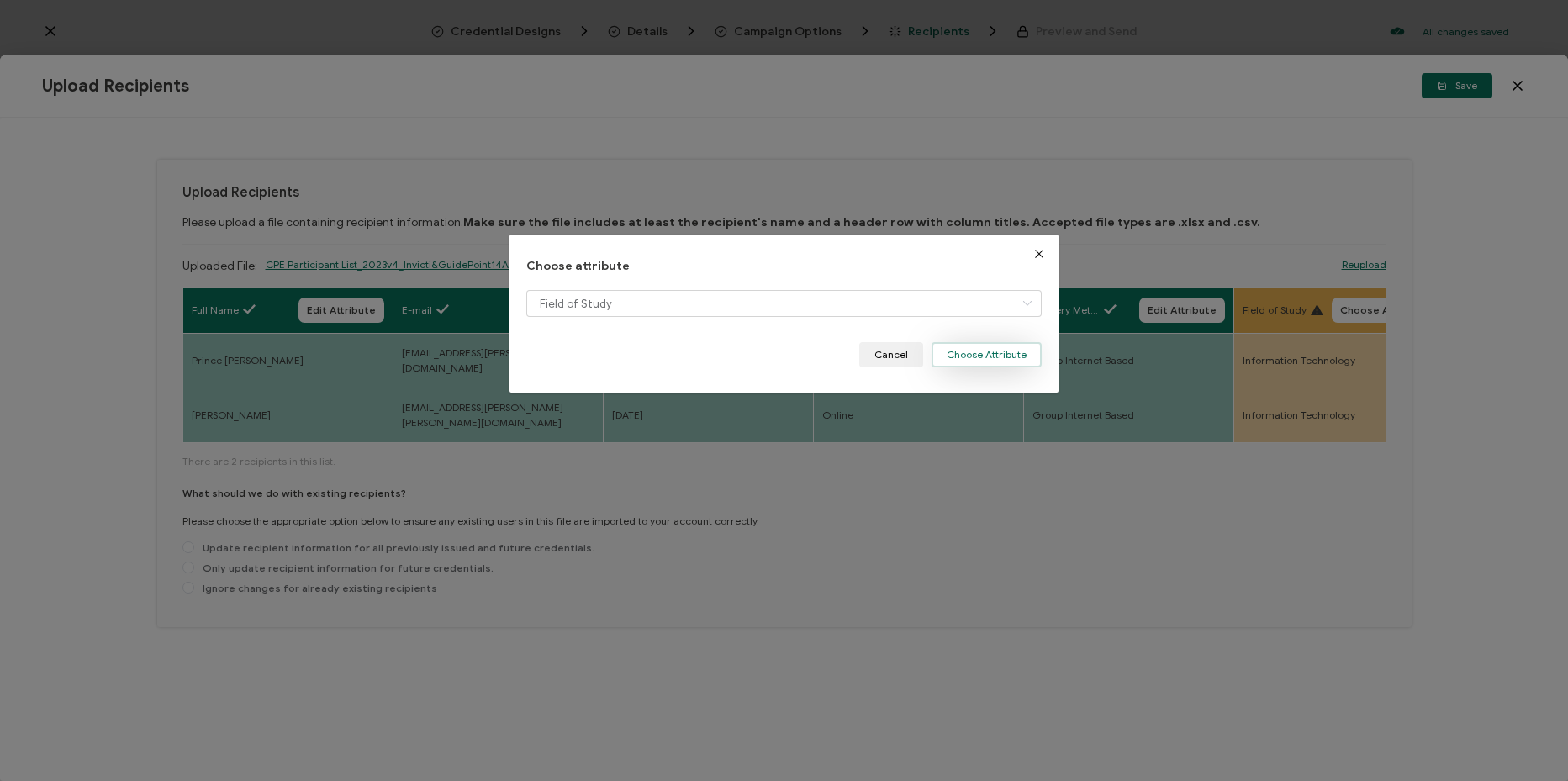
click at [958, 351] on button "Choose Attribute" at bounding box center [987, 355] width 111 height 25
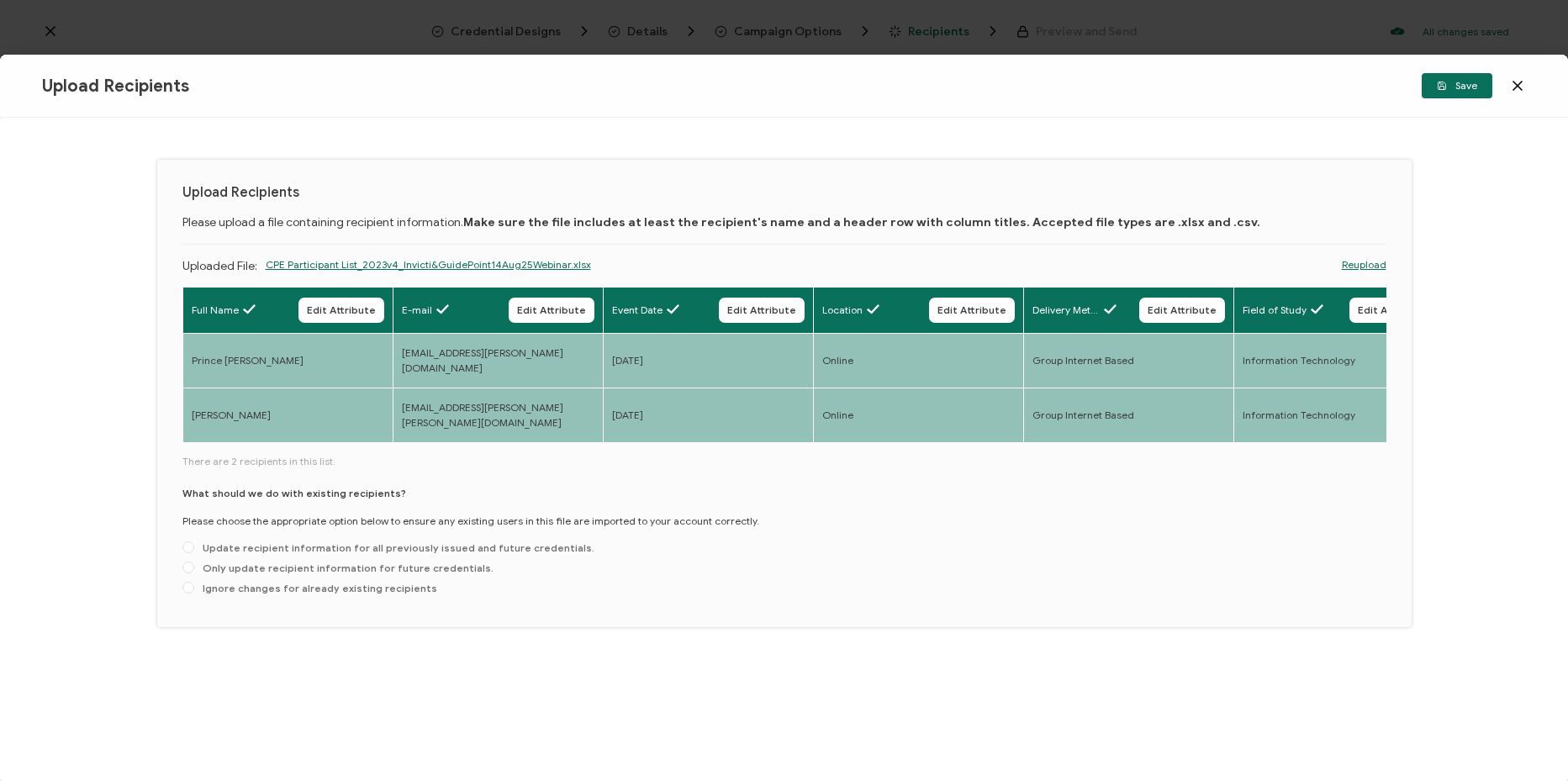
drag, startPoint x: 438, startPoint y: 450, endPoint x: 474, endPoint y: 450, distance: 36.0
click at [474, 446] on div "Full Name Edit Attribute E-mail Edit Attribute Event Date Edit Attribute Locati…" at bounding box center [784, 366] width 1204 height 159
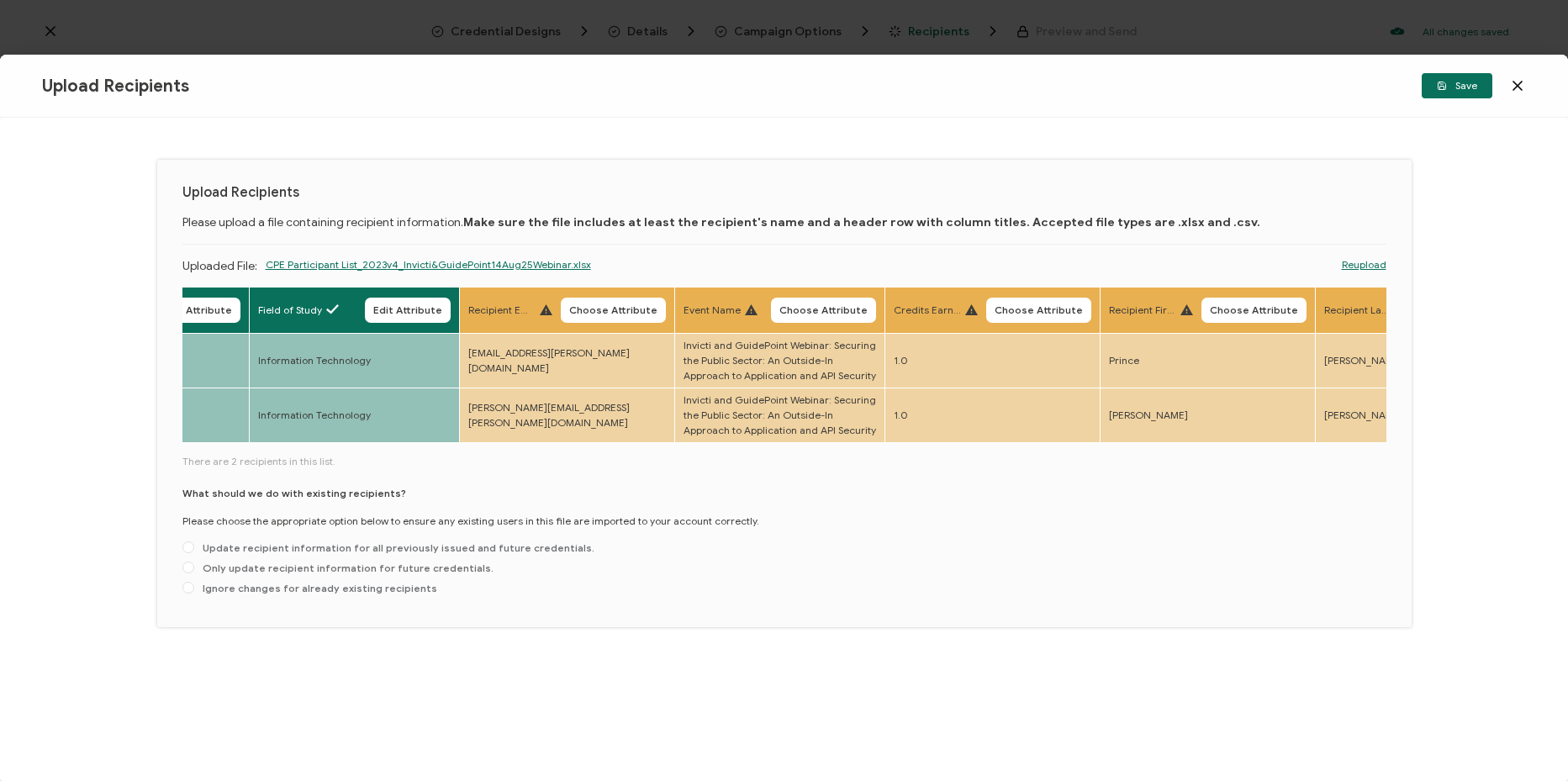
scroll to position [0, 1041]
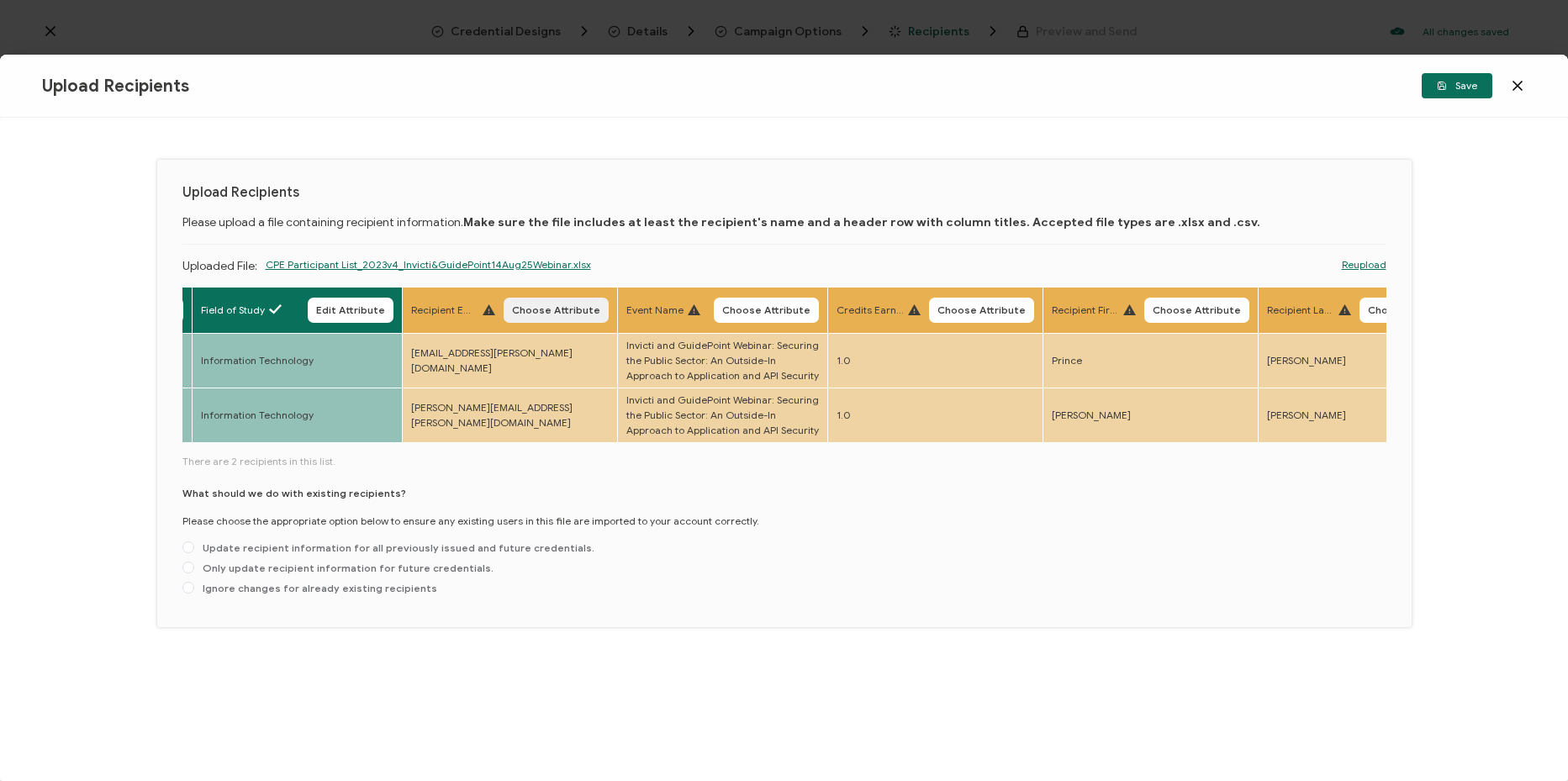
click at [548, 307] on span "Choose Attribute" at bounding box center [556, 310] width 88 height 10
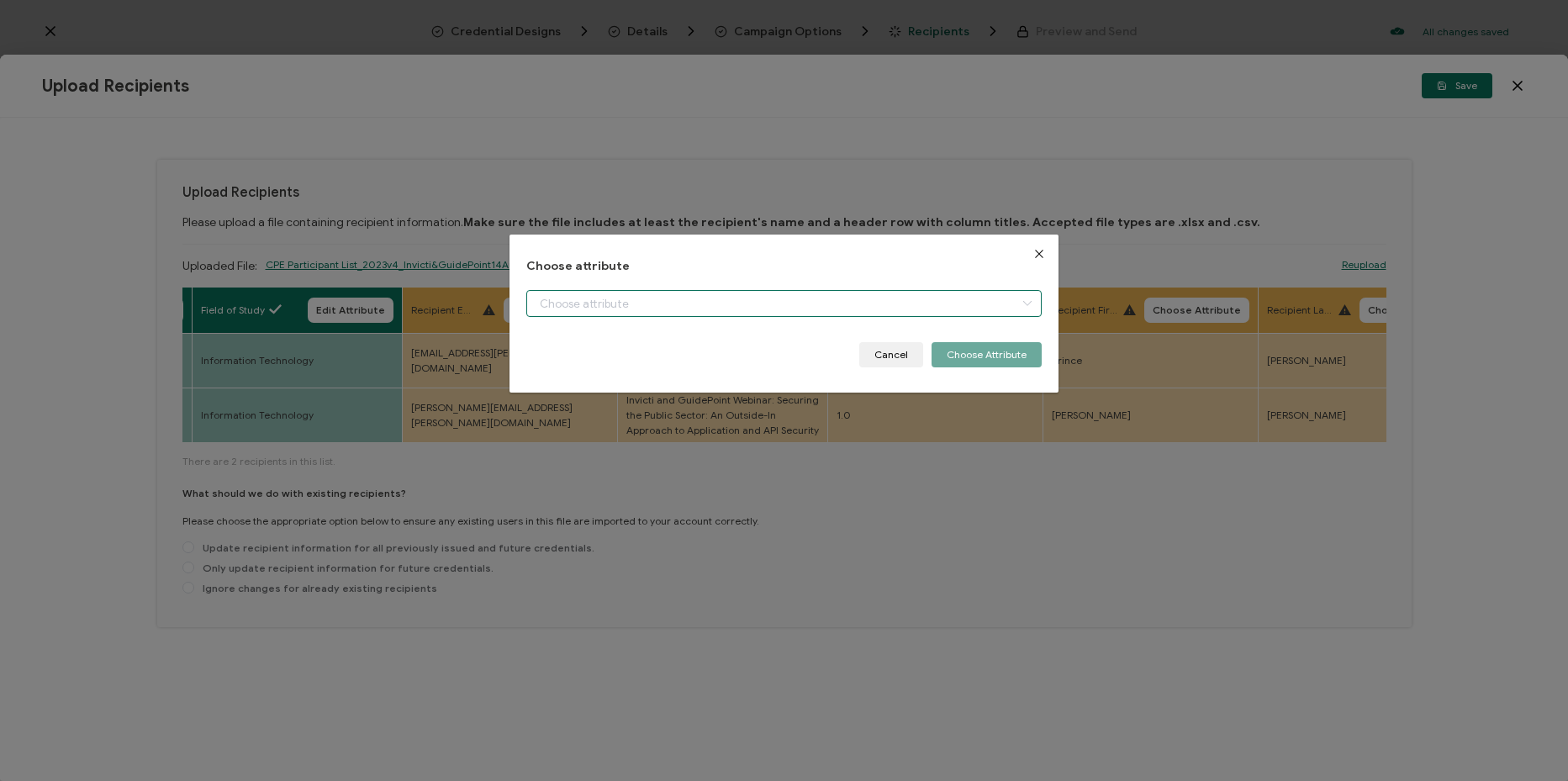
click at [581, 306] on input "dialog" at bounding box center [784, 304] width 515 height 27
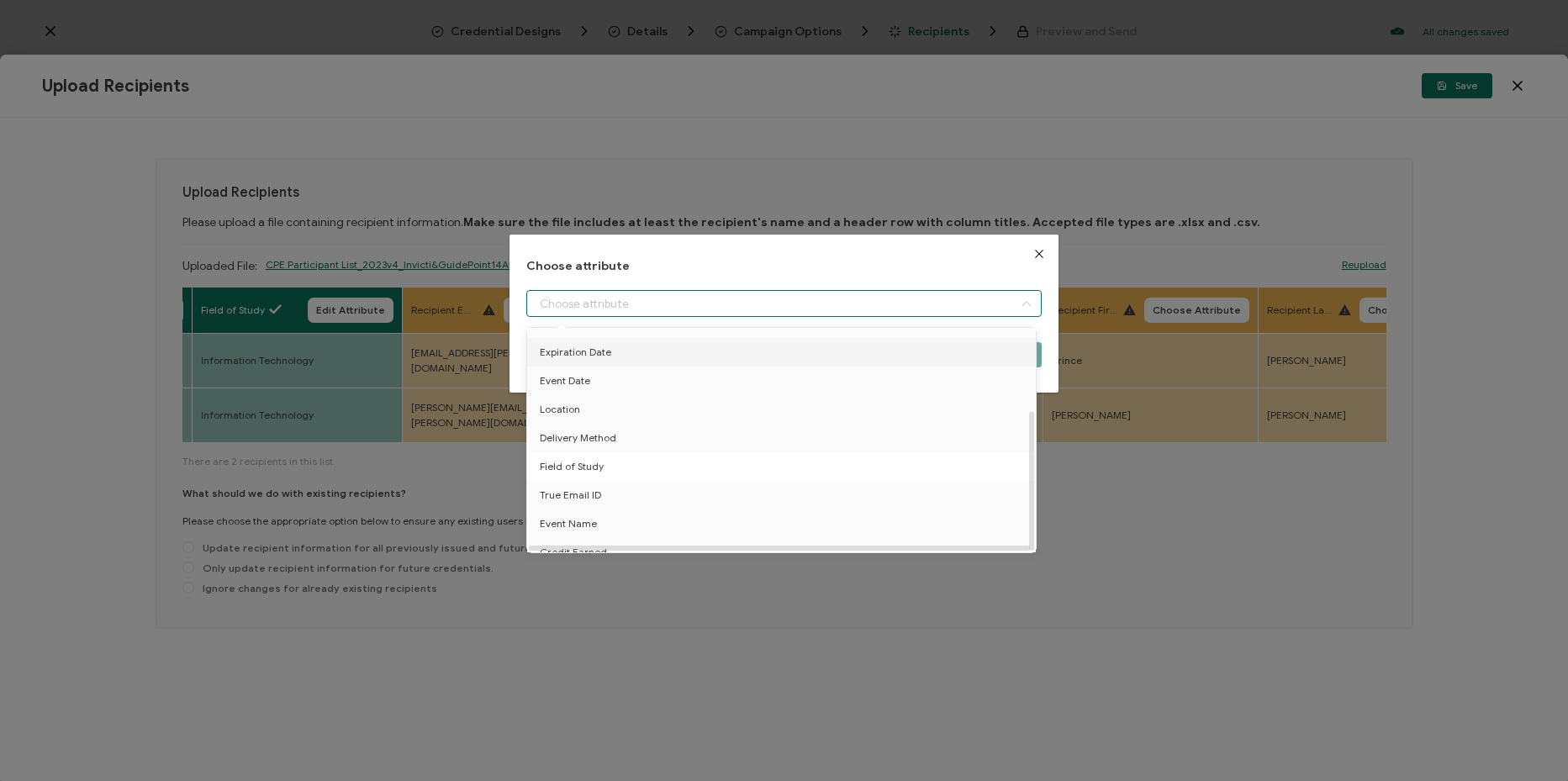
scroll to position [131, 0]
click at [633, 480] on li "True Email ID" at bounding box center [784, 482] width 523 height 29
type input "True Email ID"
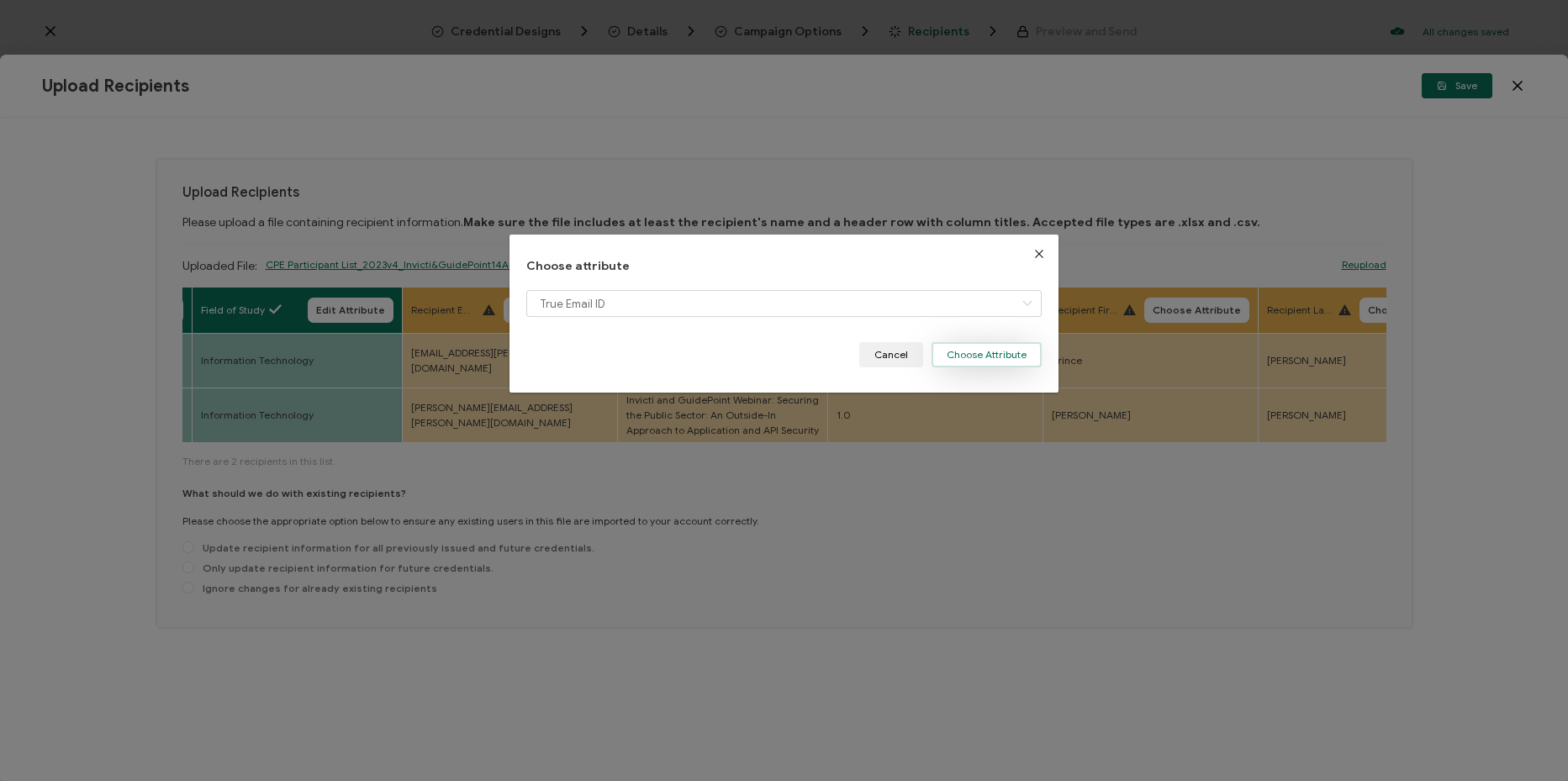
click at [987, 359] on button "Choose Attribute" at bounding box center [987, 355] width 111 height 25
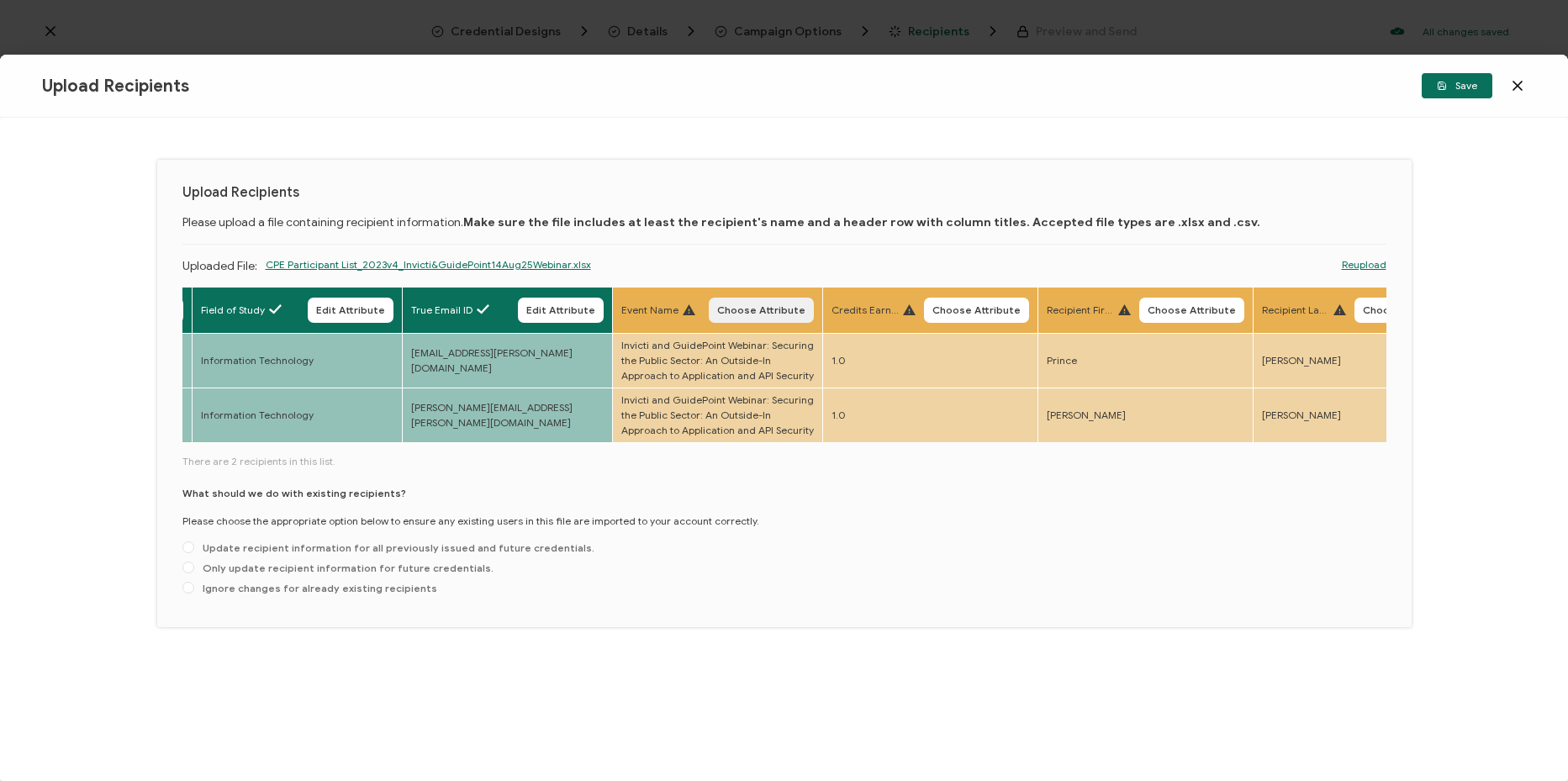
click at [796, 309] on span "Choose Attribute" at bounding box center [761, 310] width 88 height 10
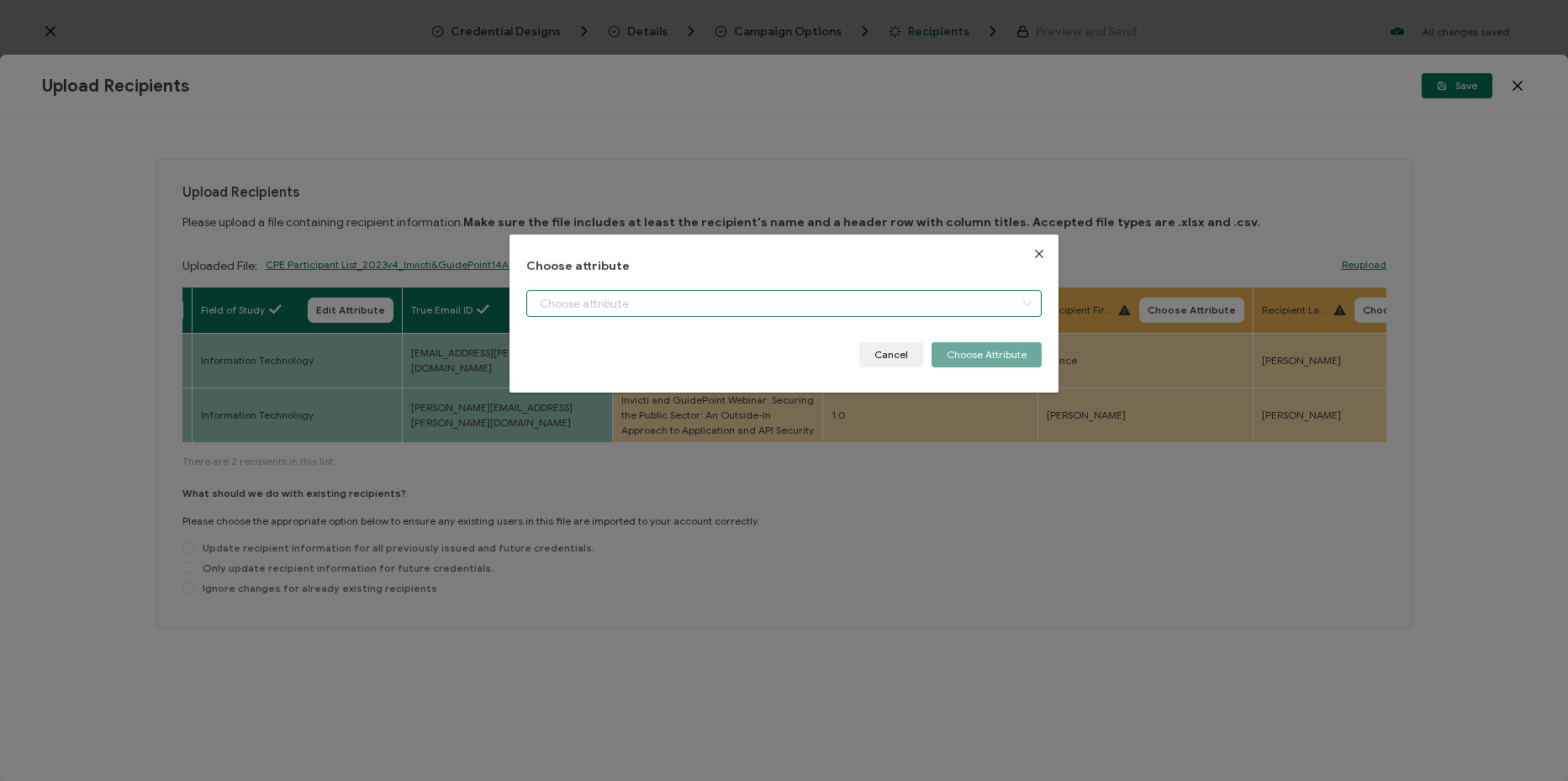
click at [752, 301] on input "dialog" at bounding box center [784, 304] width 515 height 27
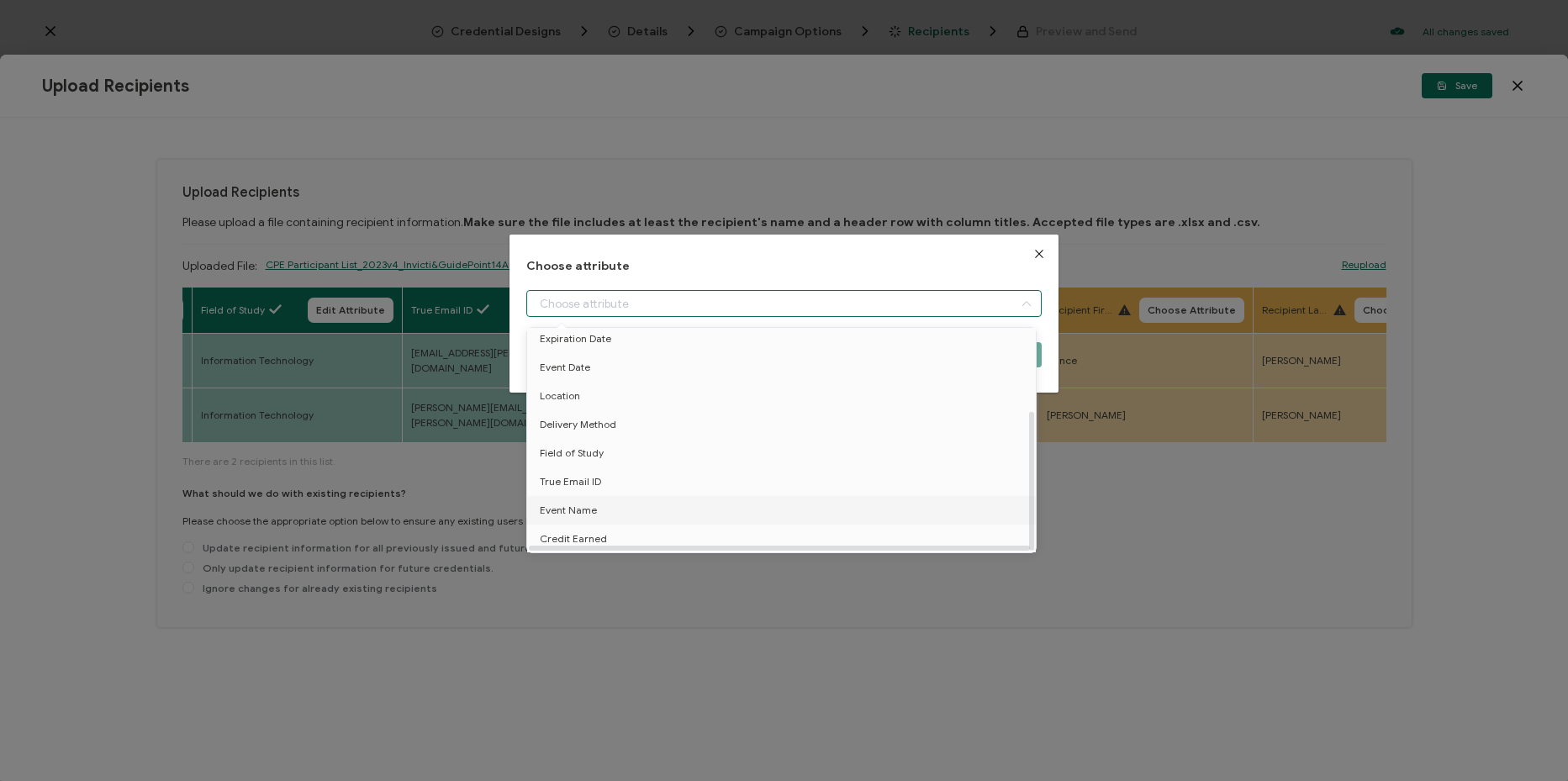
click at [698, 503] on li "Event Name" at bounding box center [784, 510] width 523 height 29
type input "Event Name"
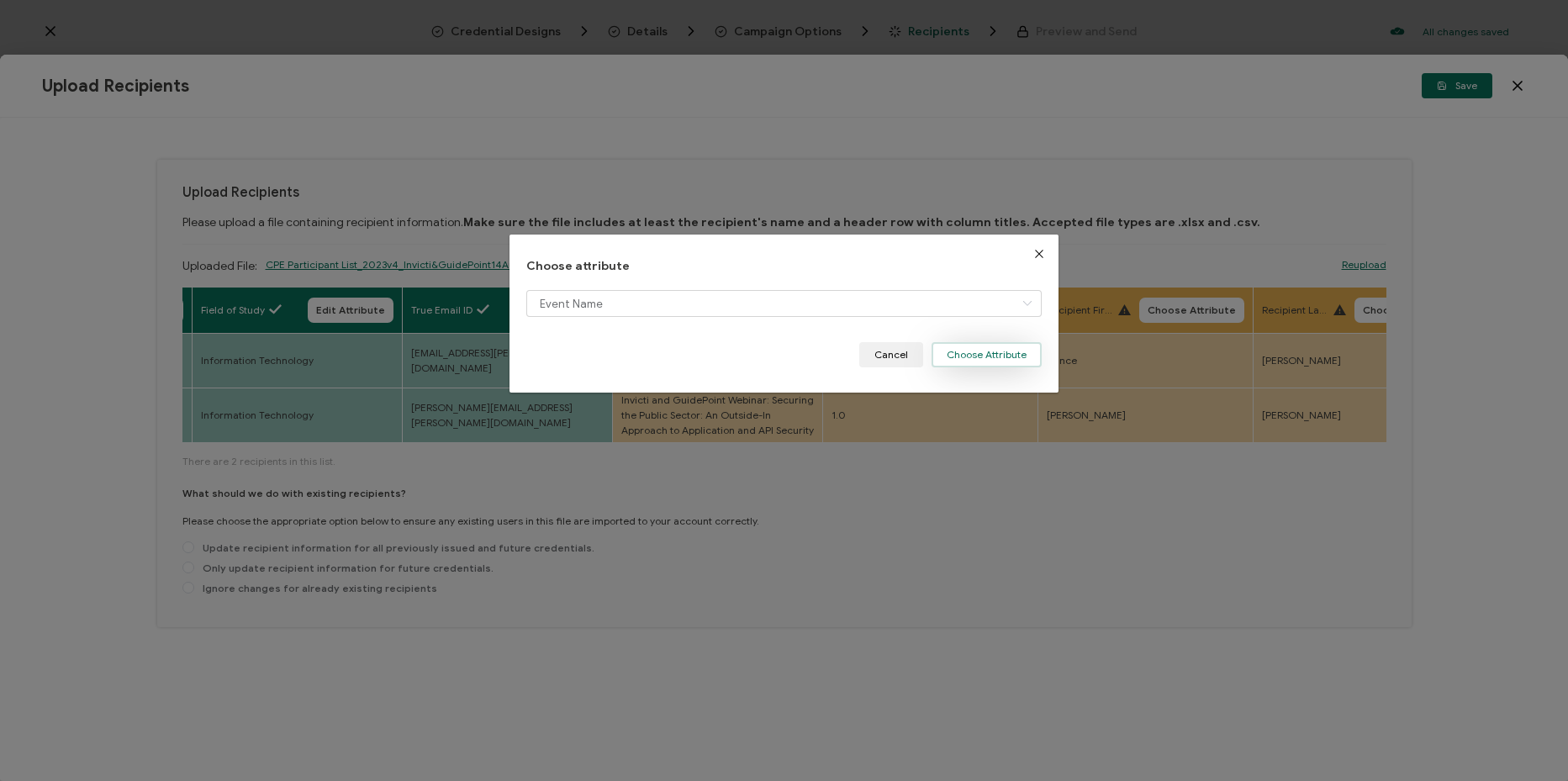
click at [1005, 359] on button "Choose Attribute" at bounding box center [987, 355] width 111 height 25
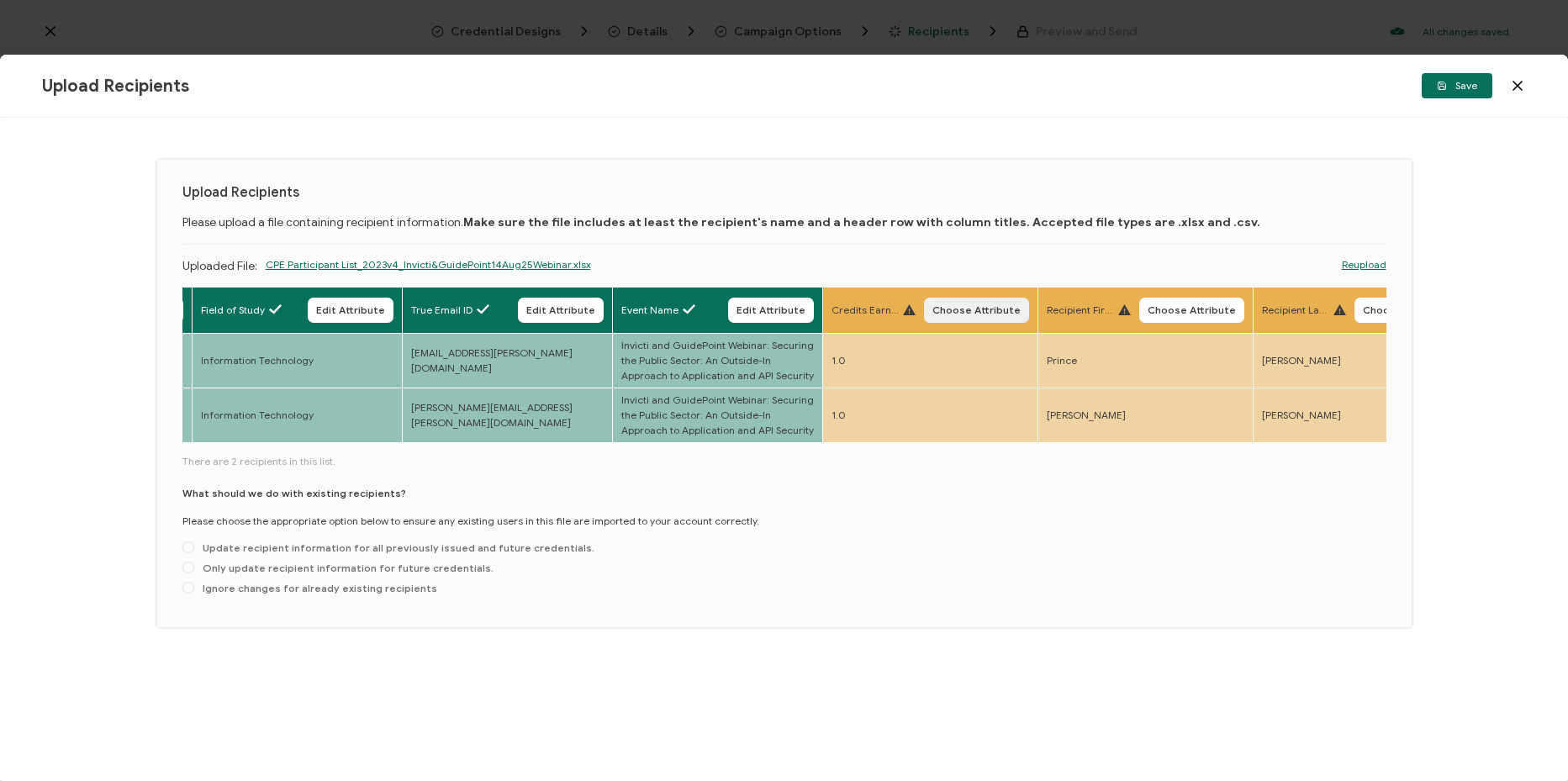
click at [965, 308] on span "Choose Attribute" at bounding box center [976, 310] width 88 height 10
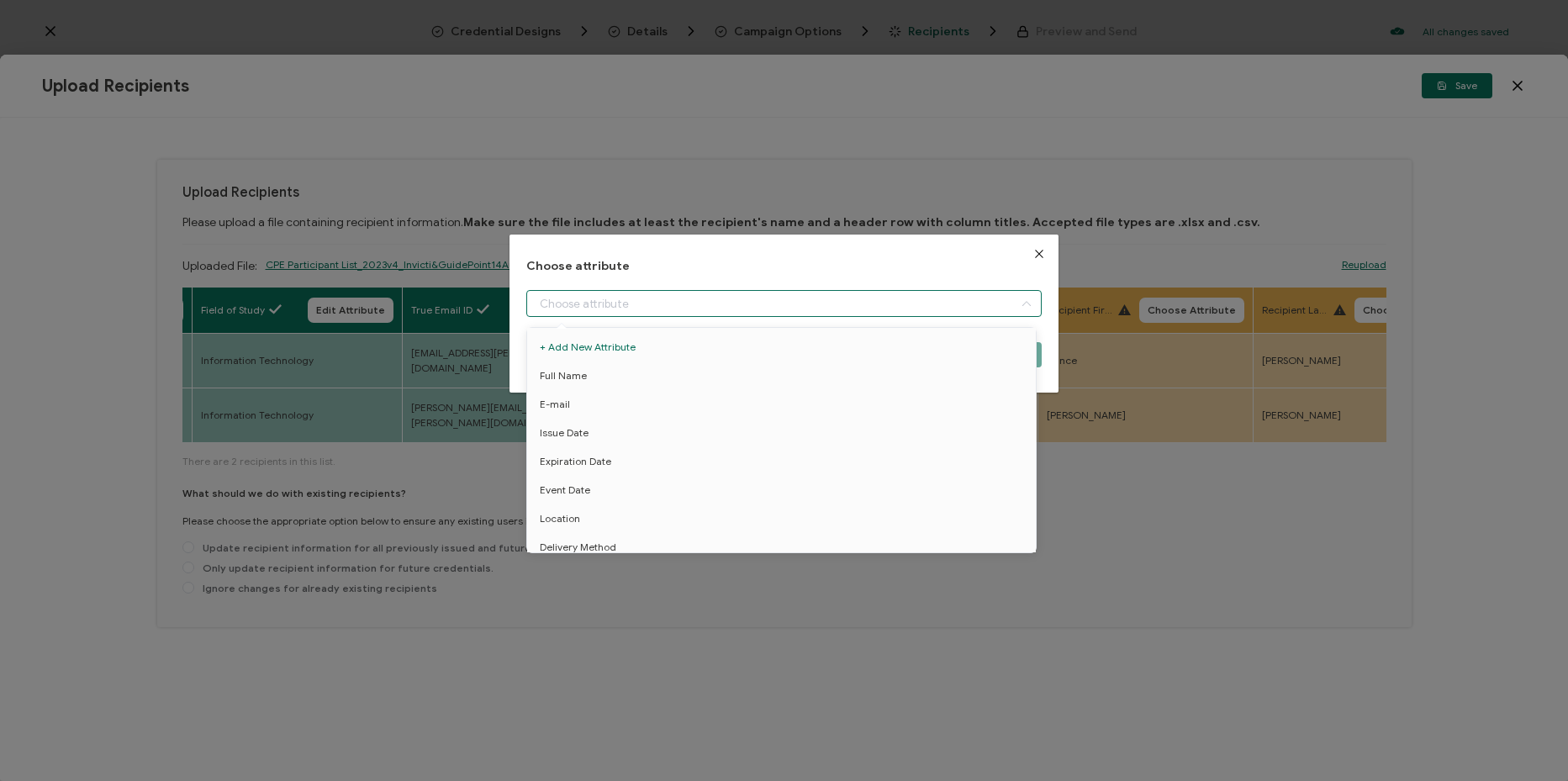
click at [847, 301] on input "dialog" at bounding box center [784, 304] width 515 height 27
click at [728, 528] on li "Credit Earned" at bounding box center [784, 539] width 523 height 29
type input "Credit Earned"
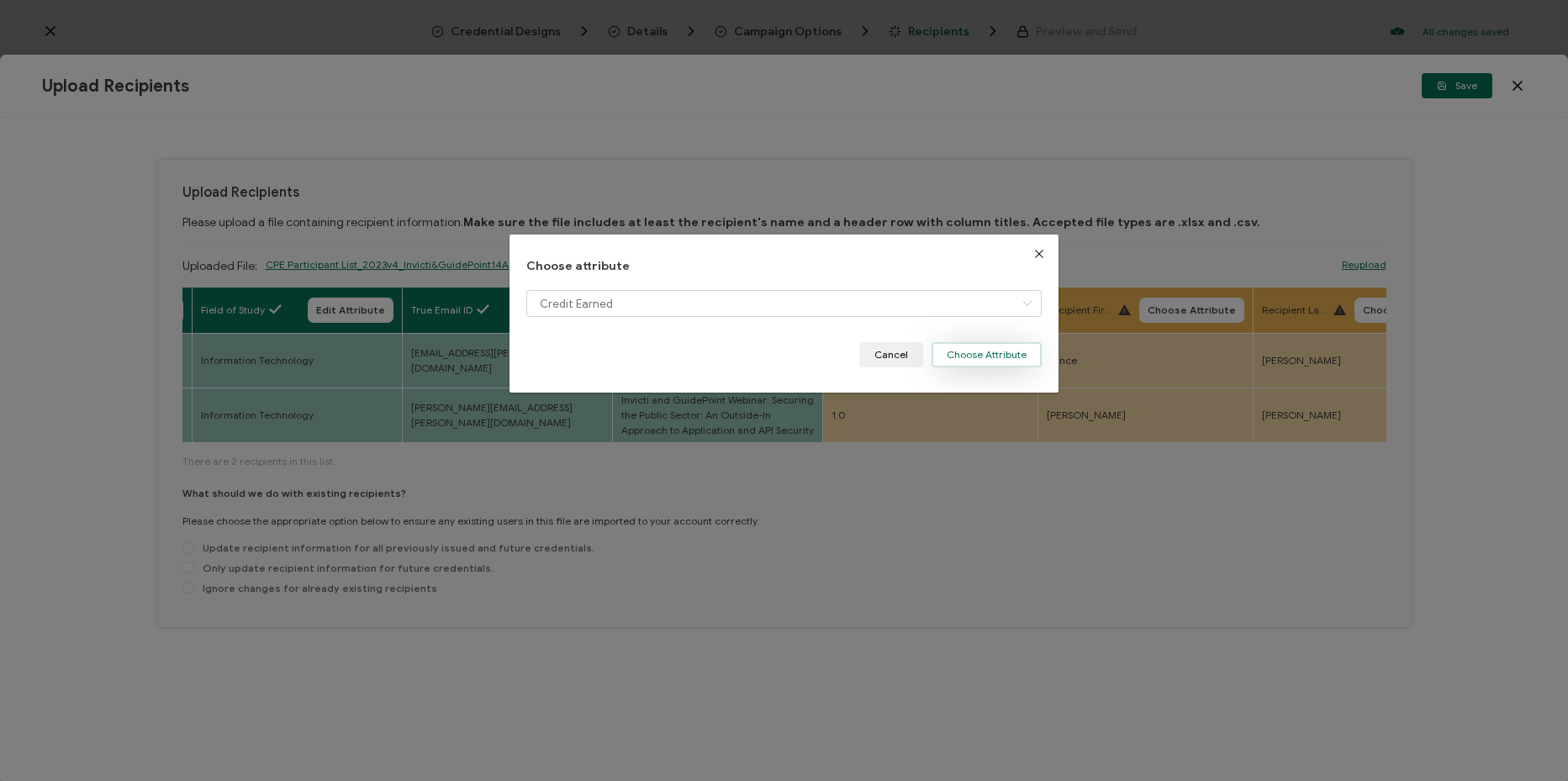
click at [986, 350] on button "Choose Attribute" at bounding box center [987, 355] width 111 height 25
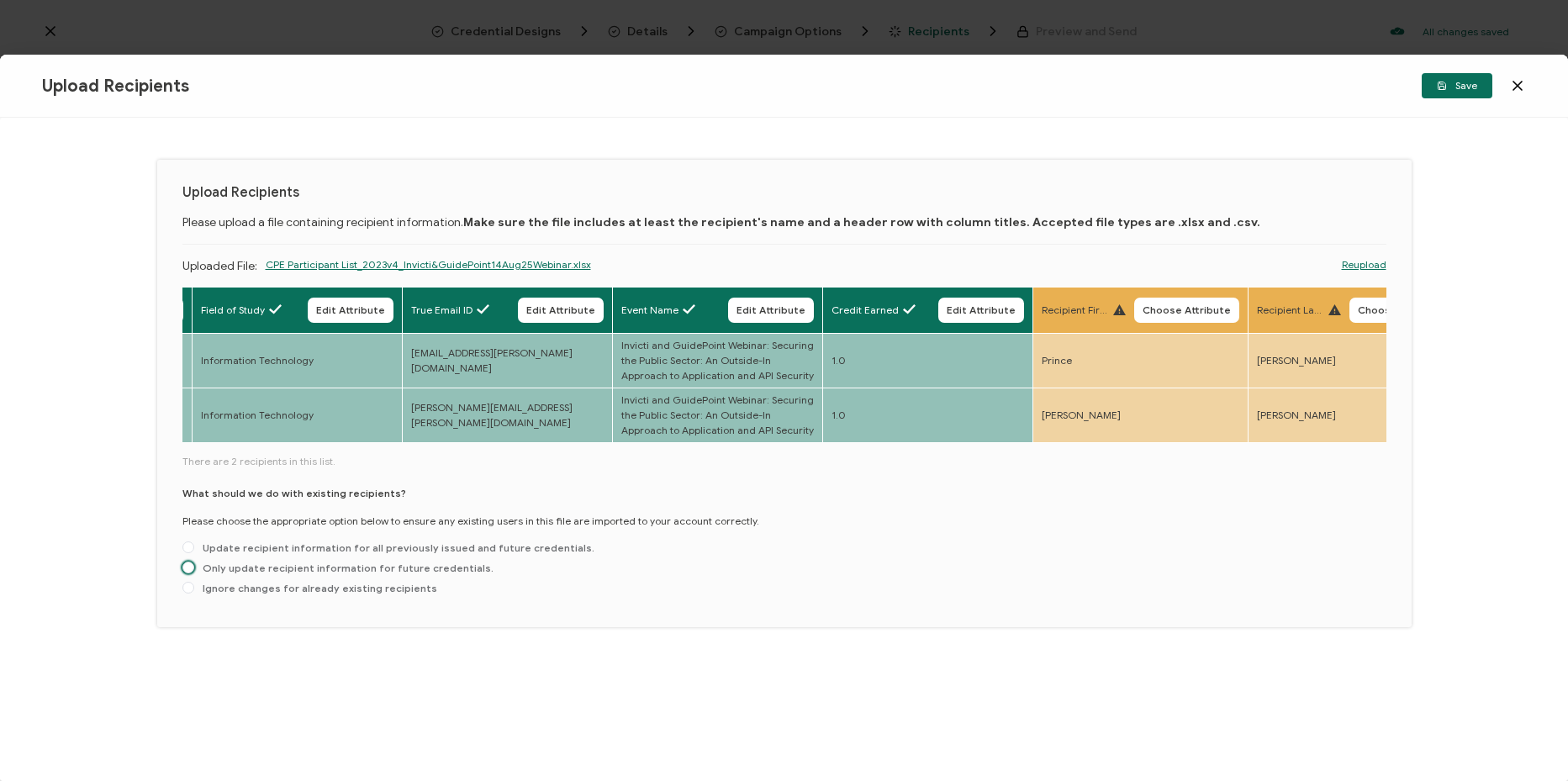
click at [229, 574] on span "Only update recipient information for future credentials." at bounding box center [343, 568] width 299 height 13
click at [194, 575] on input "Only update recipient information for future credentials." at bounding box center [188, 568] width 12 height 13
radio input "true"
click at [1466, 93] on button "Save" at bounding box center [1457, 85] width 71 height 25
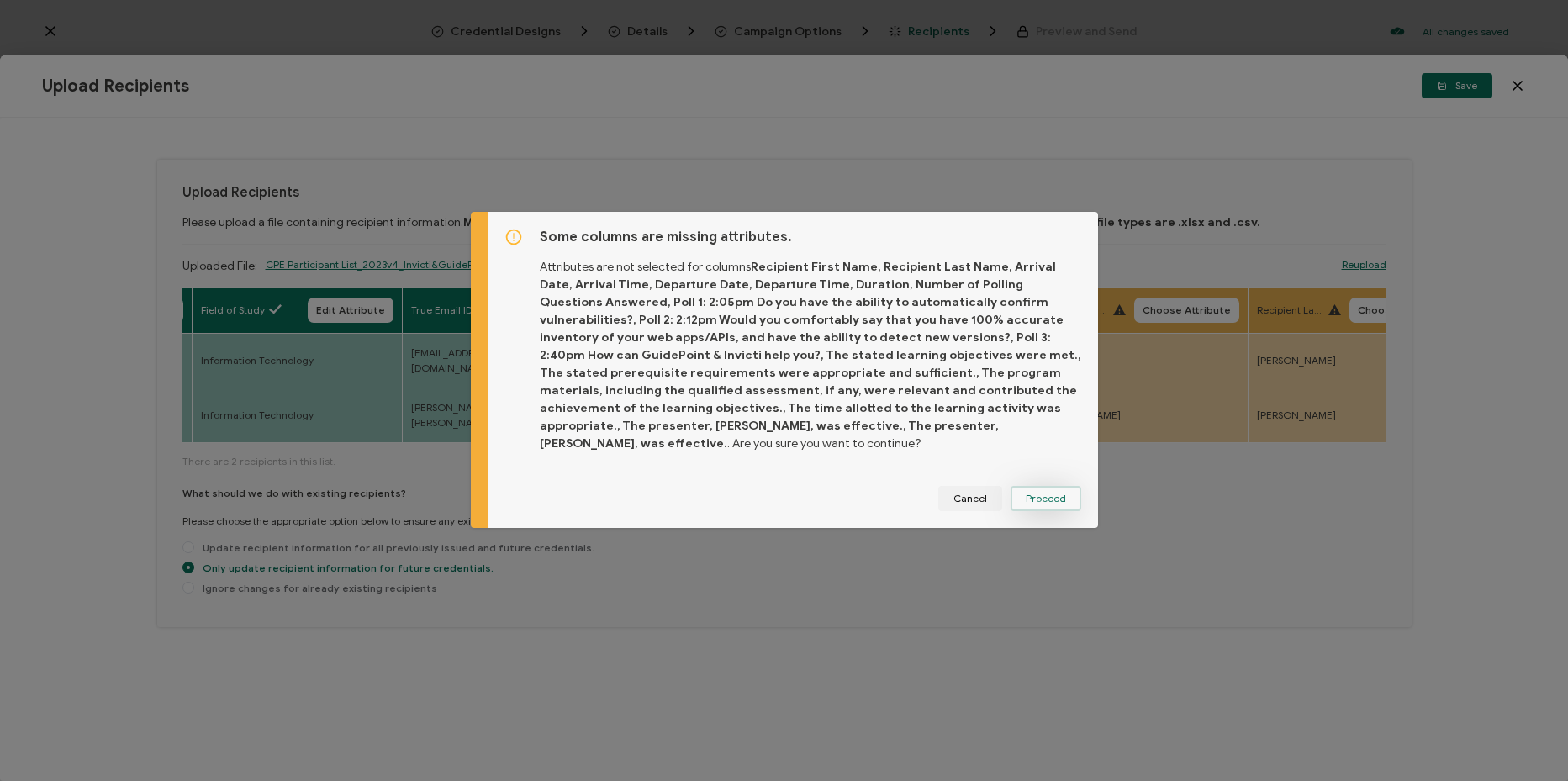
click at [1050, 495] on button "Proceed" at bounding box center [1045, 499] width 71 height 25
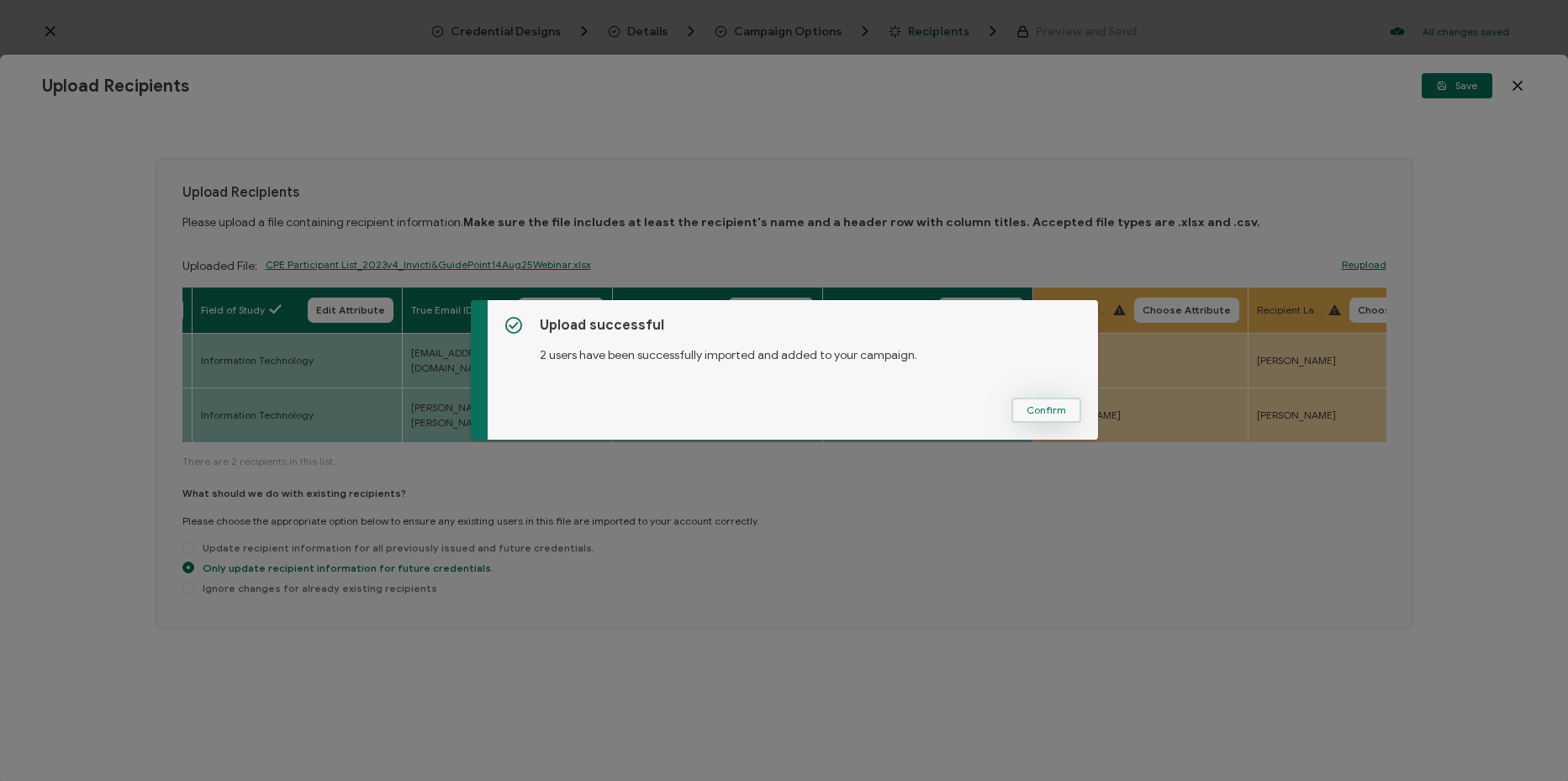
click at [1050, 405] on span "Confirm" at bounding box center [1046, 410] width 40 height 10
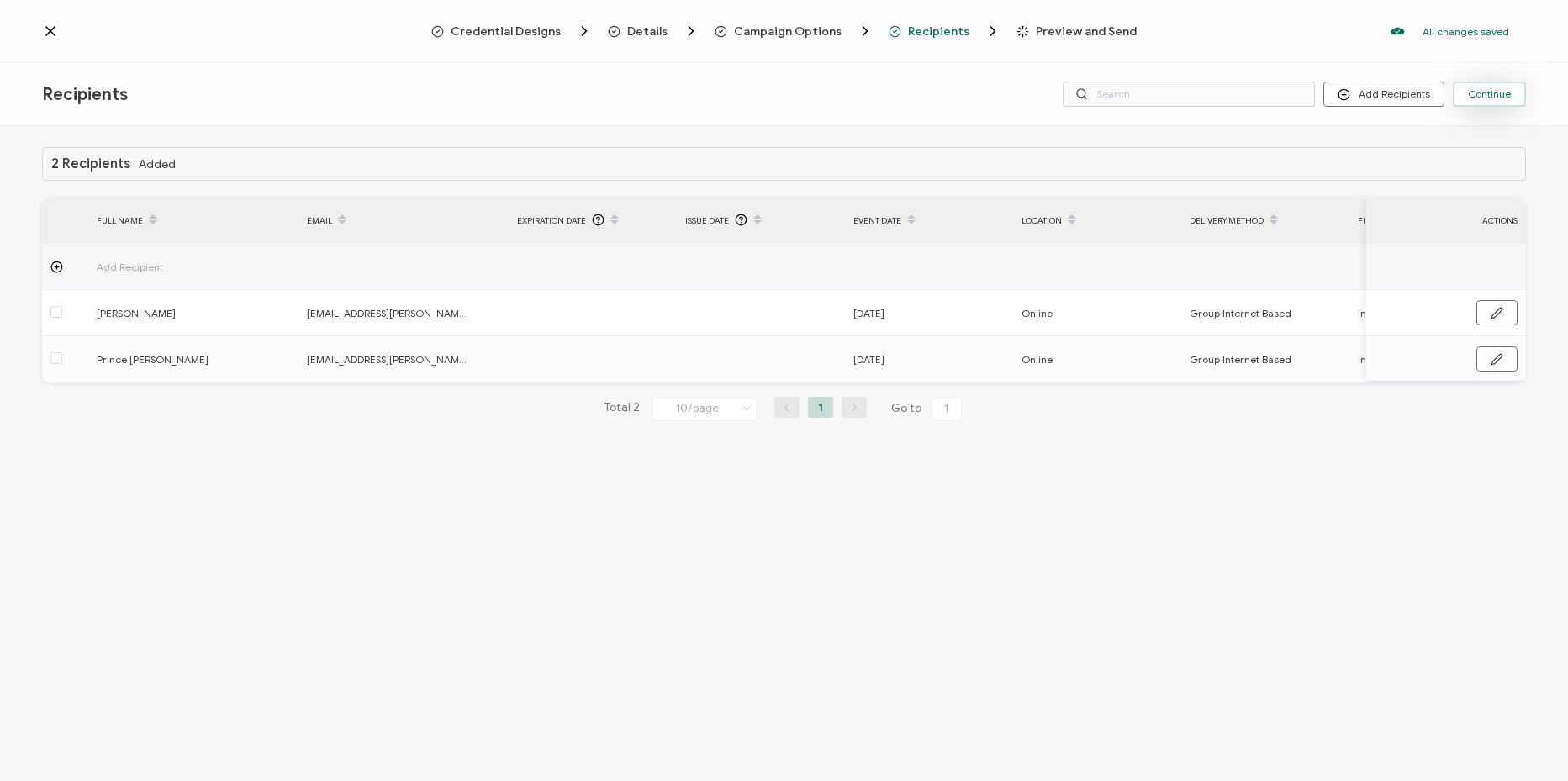
click at [1498, 90] on span "Continue" at bounding box center [1489, 93] width 43 height 10
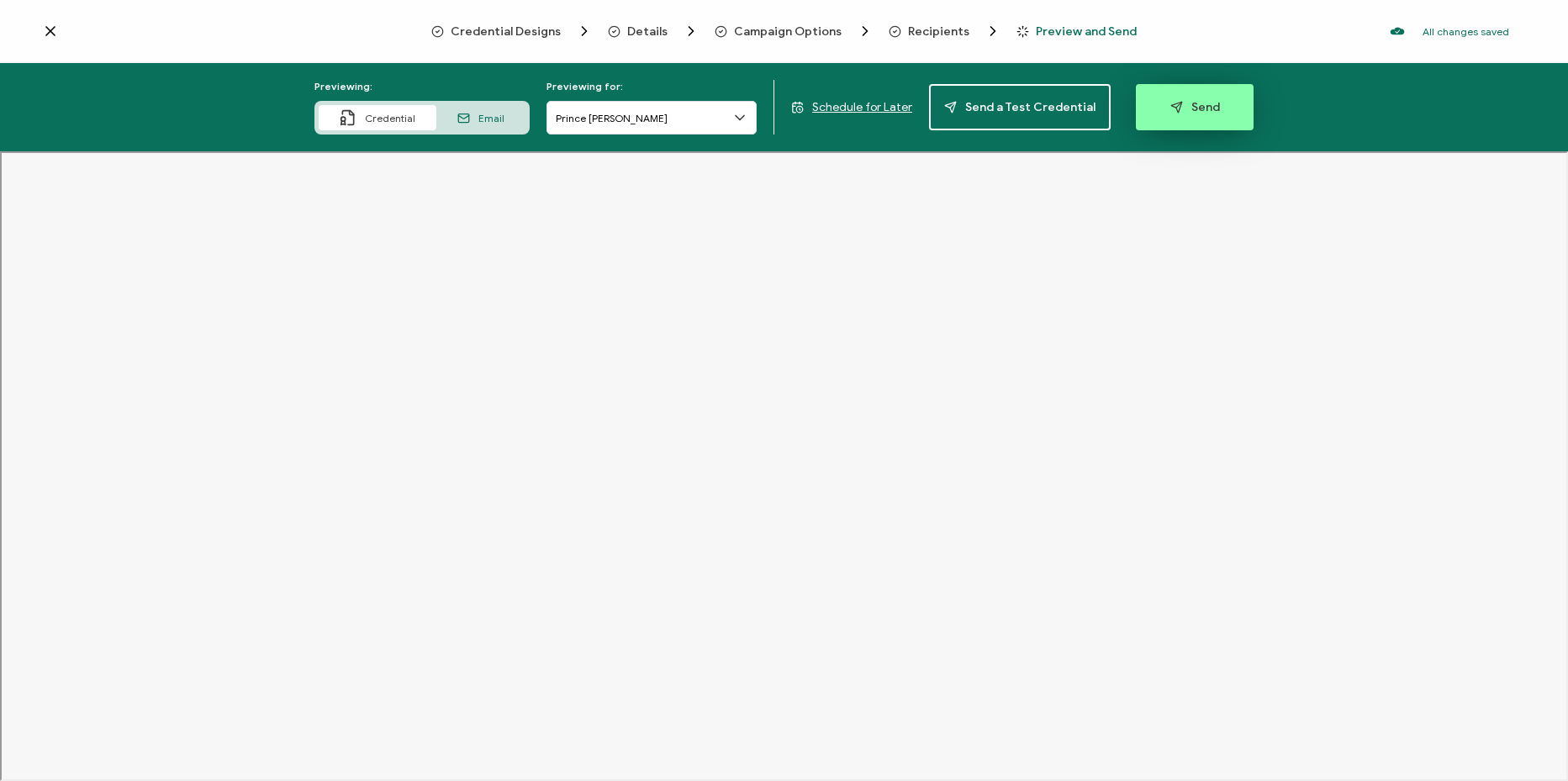
click at [1237, 112] on button "Send" at bounding box center [1194, 107] width 118 height 46
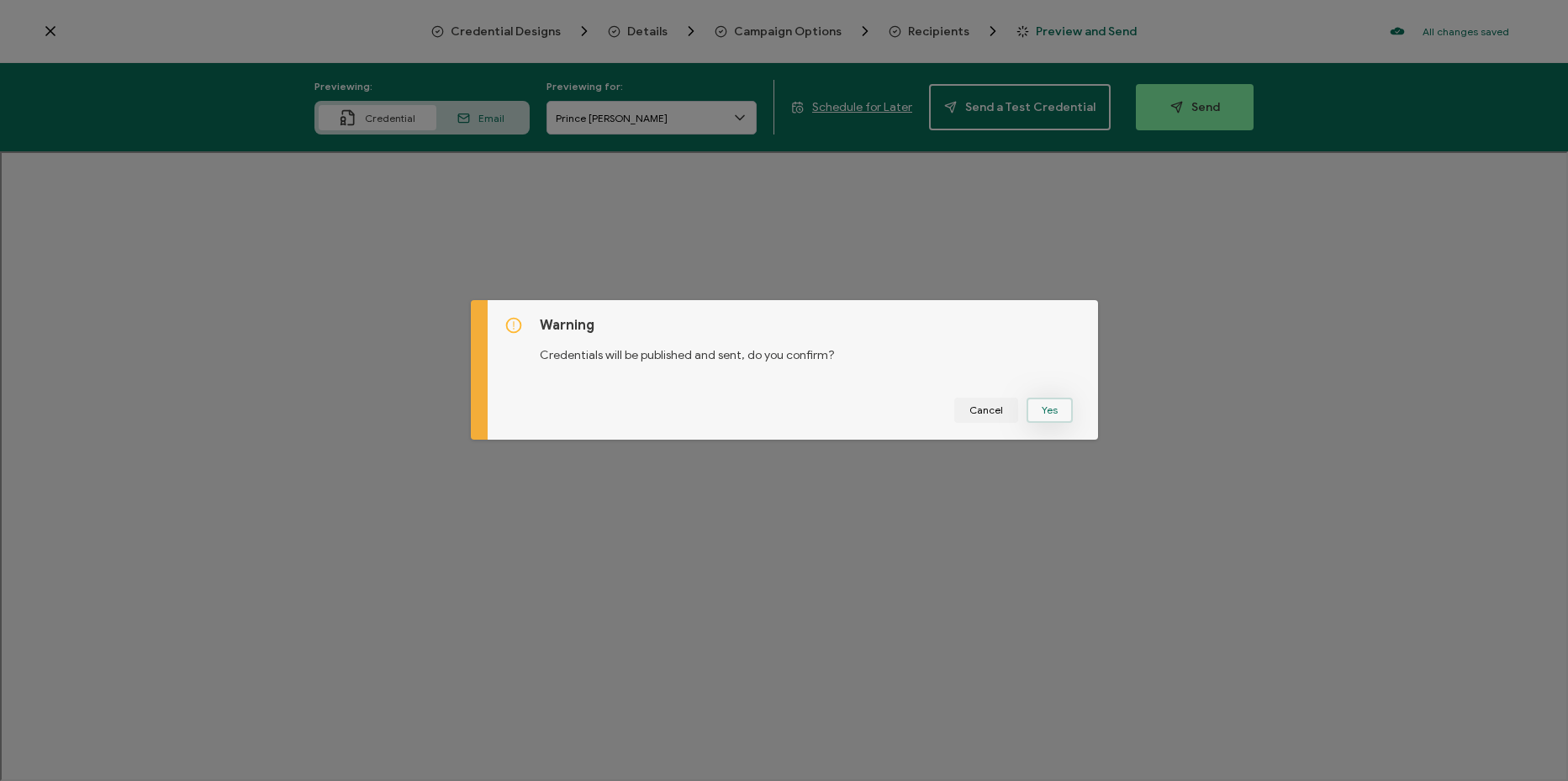
click at [1048, 403] on button "Yes" at bounding box center [1049, 411] width 46 height 25
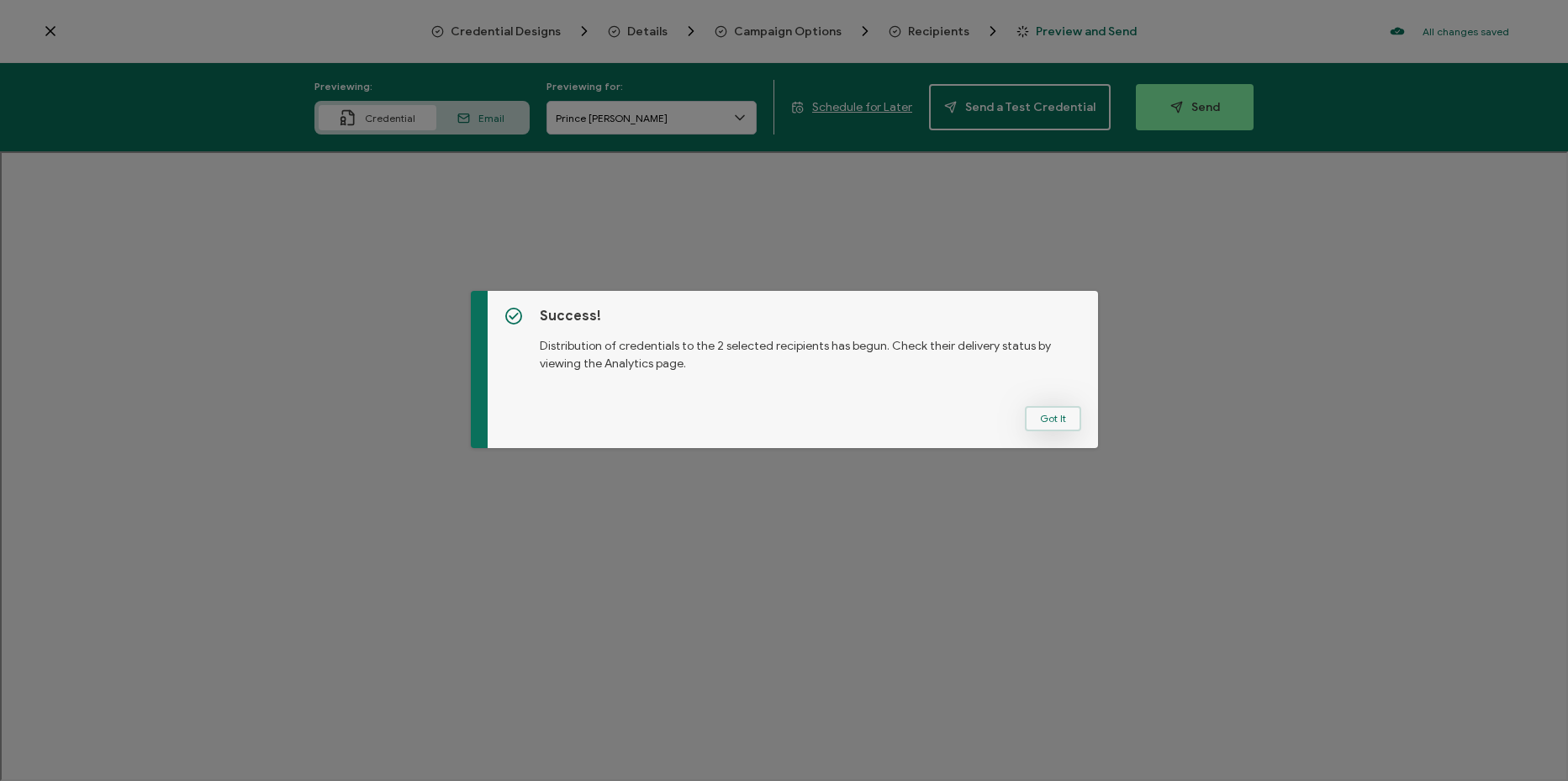
click at [1059, 411] on button "Got It" at bounding box center [1052, 419] width 57 height 25
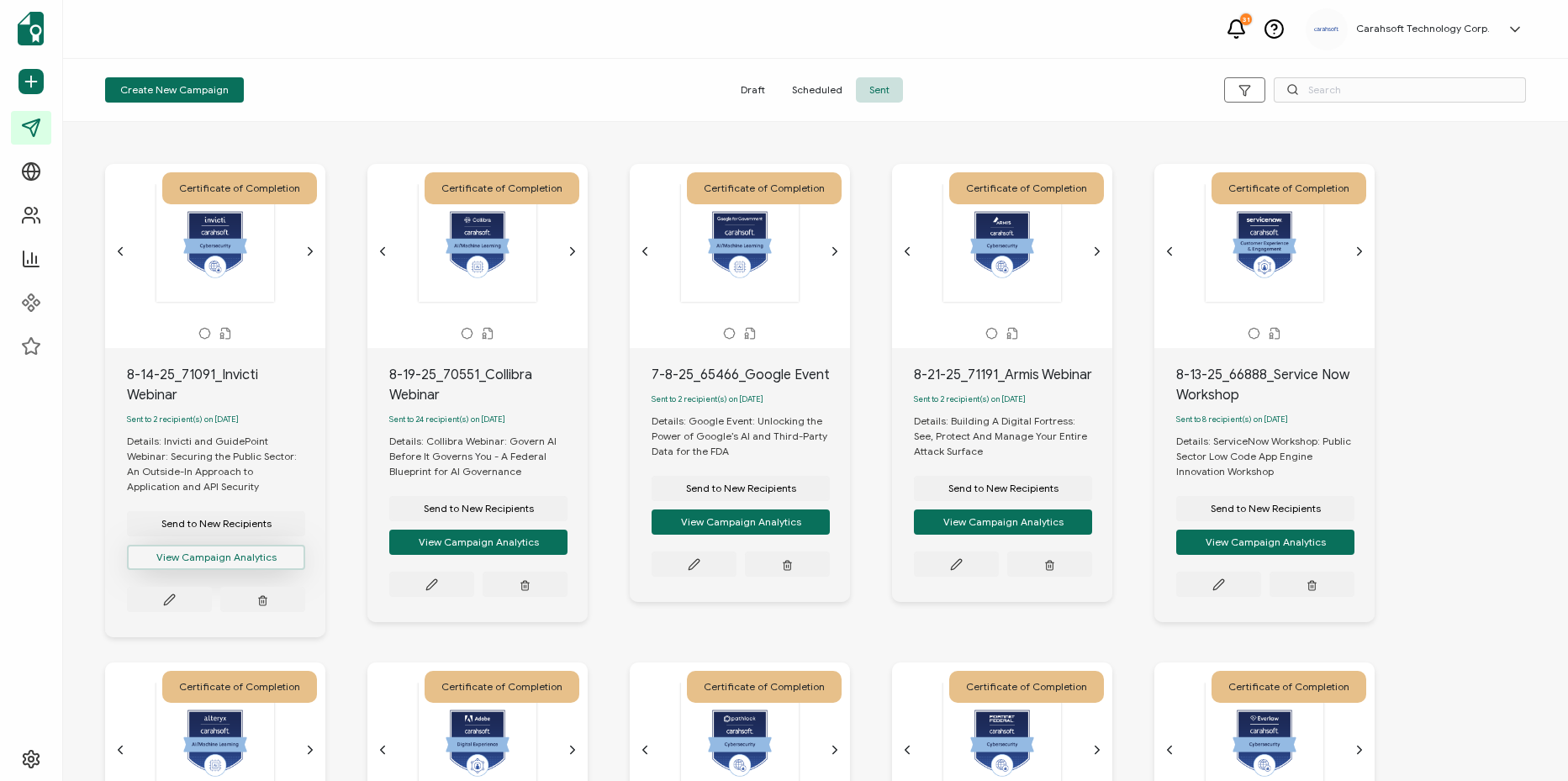
click at [231, 566] on button "View Campaign Analytics" at bounding box center [216, 557] width 178 height 25
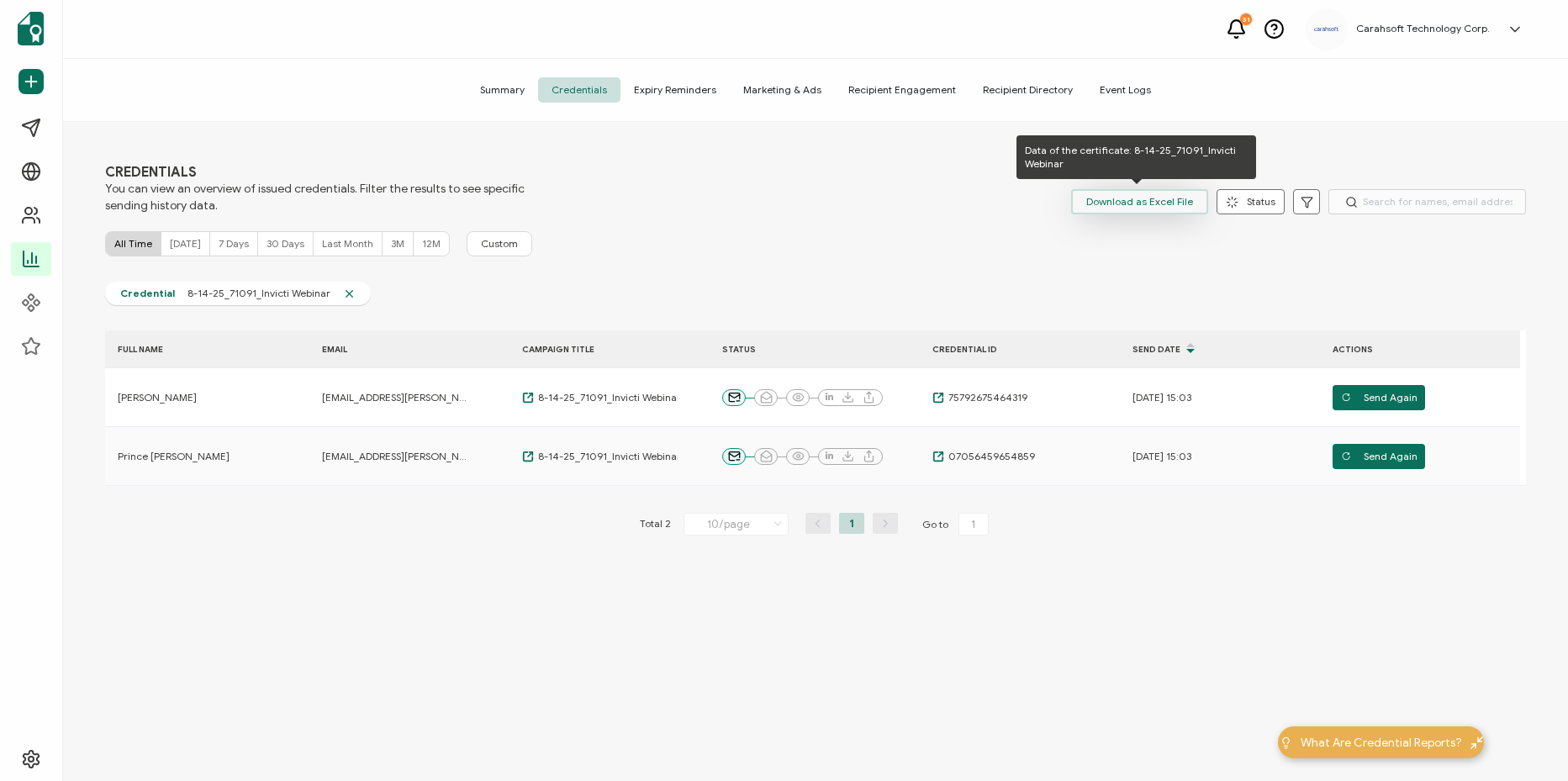
click at [1142, 205] on span "Download as Excel File" at bounding box center [1139, 201] width 107 height 25
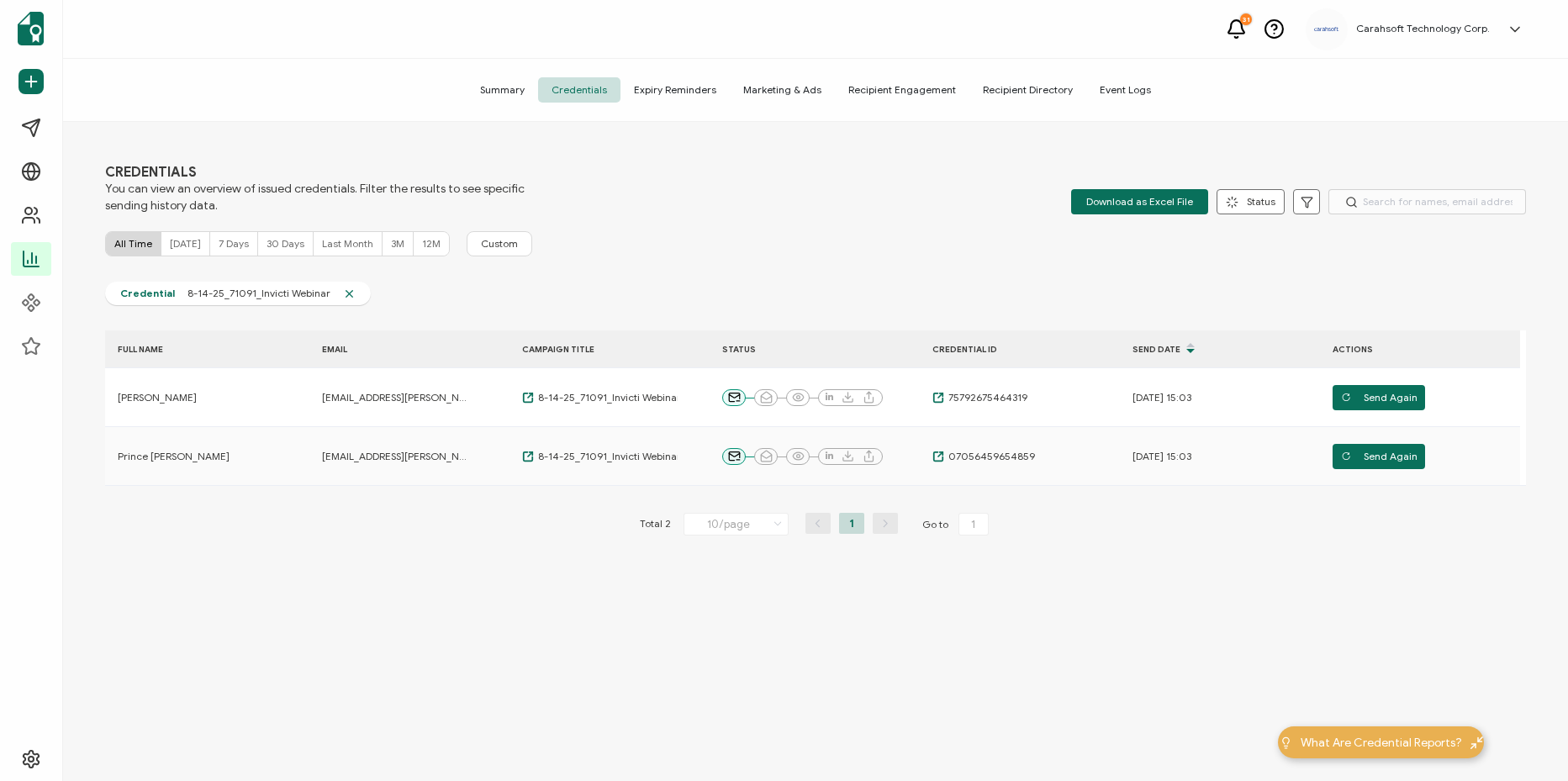
drag, startPoint x: 407, startPoint y: 661, endPoint x: 489, endPoint y: 659, distance: 82.0
click at [407, 661] on div "CREDENTIALS You can view an overview of issued credentials. Filter the results …" at bounding box center [815, 454] width 1505 height 663
